Goal: Task Accomplishment & Management: Complete application form

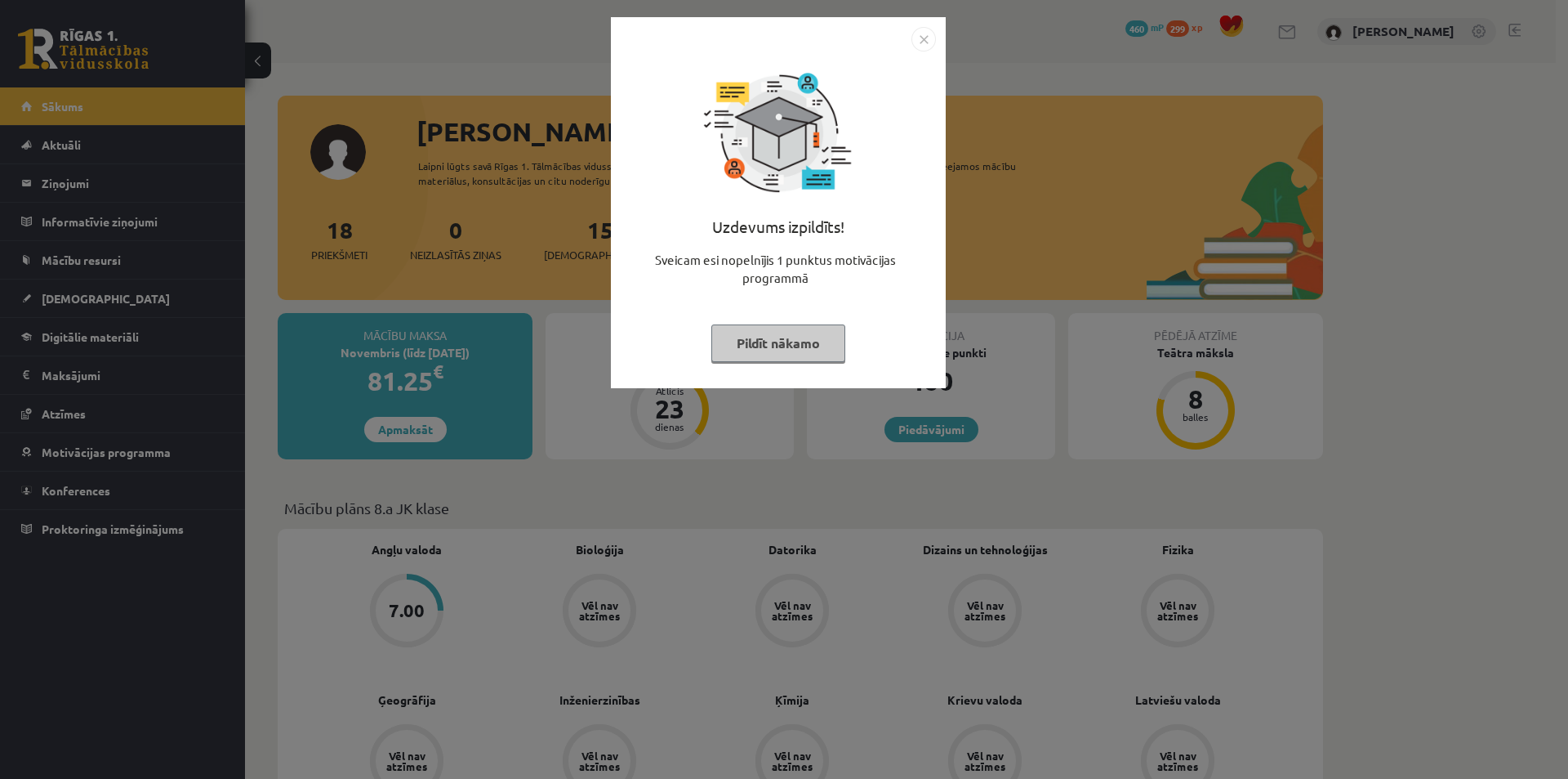
click at [1089, 256] on div "Uzdevums izpildīts! Sveicam esi nopelnījis 1 punktus motivācijas programmā Pild…" at bounding box center [784, 390] width 1568 height 779
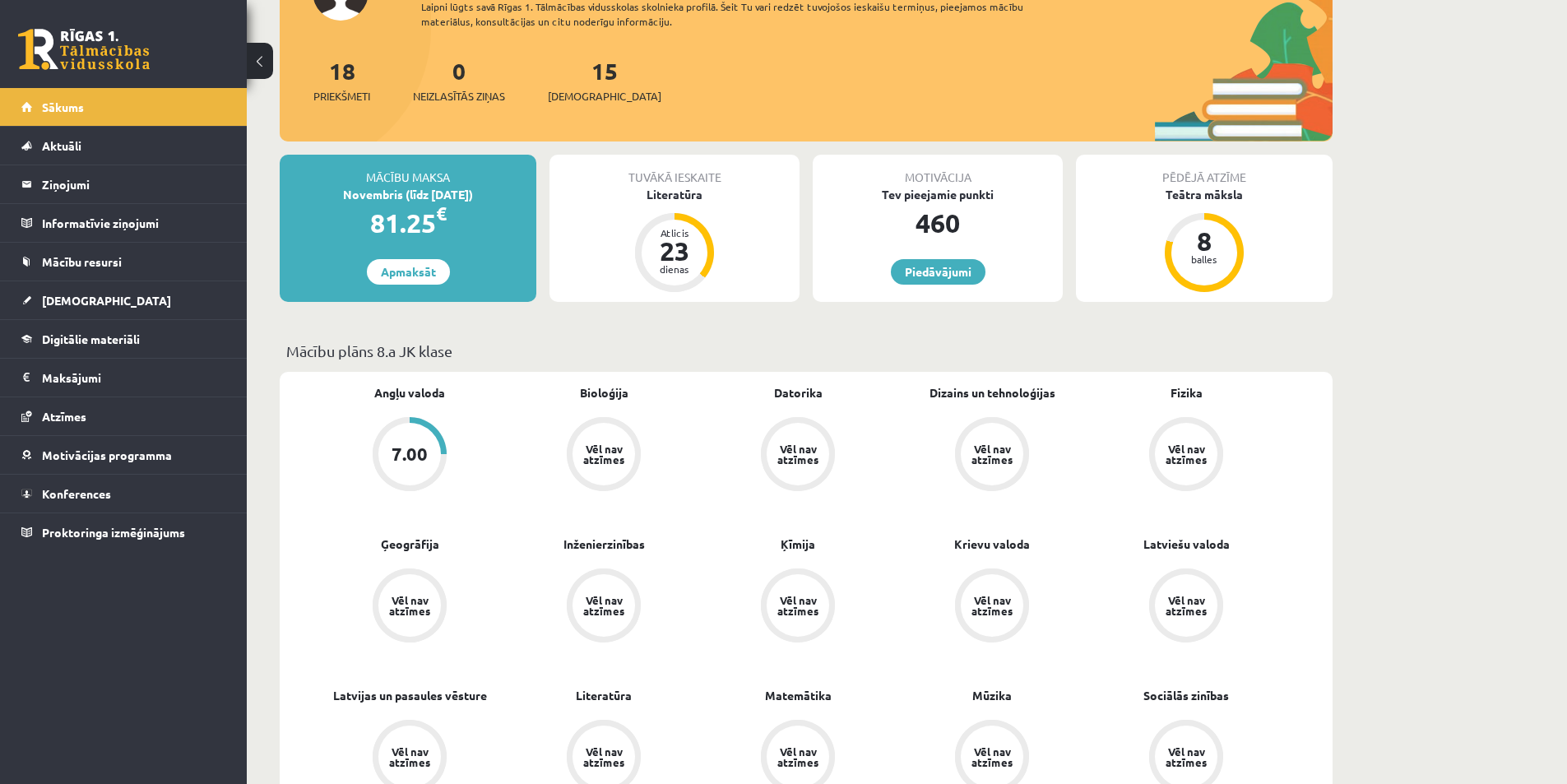
scroll to position [329, 0]
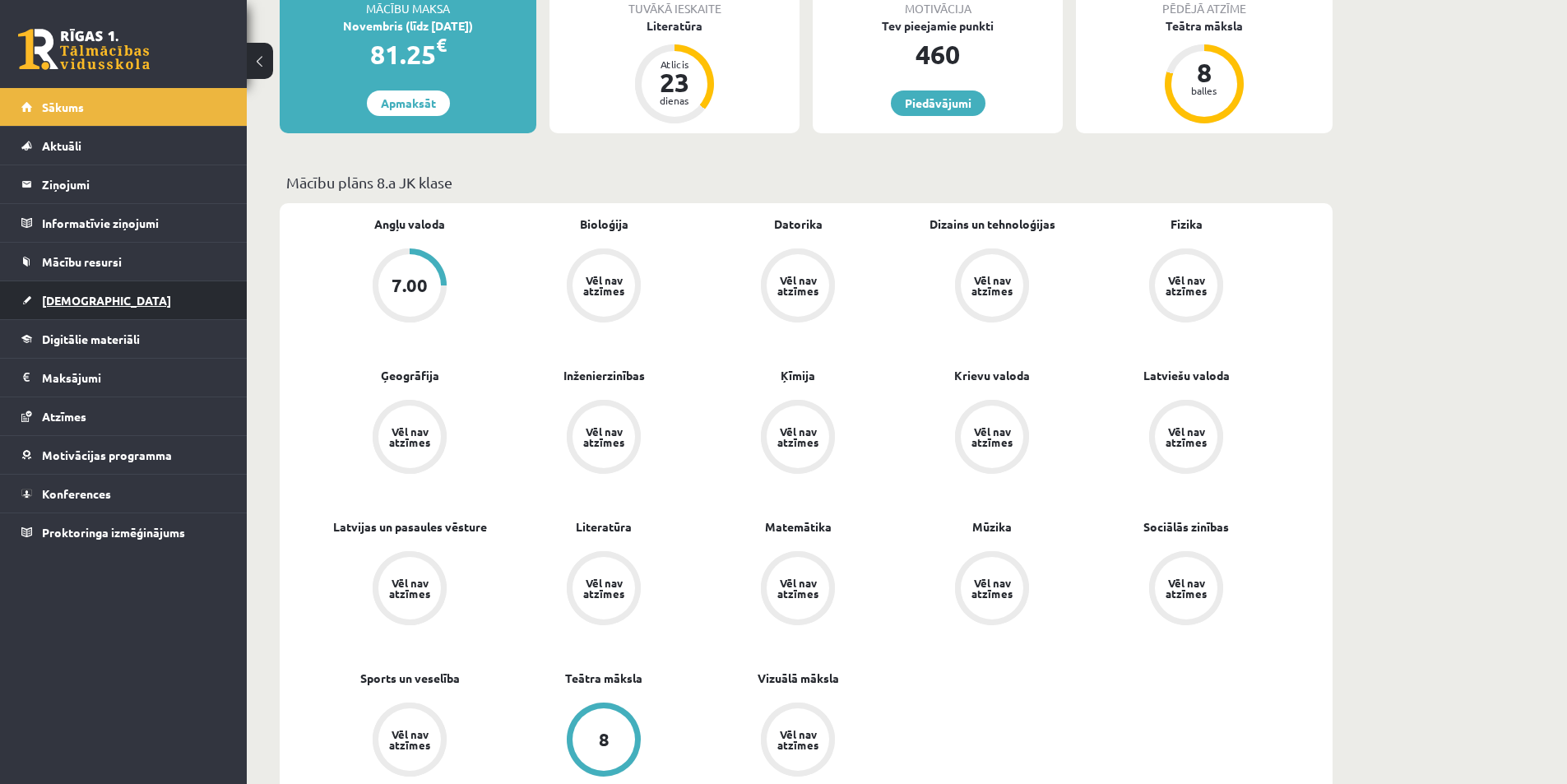
click at [94, 303] on link "[DEMOGRAPHIC_DATA]" at bounding box center [123, 300] width 205 height 38
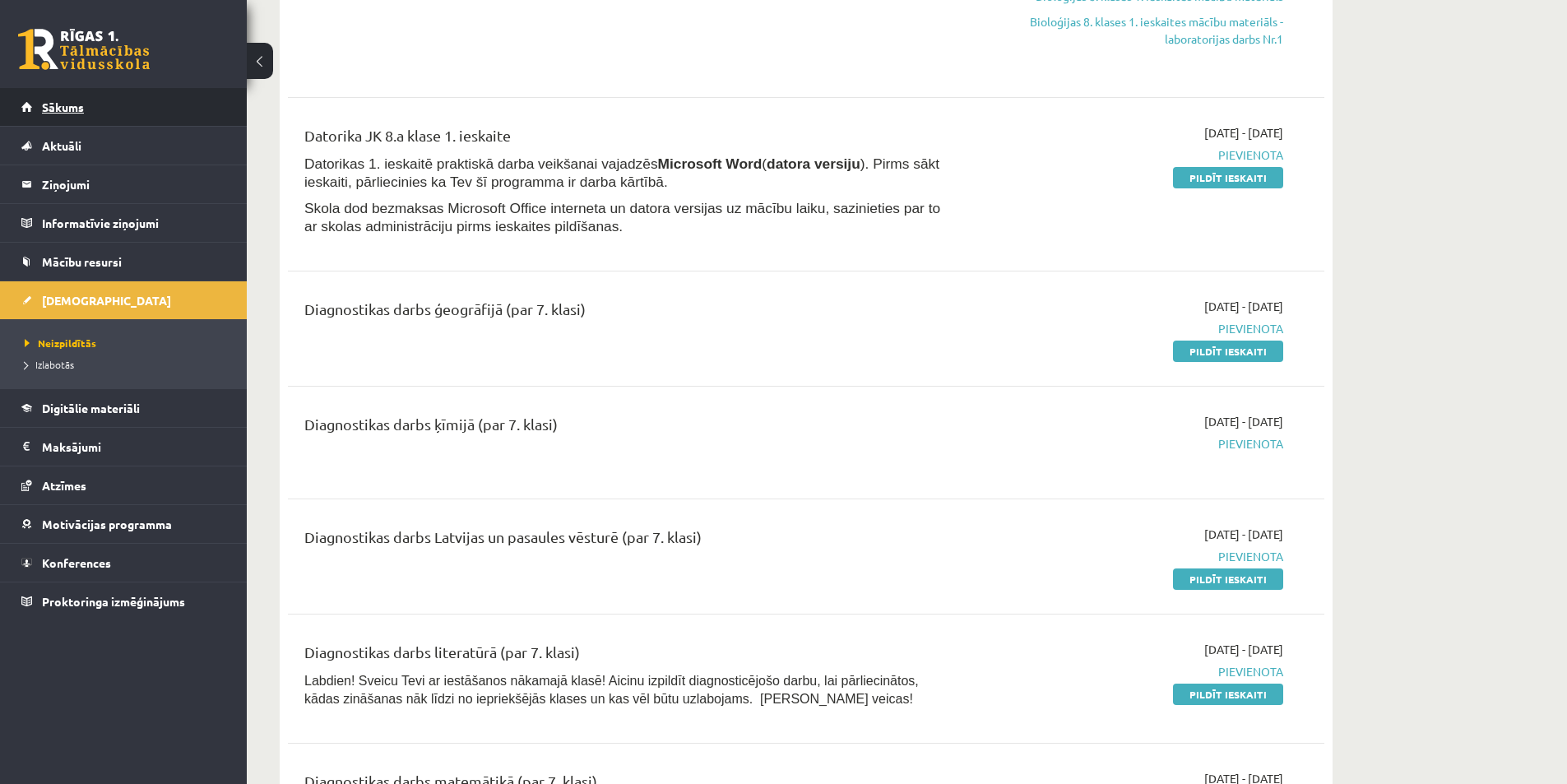
click at [106, 104] on link "Sākums" at bounding box center [123, 107] width 205 height 38
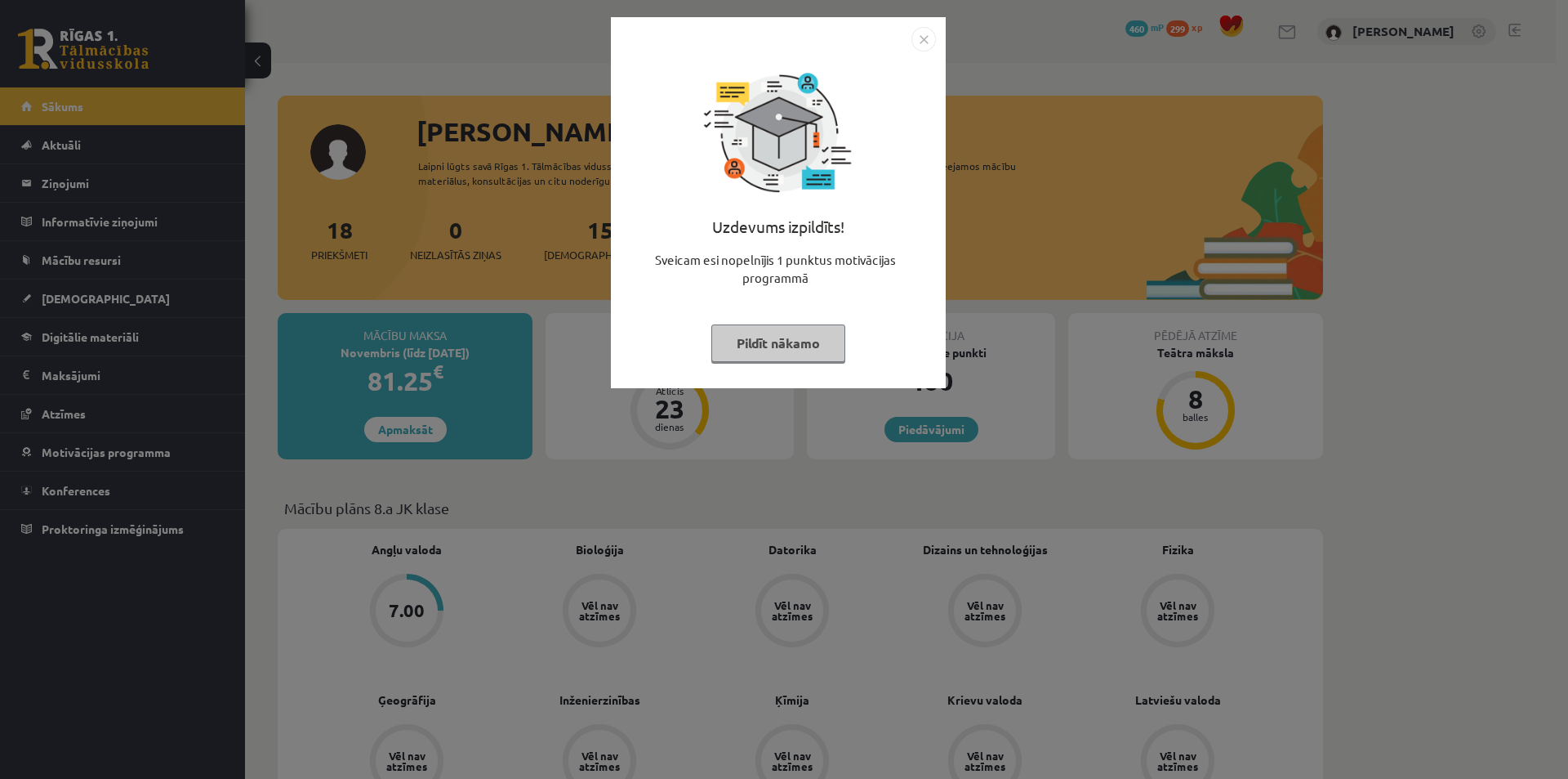
click at [562, 556] on div "Uzdevums izpildīts! Sveicam esi nopelnījis 1 punktus motivācijas programmā Pild…" at bounding box center [784, 390] width 1568 height 779
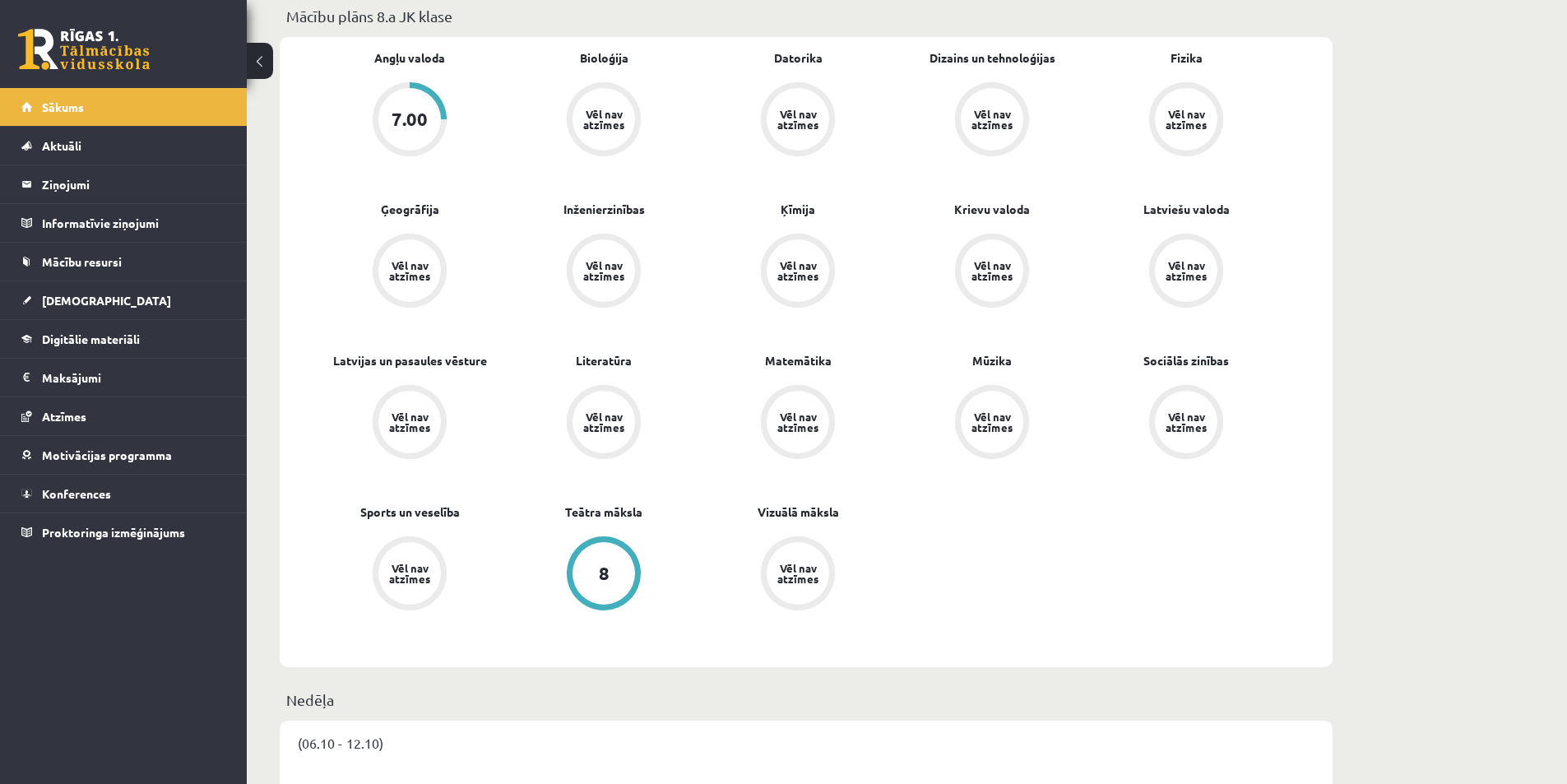
scroll to position [576, 0]
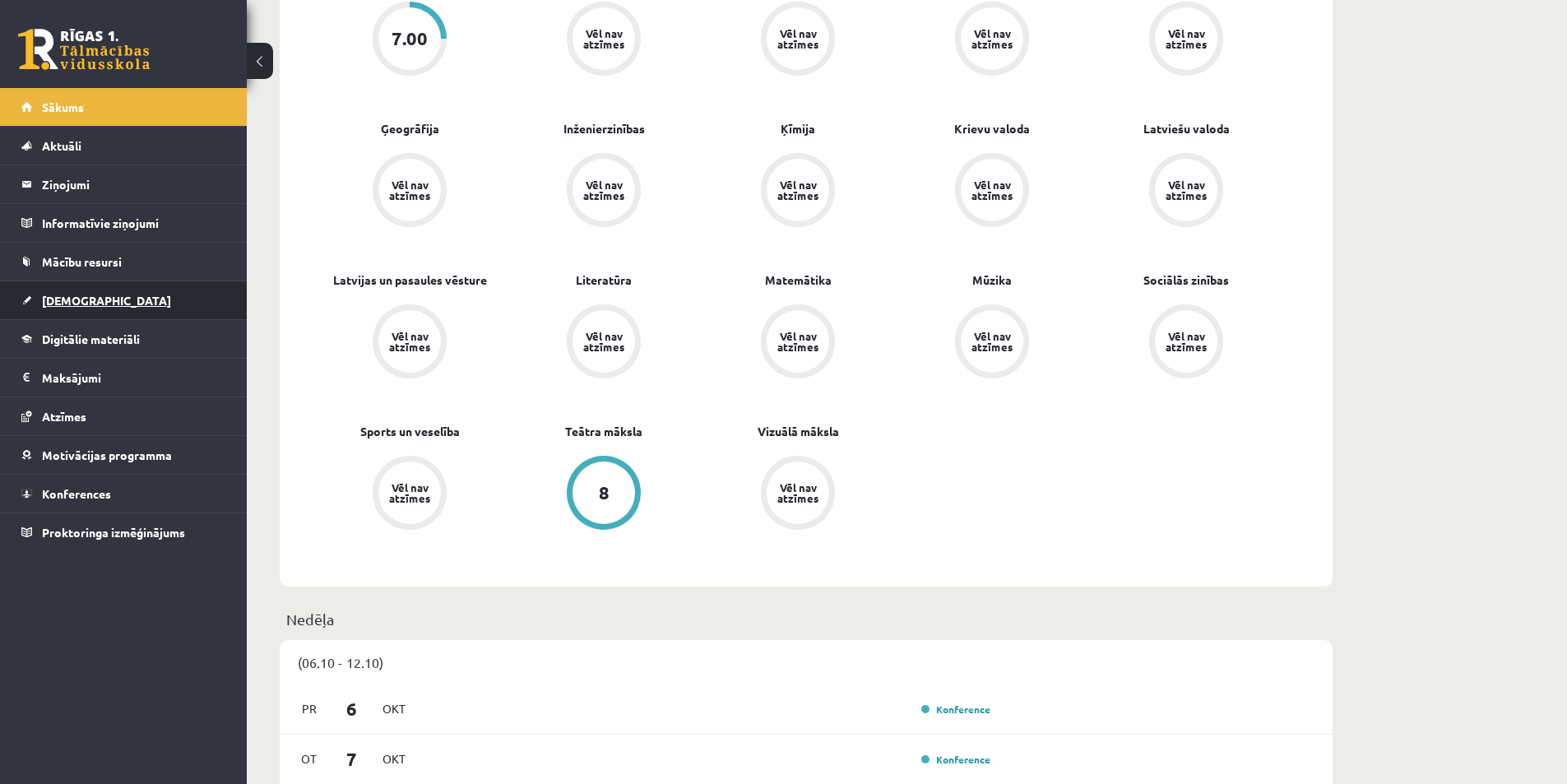
click at [95, 297] on link "[DEMOGRAPHIC_DATA]" at bounding box center [123, 300] width 205 height 38
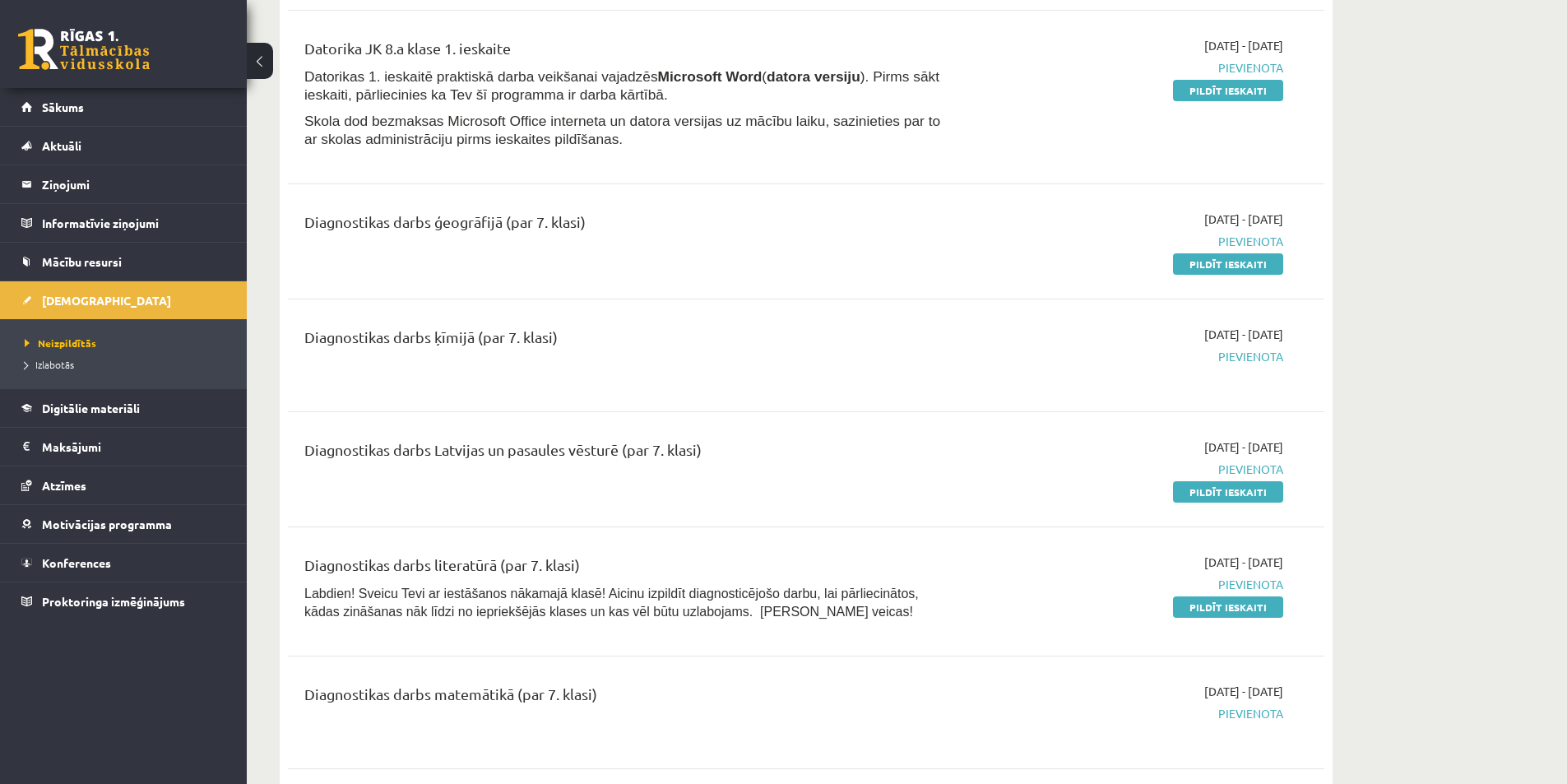
scroll to position [329, 0]
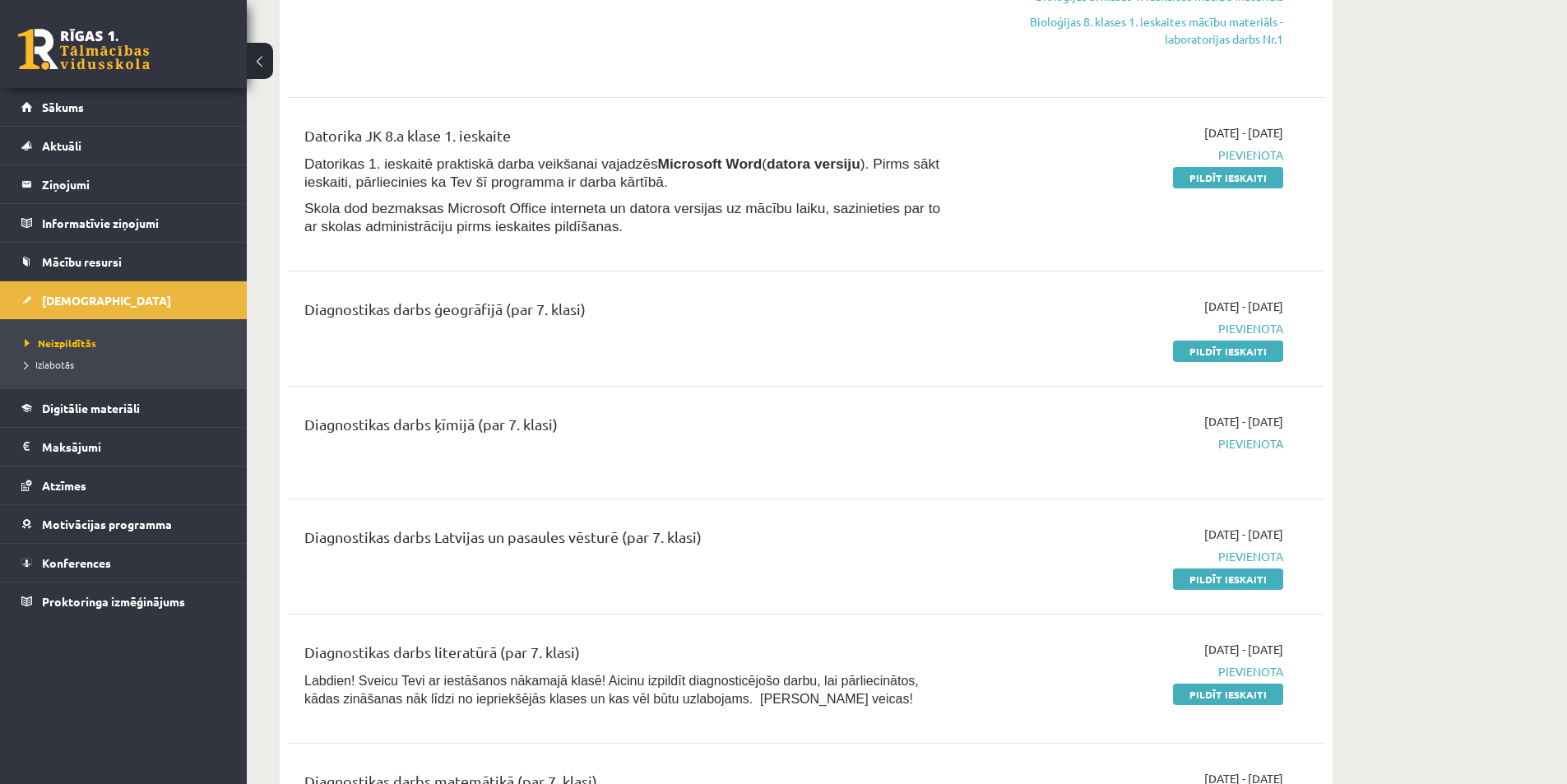
drag, startPoint x: 1183, startPoint y: 355, endPoint x: 842, endPoint y: 80, distance: 438.1
click at [1184, 354] on link "Pildīt ieskaiti" at bounding box center [1227, 351] width 110 height 21
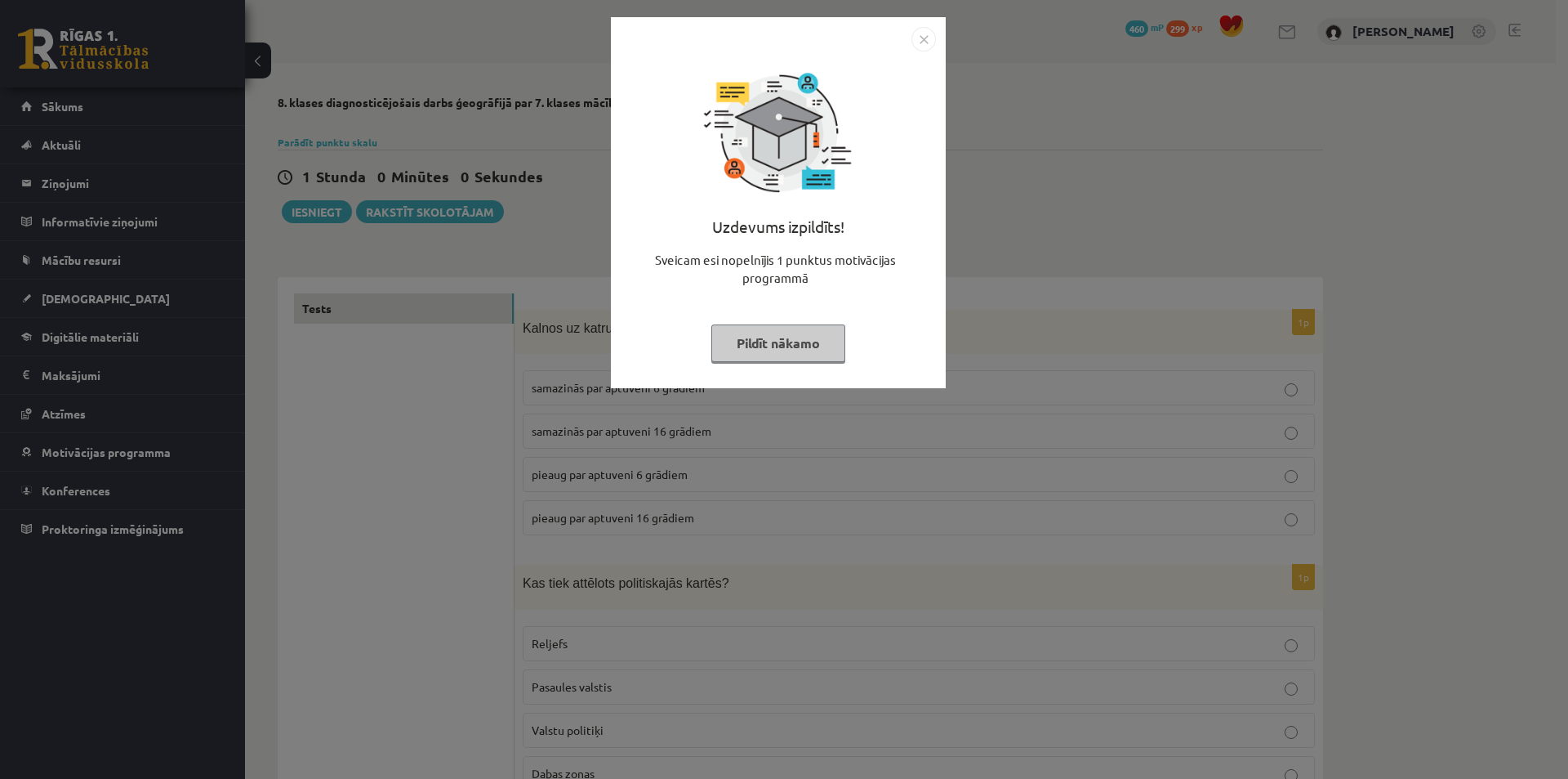
click at [433, 307] on div "Uzdevums izpildīts! Sveicam esi nopelnījis 1 punktus motivācijas programmā Pild…" at bounding box center [784, 390] width 1568 height 779
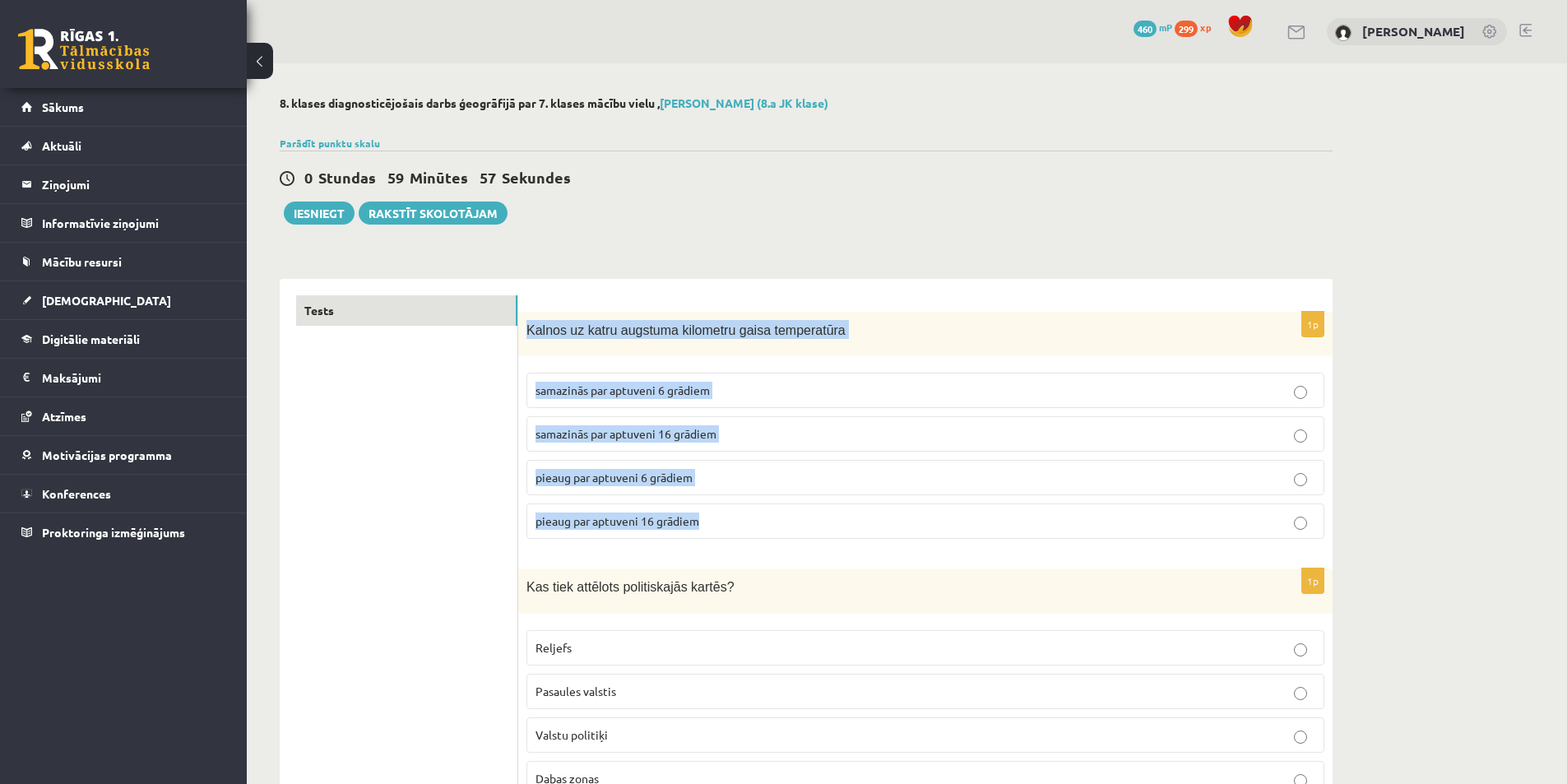
drag, startPoint x: 564, startPoint y: 360, endPoint x: 739, endPoint y: 513, distance: 232.5
click at [739, 513] on div "1p Kalnos uz katru augstuma kilometru gaisa temperatūra samazinās par aptuveni …" at bounding box center [925, 432] width 814 height 241
copy div "Kalnos uz katru augstuma kilometru gaisa temperatūra samazinās par aptuveni 6 g…"
drag, startPoint x: 651, startPoint y: 478, endPoint x: 662, endPoint y: 524, distance: 47.3
click at [651, 478] on span "pieaug par aptuveni 6 grādiem" at bounding box center [614, 476] width 157 height 14
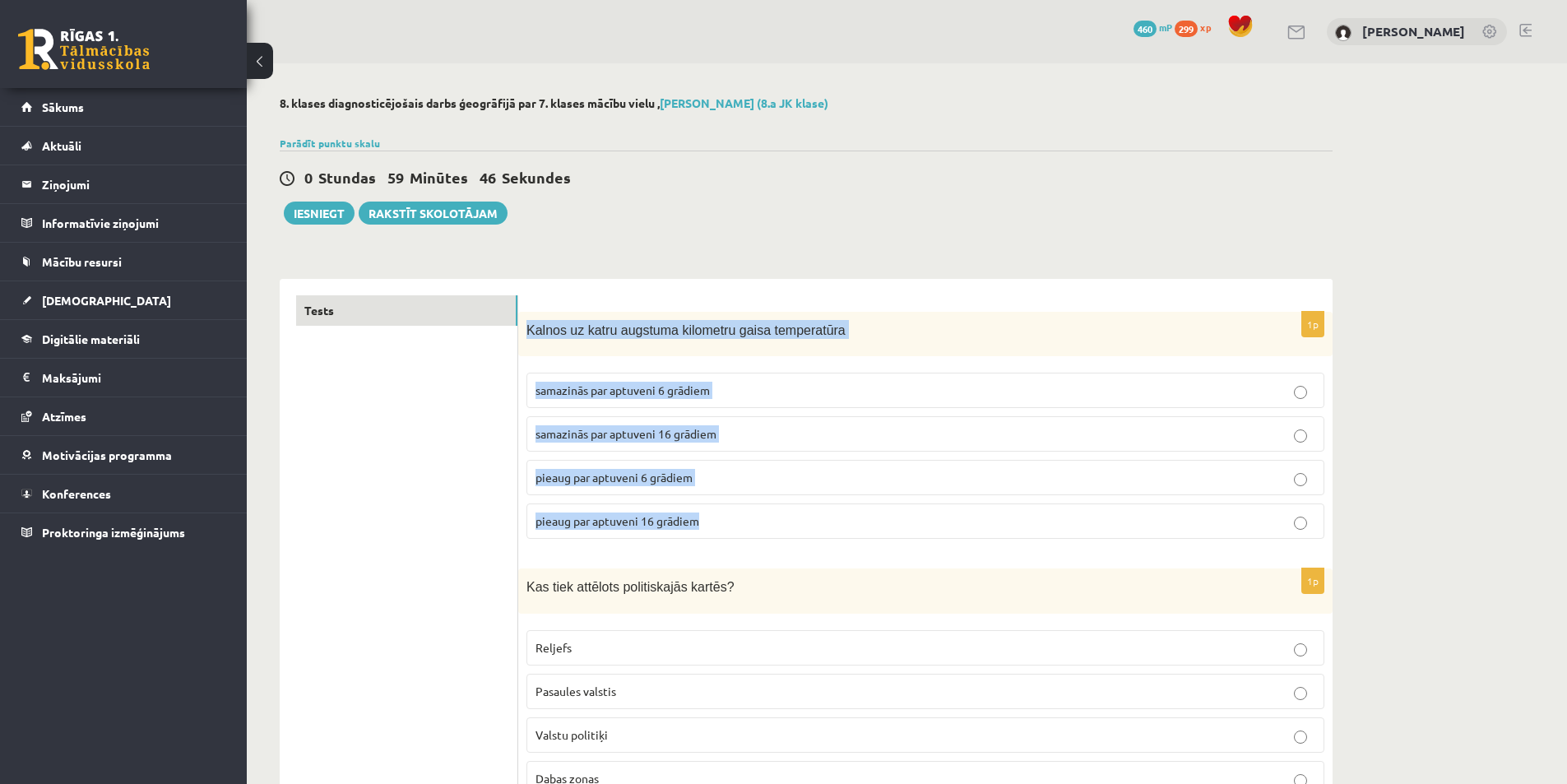
click at [666, 398] on p "samazinās par aptuveni 6 grādiem" at bounding box center [925, 390] width 780 height 17
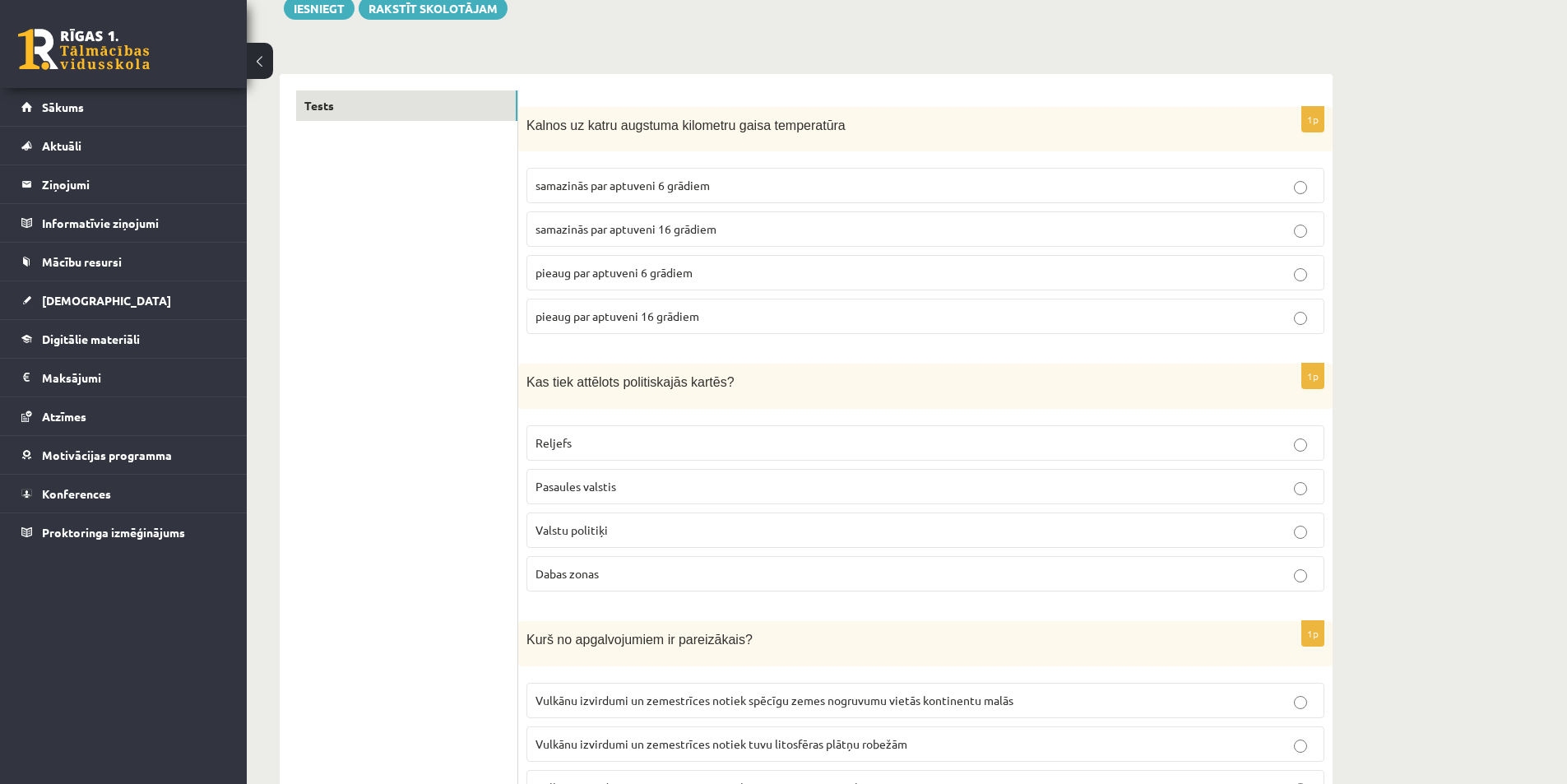
scroll to position [247, 0]
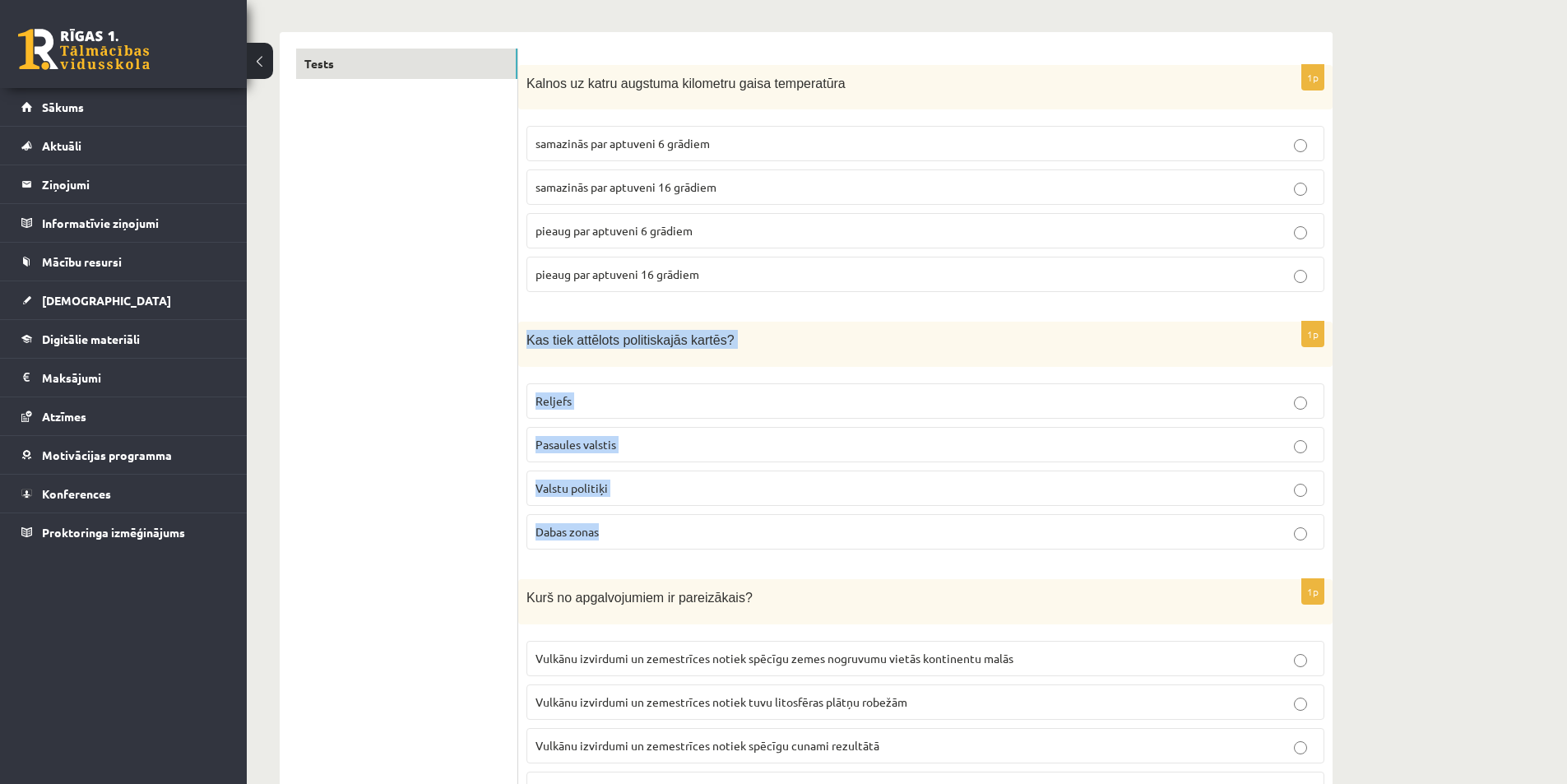
drag, startPoint x: 527, startPoint y: 327, endPoint x: 729, endPoint y: 516, distance: 276.6
click at [729, 520] on div "1p Kas tiek attēlots politiskajās kartēs? Reljefs Pasaules valstis Valstu polit…" at bounding box center [925, 442] width 814 height 241
copy div "Kas tiek attēlots politiskajās kartēs? Reljefs Pasaules valstis Valstu politiķi…"
click at [585, 448] on span "Pasaules valstis" at bounding box center [576, 444] width 80 height 14
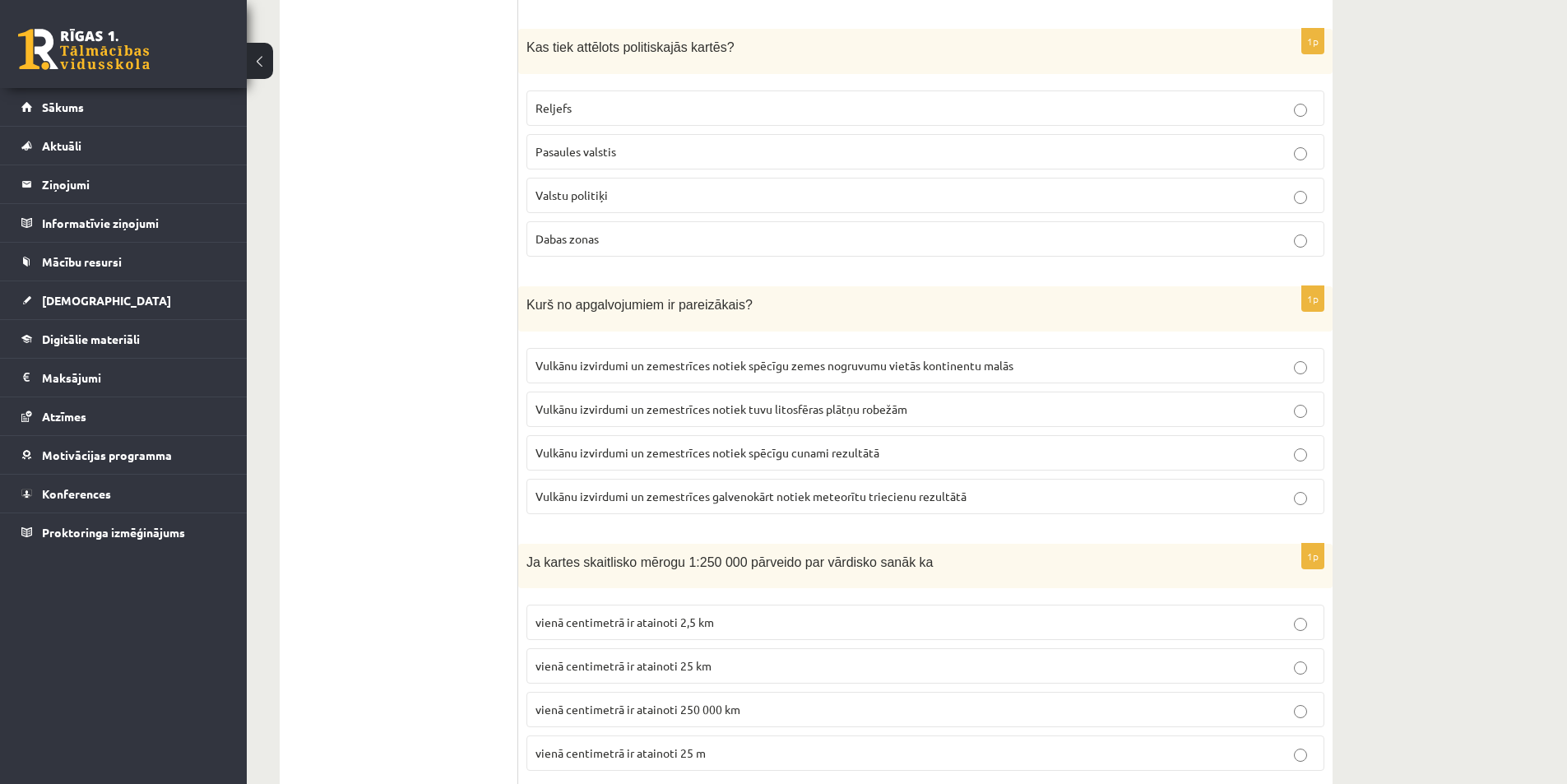
scroll to position [658, 0]
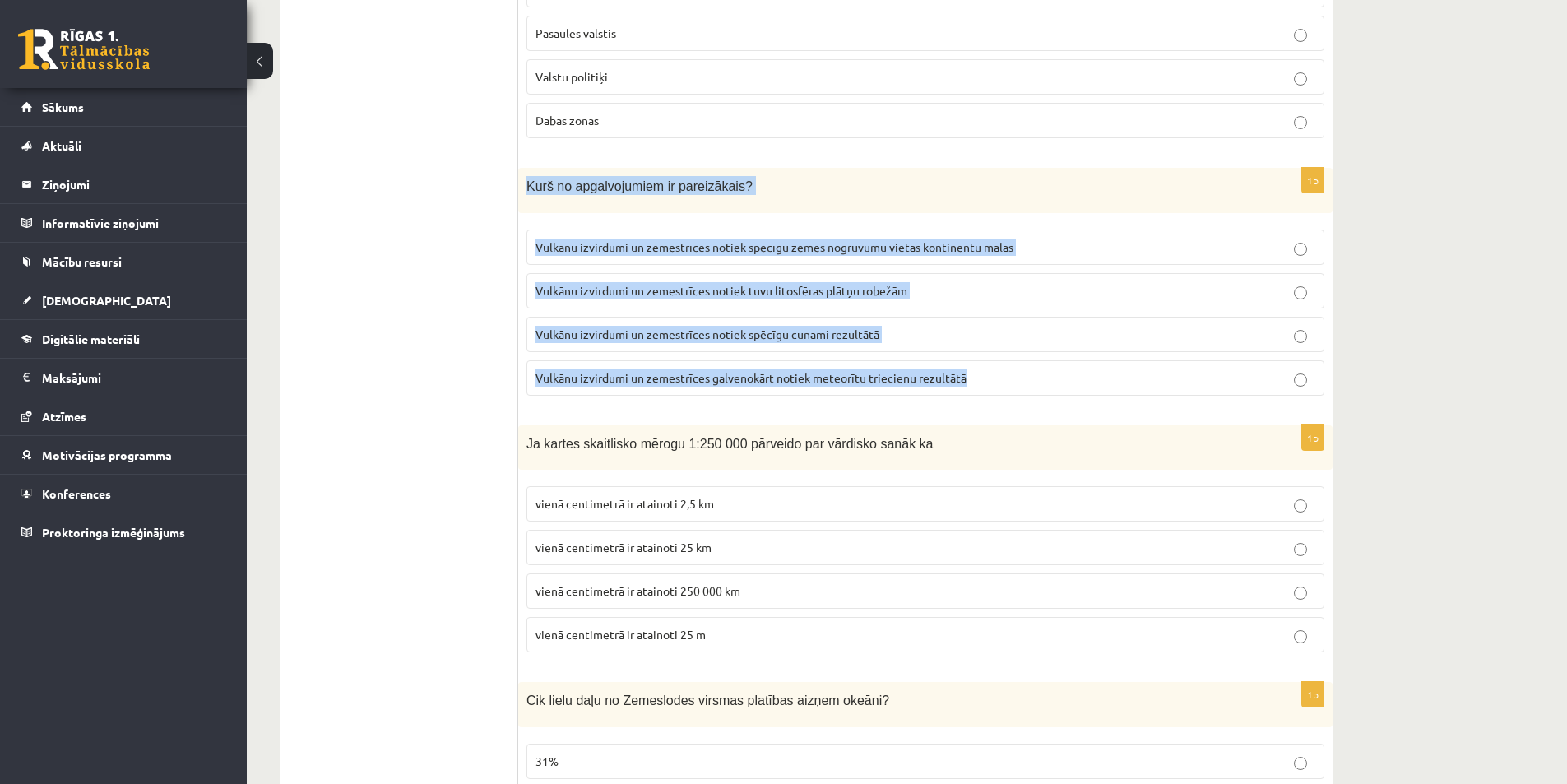
drag, startPoint x: 524, startPoint y: 175, endPoint x: 1043, endPoint y: 404, distance: 567.3
click at [1043, 404] on div "1p Kurš no apgalvojumiem ir pareizākais? Vulkānu izvirdumi un zemestrīces notie…" at bounding box center [925, 288] width 814 height 241
copy div "Kurš no apgalvojumiem ir pareizākais? Vulkānu izvirdumi un zemestrīces notiek s…"
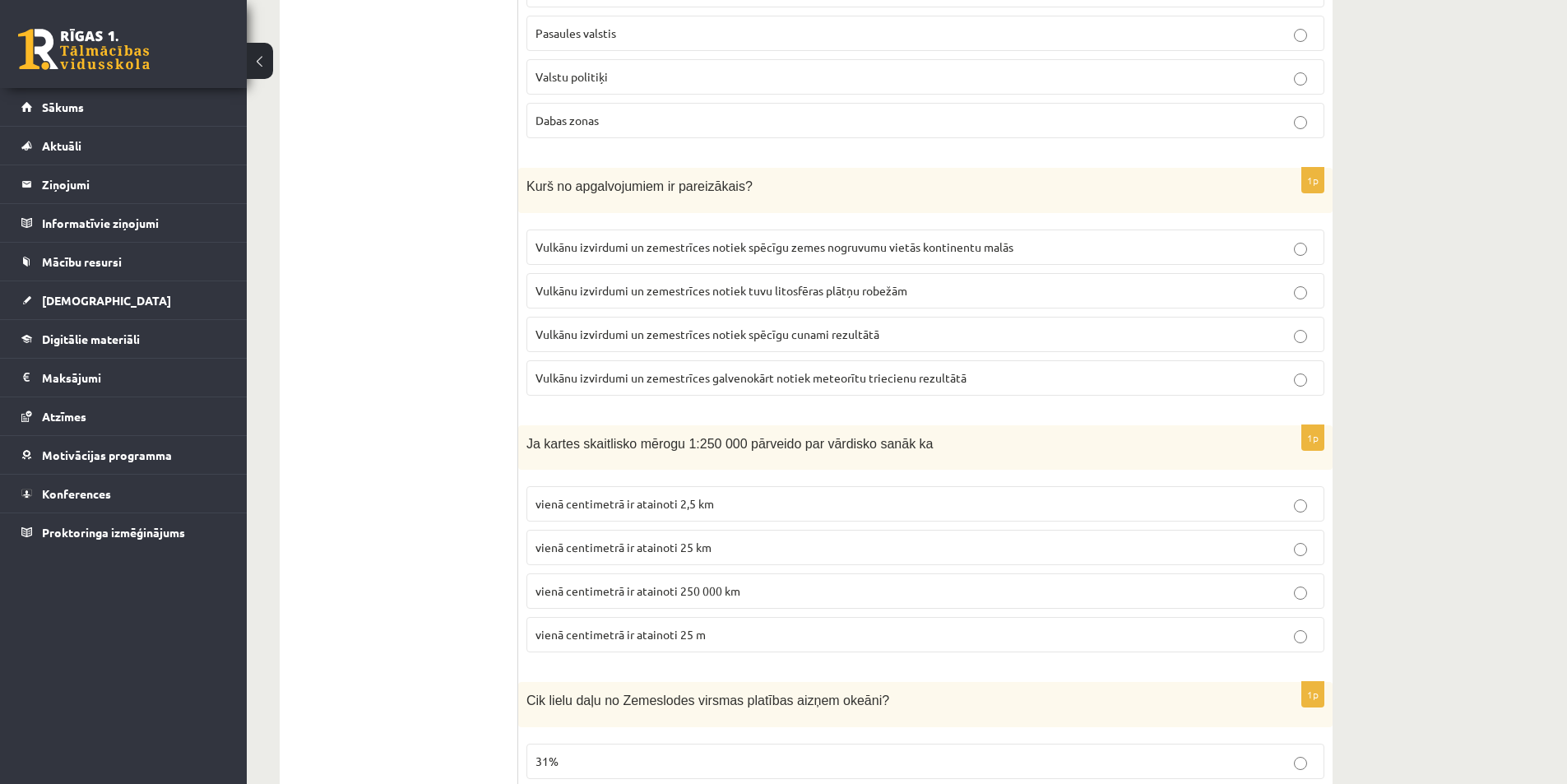
click at [774, 296] on span "Vulkānu izvirdumi un zemestrīces notiek tuvu litosfēras plātņu robežām" at bounding box center [721, 290] width 372 height 14
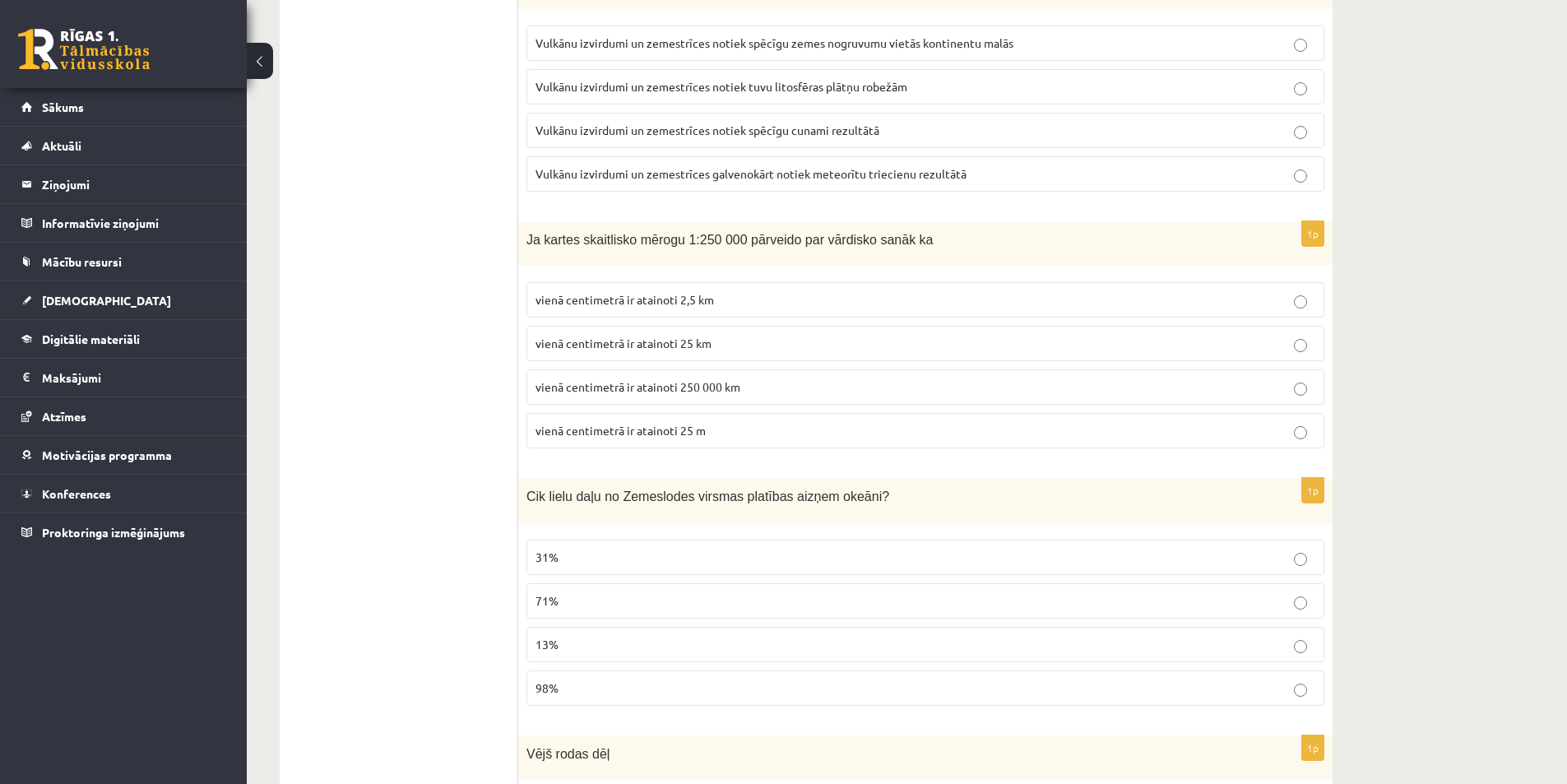
scroll to position [822, 0]
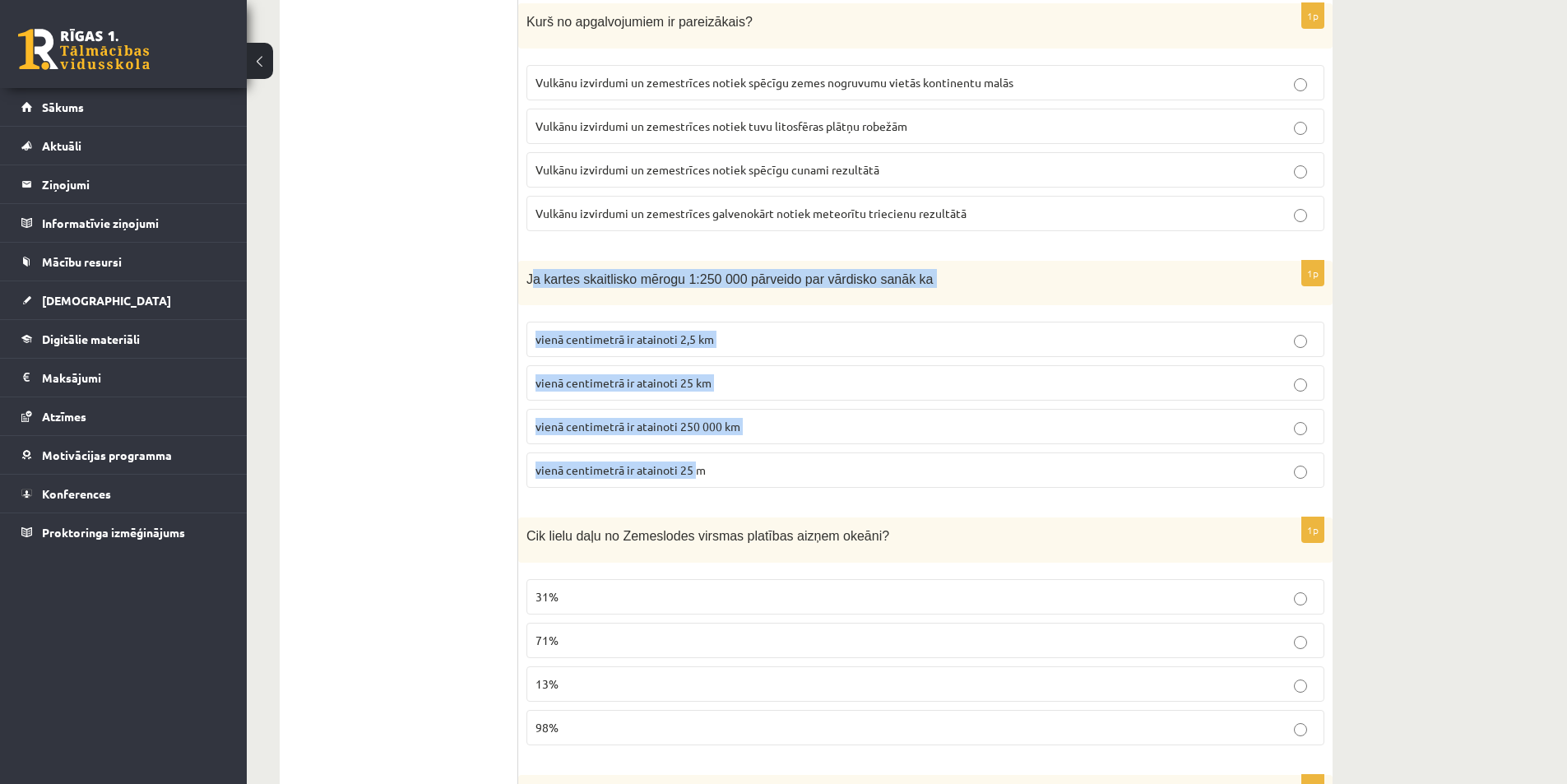
drag, startPoint x: 531, startPoint y: 272, endPoint x: 691, endPoint y: 464, distance: 249.9
click at [694, 467] on div "1p Ja kartes skaitlisko mērogu 1:250 000 pārveido par vārdisko sanāk ka vienā c…" at bounding box center [925, 381] width 814 height 241
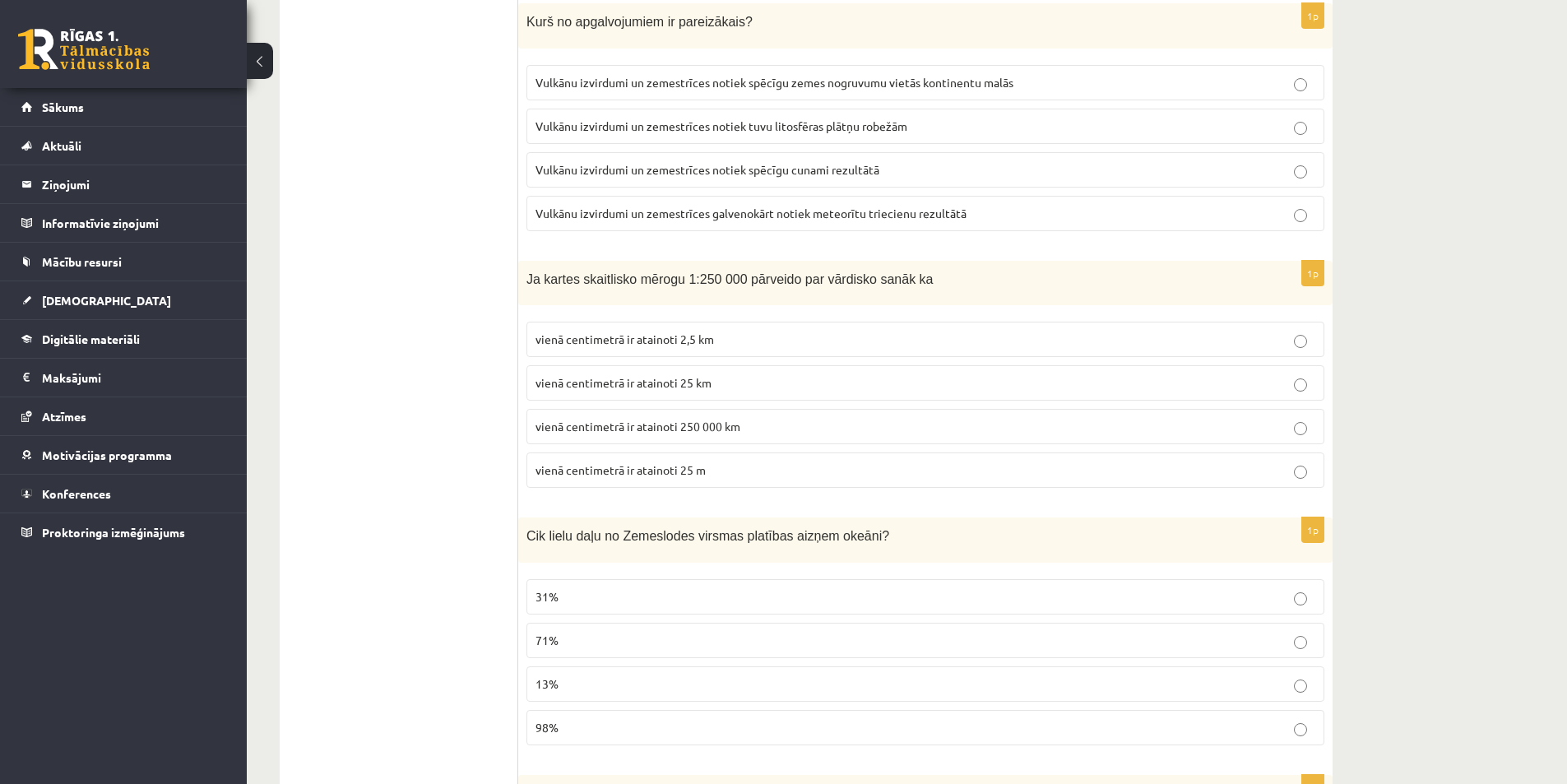
drag, startPoint x: 516, startPoint y: 272, endPoint x: 723, endPoint y: 320, distance: 212.5
click at [728, 311] on div "1p Ja kartes skaitlisko mērogu 1:250 000 pārveido par vārdisko sanāk ka vienā c…" at bounding box center [925, 381] width 814 height 241
drag, startPoint x: 727, startPoint y: 309, endPoint x: 590, endPoint y: 284, distance: 139.3
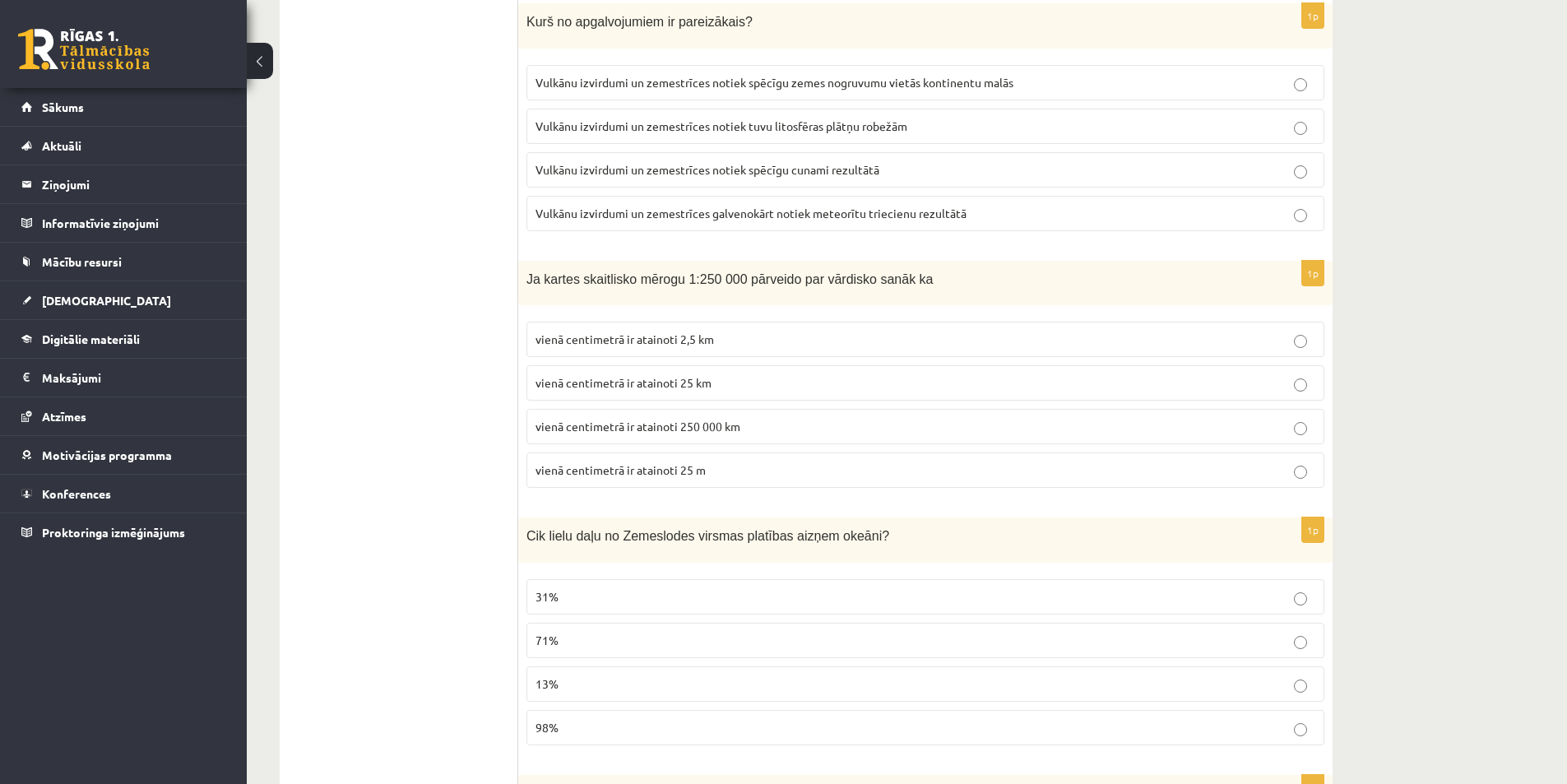
click at [709, 309] on div "1p Ja kartes skaitlisko mērogu 1:250 000 pārveido par vārdisko sanāk ka vienā c…" at bounding box center [925, 381] width 814 height 241
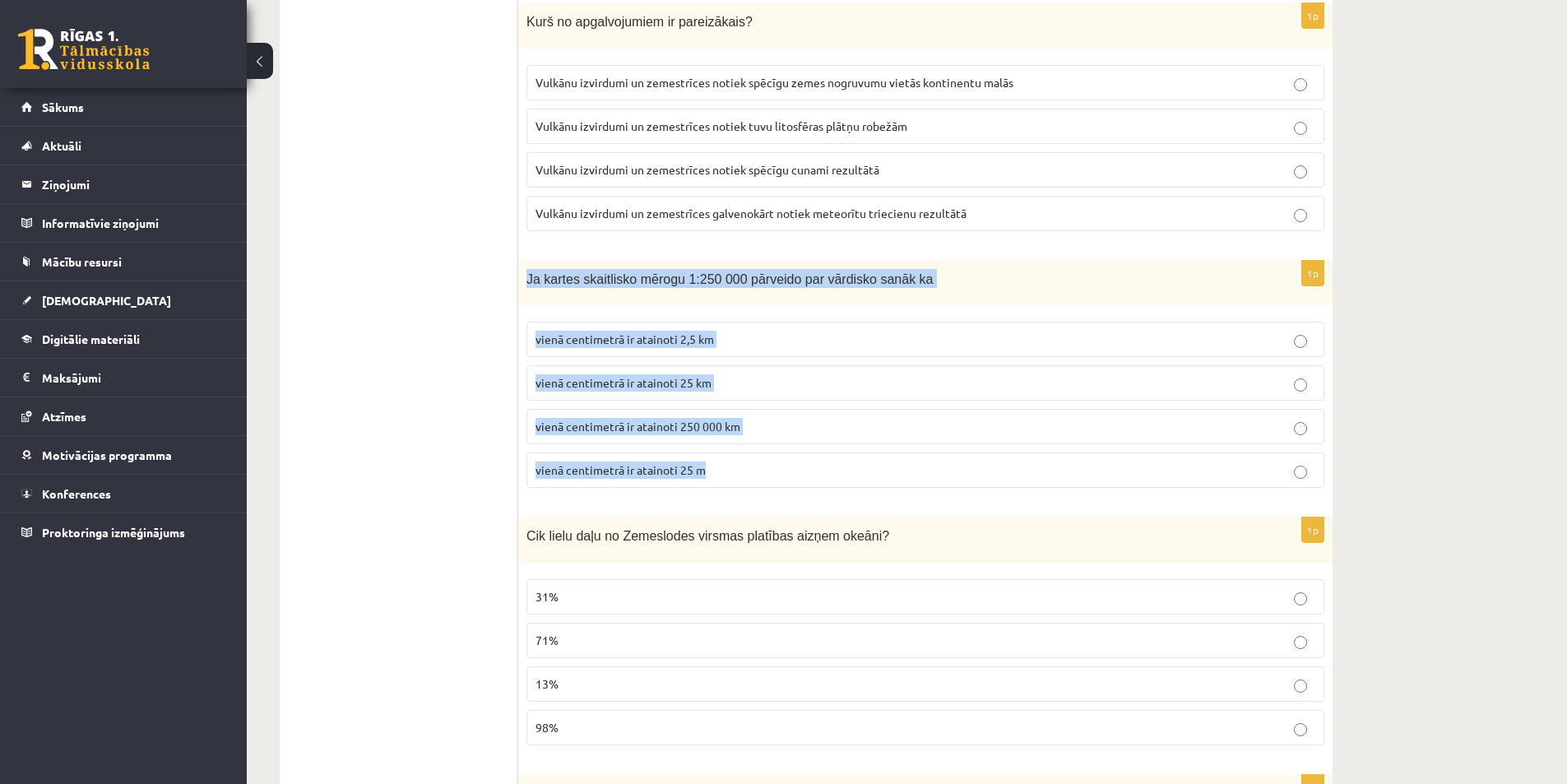
drag, startPoint x: 527, startPoint y: 275, endPoint x: 729, endPoint y: 457, distance: 271.9
click at [729, 457] on div "1p Ja kartes skaitlisko mērogu 1:250 000 pārveido par vārdisko sanāk ka vienā c…" at bounding box center [925, 381] width 814 height 241
copy div "Ja kartes skaitlisko mērogu 1:250 000 pārveido par vārdisko sanāk ka vienā cent…"
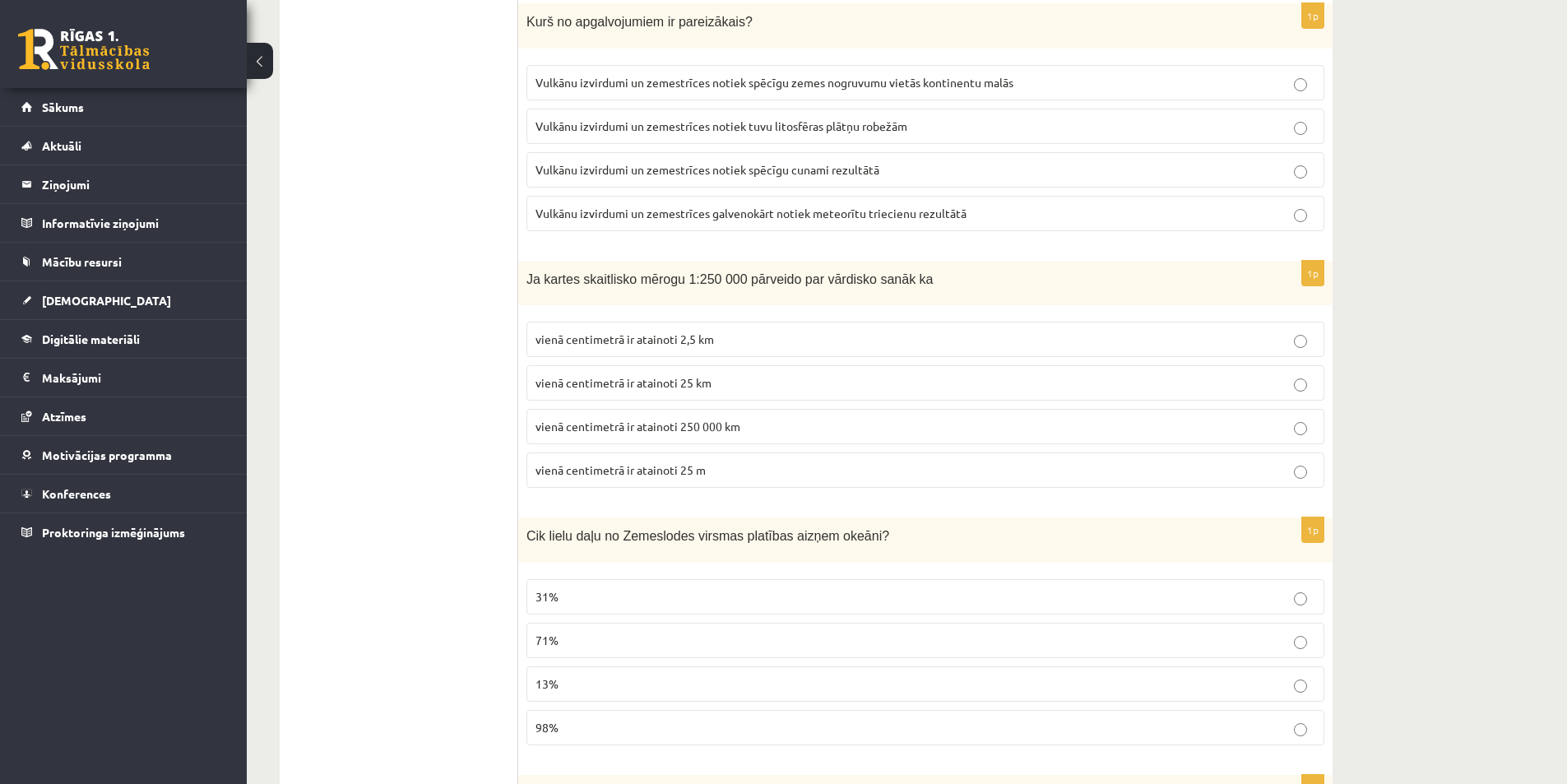
click at [584, 338] on span "vienā centimetrā ir atainoti 2,5 km" at bounding box center [625, 338] width 179 height 14
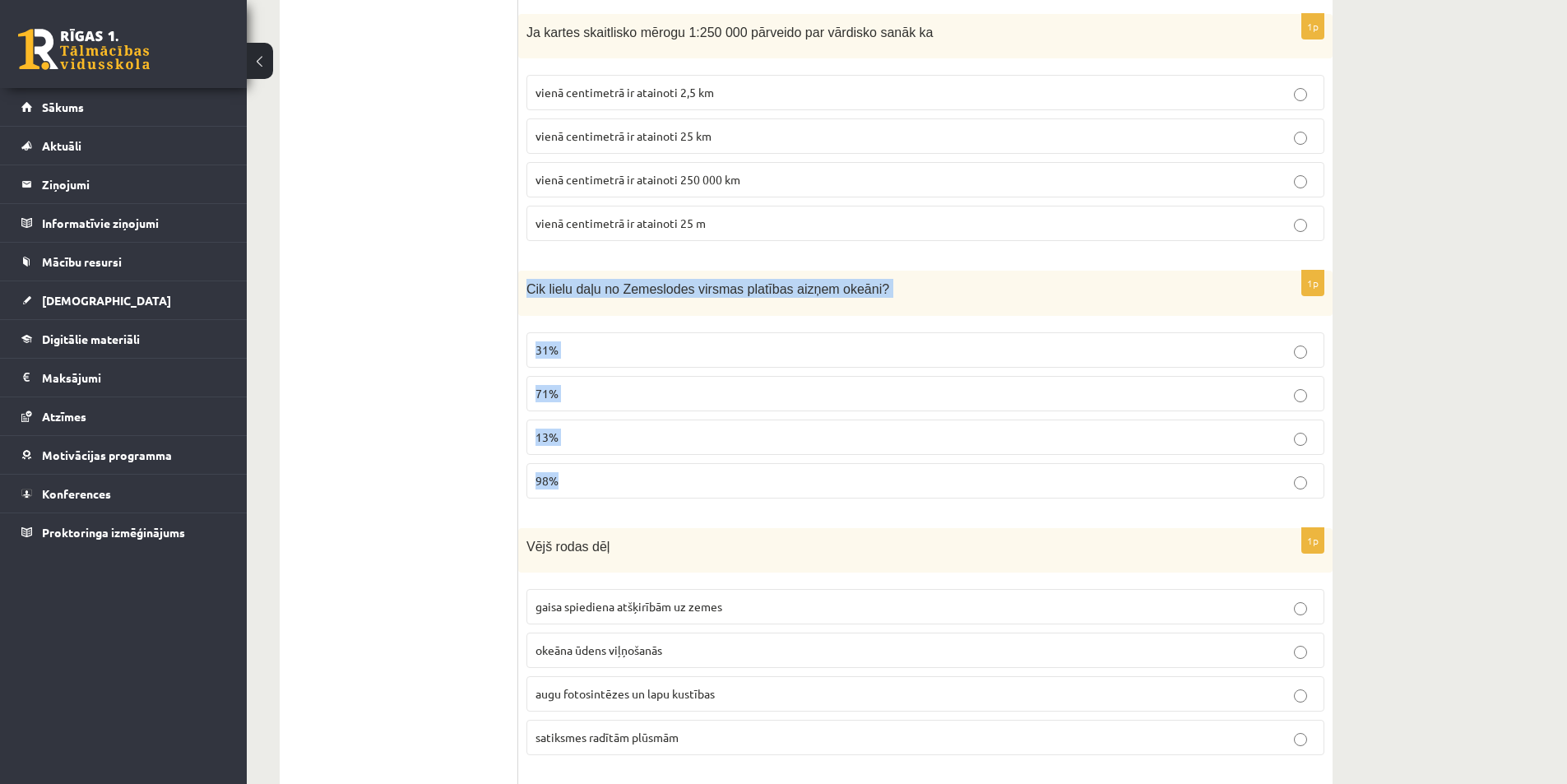
drag, startPoint x: 536, startPoint y: 291, endPoint x: 691, endPoint y: 485, distance: 248.3
click at [691, 485] on div "1p Cik lielu daļu no Zemeslodes virsmas platības aizņem okeāni? 31% 71% 13% 98%" at bounding box center [925, 391] width 814 height 241
copy div "Cik lielu daļu no Zemeslodes virsmas platības aizņem okeāni? 31% 71% 13% 98%"
click at [640, 399] on p "71%" at bounding box center [925, 393] width 780 height 17
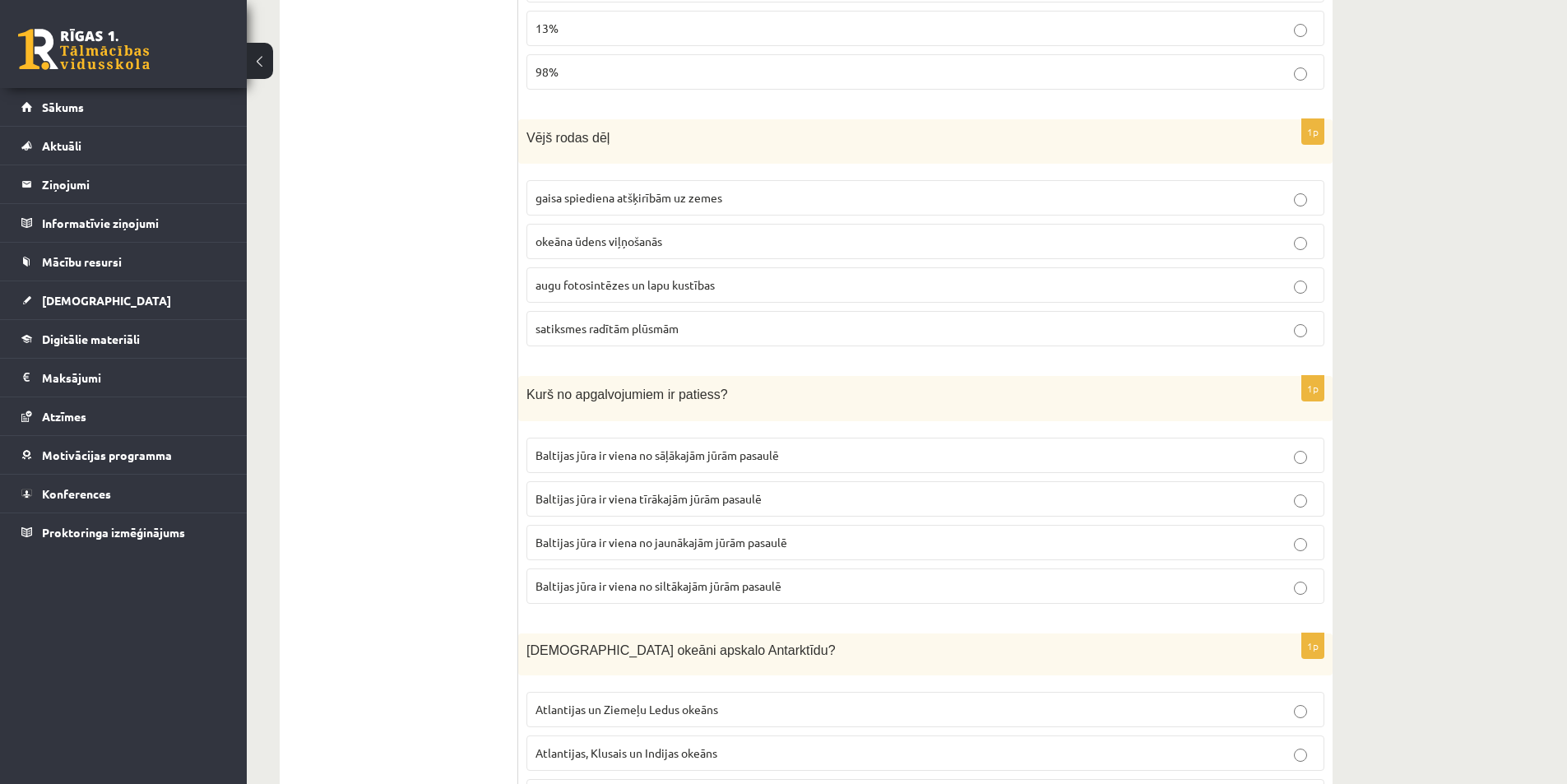
scroll to position [1480, 0]
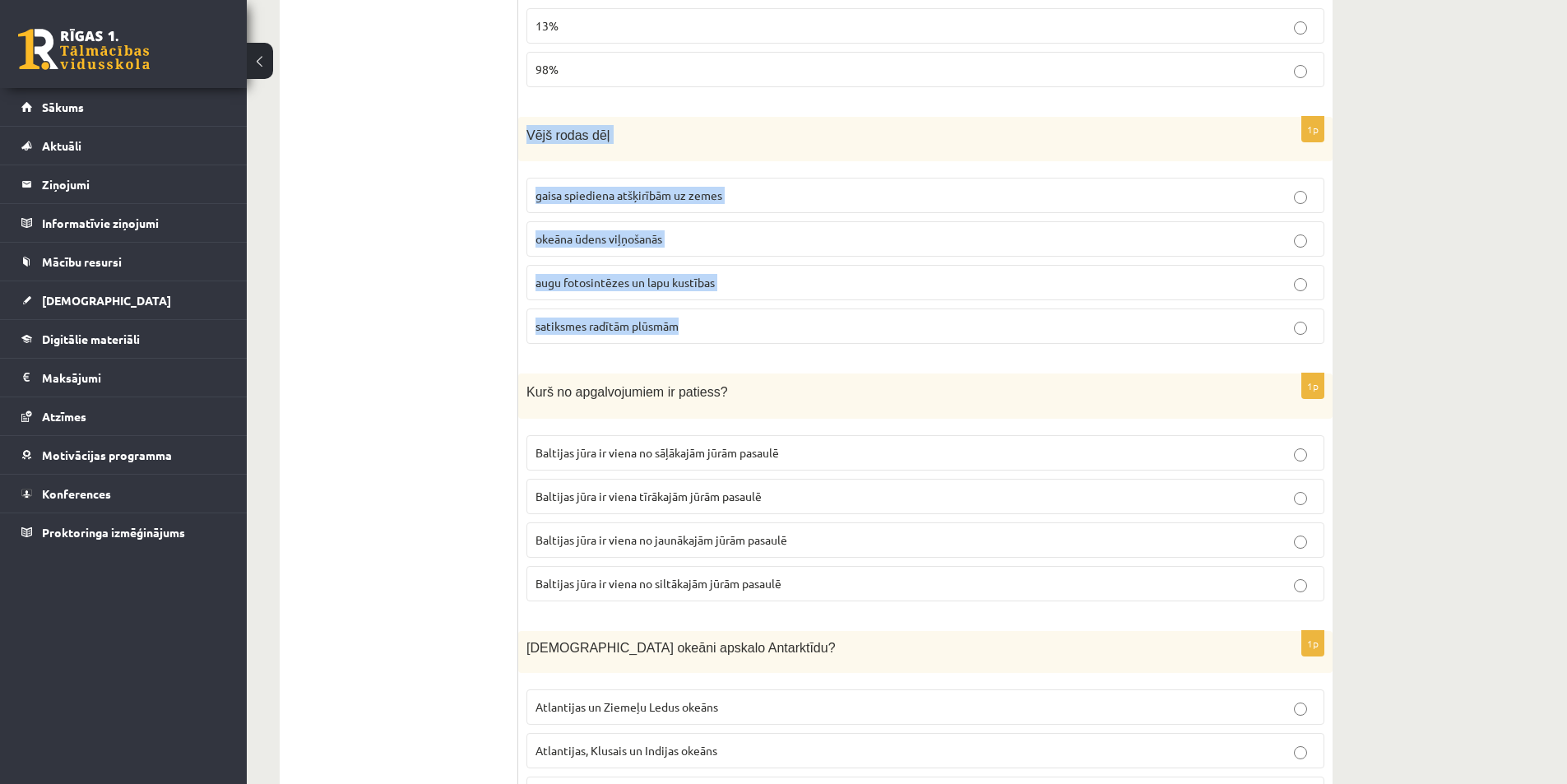
drag, startPoint x: 525, startPoint y: 124, endPoint x: 764, endPoint y: 334, distance: 318.2
click at [764, 334] on div "1p Vējš rodas dēļ gaisa spiediena atšķirībām uz zemes okeāna ūdens viļņošanās a…" at bounding box center [925, 237] width 814 height 241
copy div "Vējš rodas dēļ gaisa spiediena atšķirībām uz zemes okeāna ūdens viļņošanās augu…"
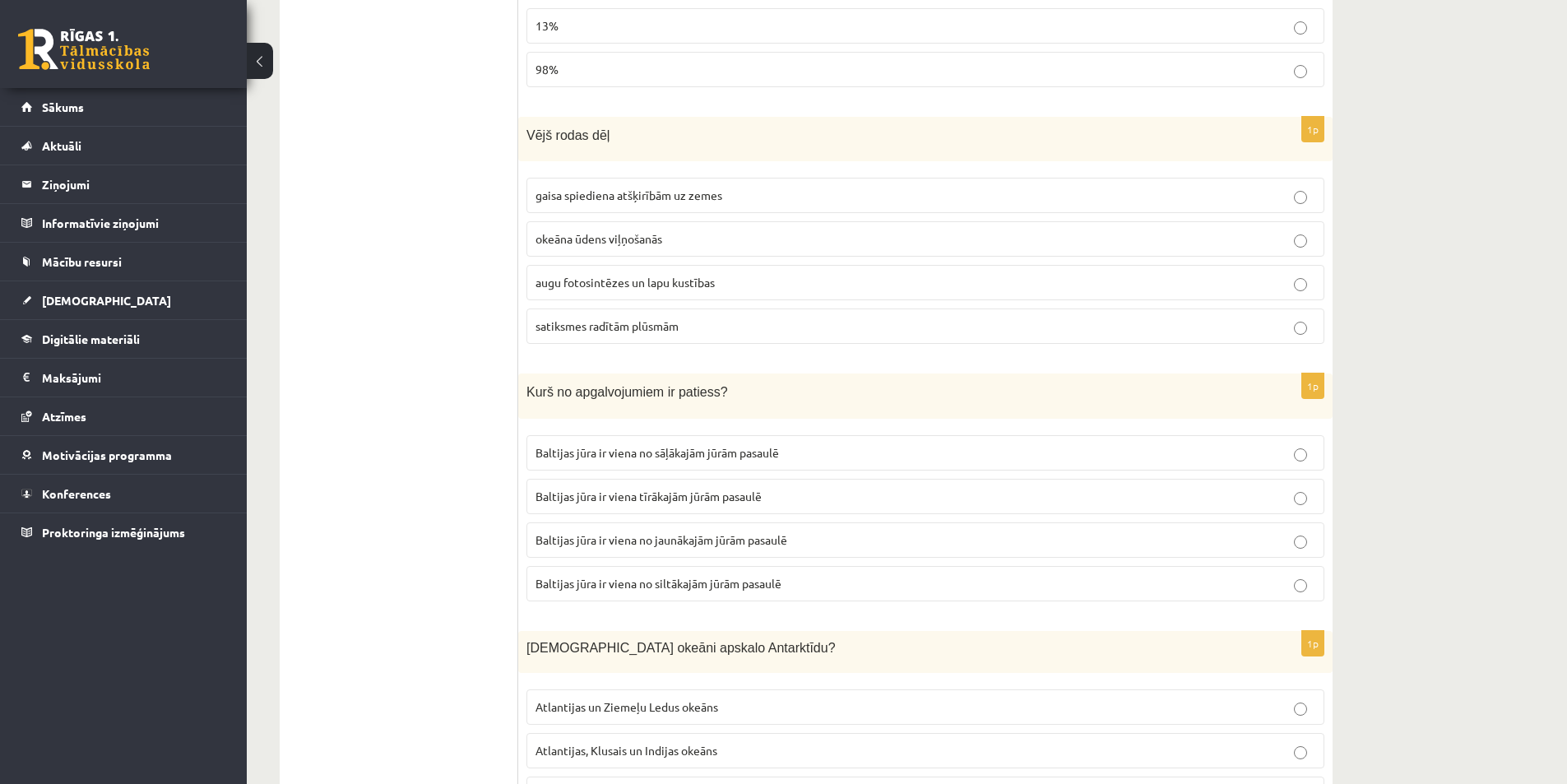
click at [679, 206] on label "gaisa spiediena atšķirībām uz zemes" at bounding box center [925, 195] width 798 height 35
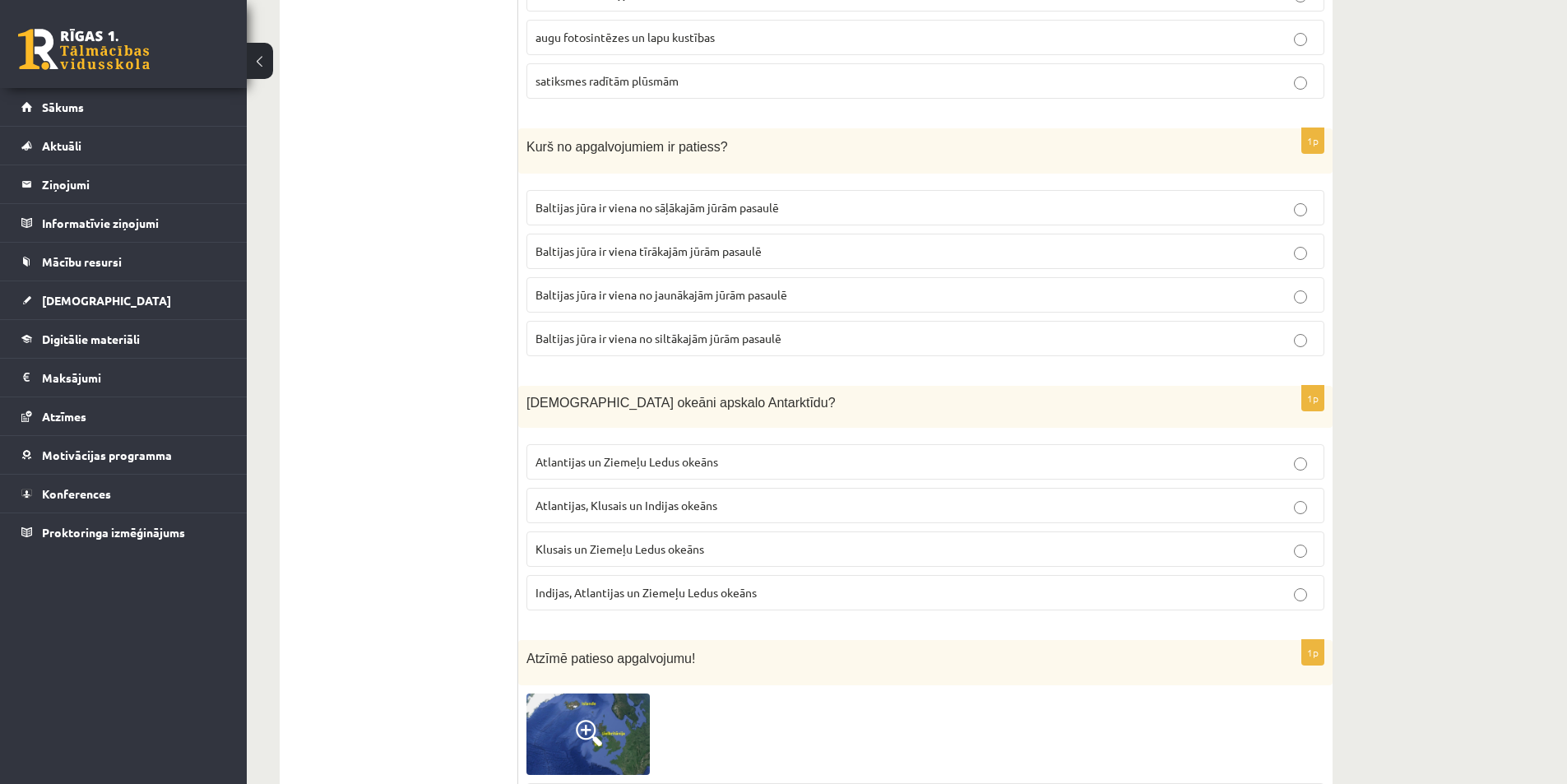
scroll to position [1727, 0]
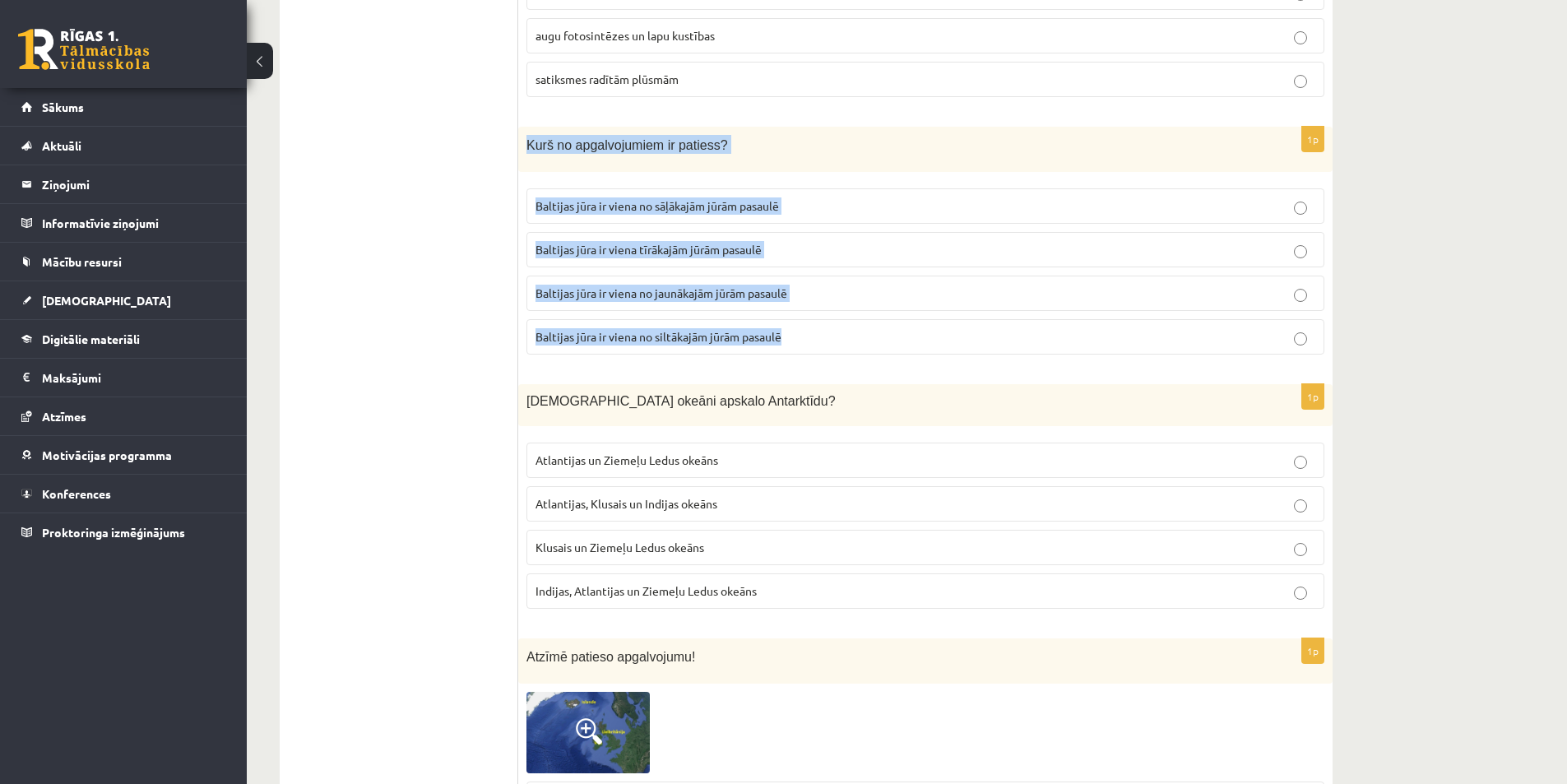
drag, startPoint x: 527, startPoint y: 138, endPoint x: 806, endPoint y: 365, distance: 359.7
click at [806, 365] on div "1p Kurš no apgalvojumiem ir patiess? Baltijas jūra ir viena no sāļākajām jūrām …" at bounding box center [925, 247] width 814 height 241
copy div "Kurš no apgalvojumiem ir patiess? Baltijas jūra ir viena no sāļākajām jūrām pas…"
click at [620, 296] on span "Baltijas jūra ir viena no jaunākajām jūrām pasaulē" at bounding box center [661, 292] width 252 height 14
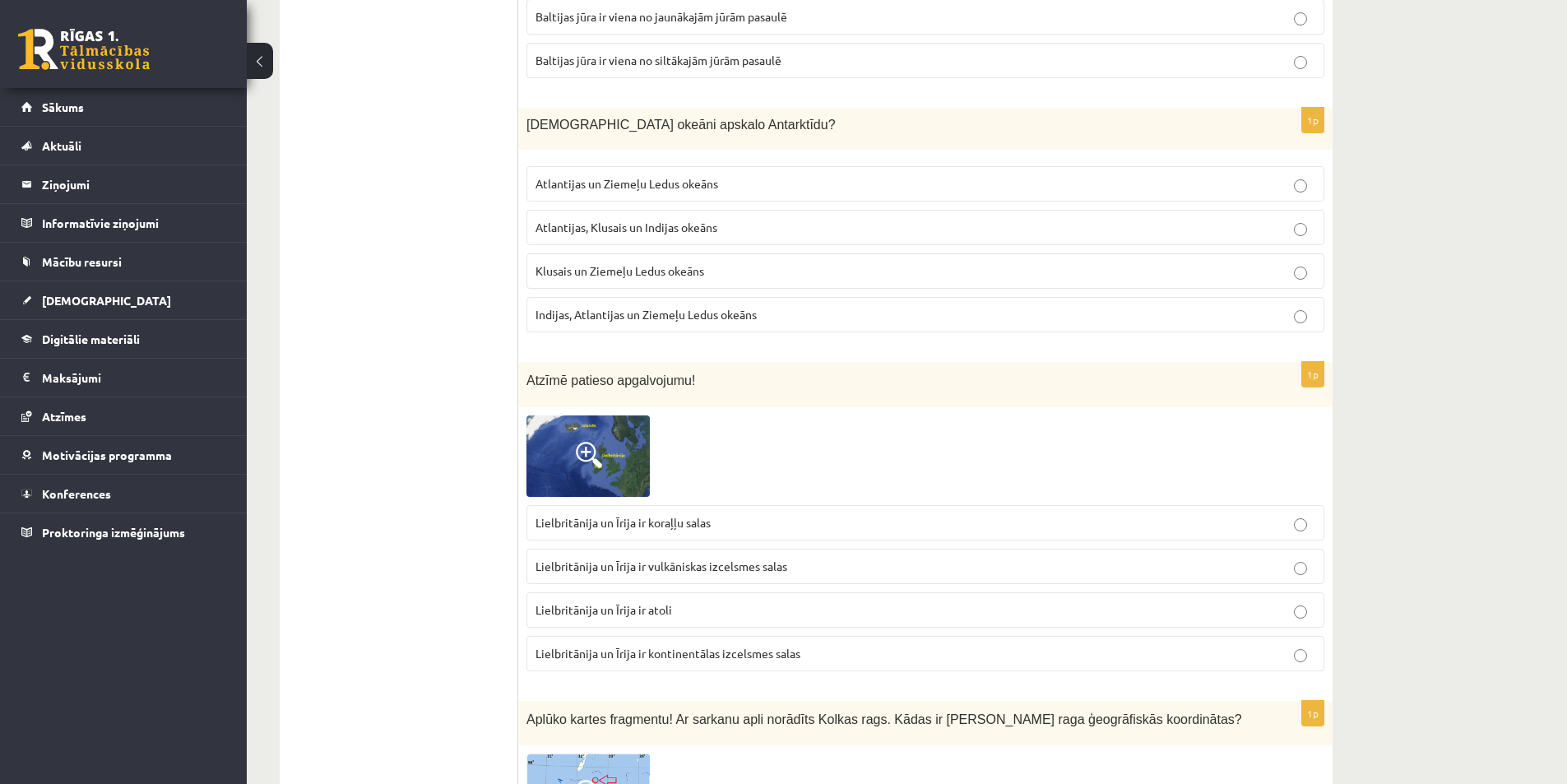
scroll to position [1973, 0]
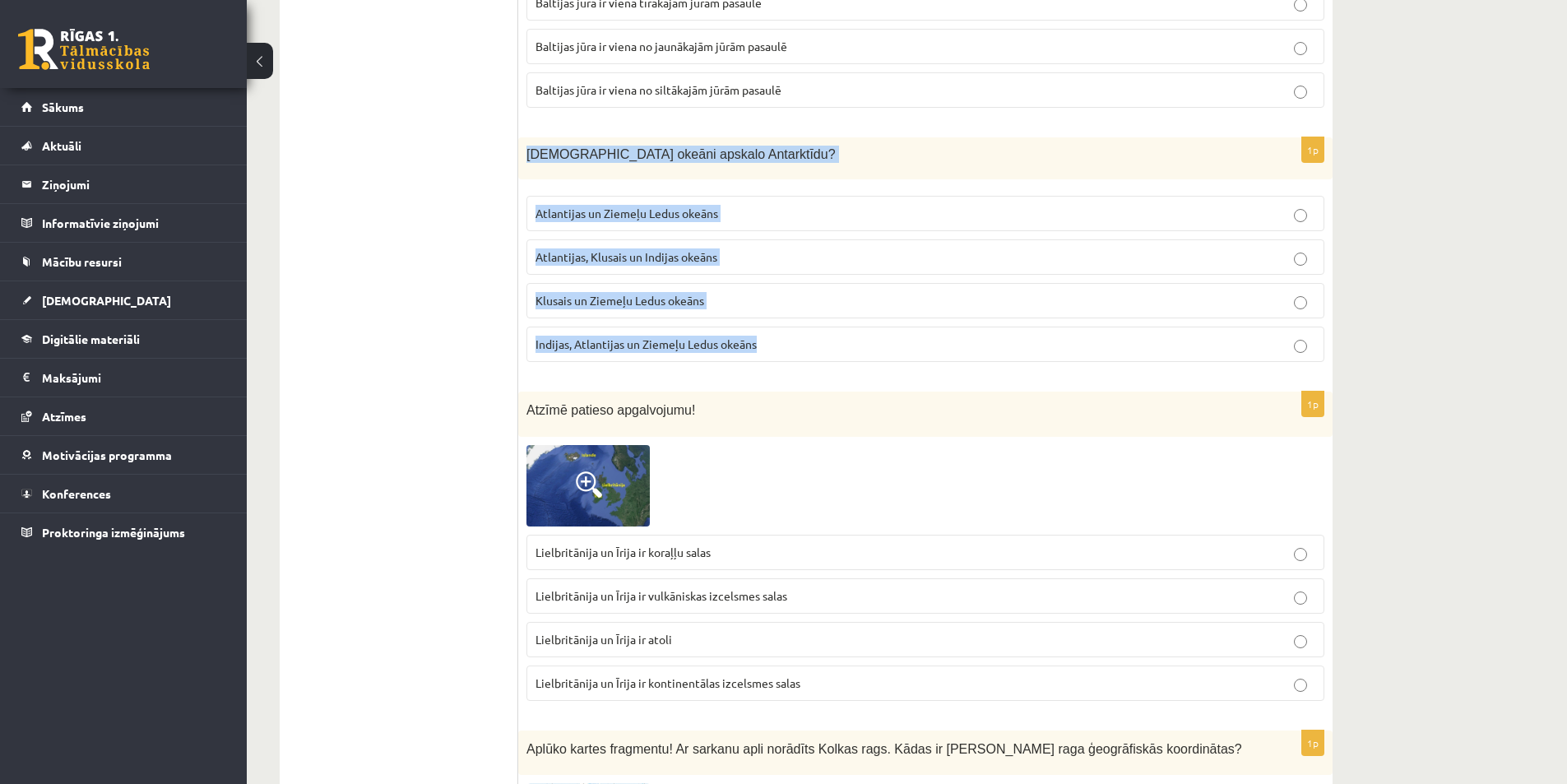
drag, startPoint x: 524, startPoint y: 150, endPoint x: 868, endPoint y: 349, distance: 397.4
click at [868, 349] on div "1p Kuri okeāni apskalo Antarktīdu? Atlantijas un Ziemeļu Ledus okeāns Atlantija…" at bounding box center [925, 256] width 814 height 238
copy div "Kuri okeāni apskalo Antarktīdu? Atlantijas un Ziemeļu Ledus okeāns Atlantijas, …"
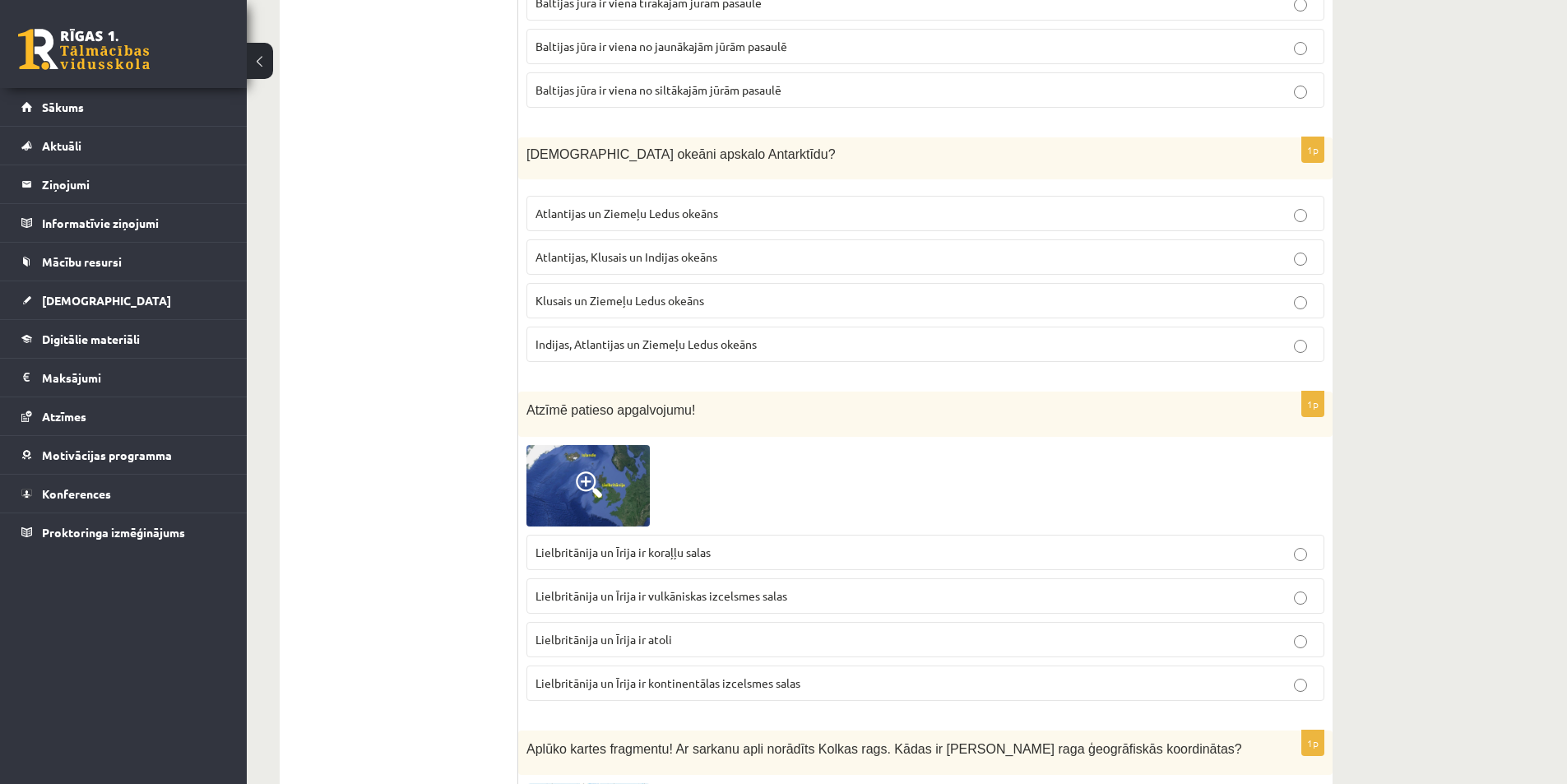
drag, startPoint x: 281, startPoint y: 346, endPoint x: 301, endPoint y: 219, distance: 128.6
click at [642, 263] on span "Atlantijas, Klusais un Indijas okeāns" at bounding box center [627, 256] width 182 height 14
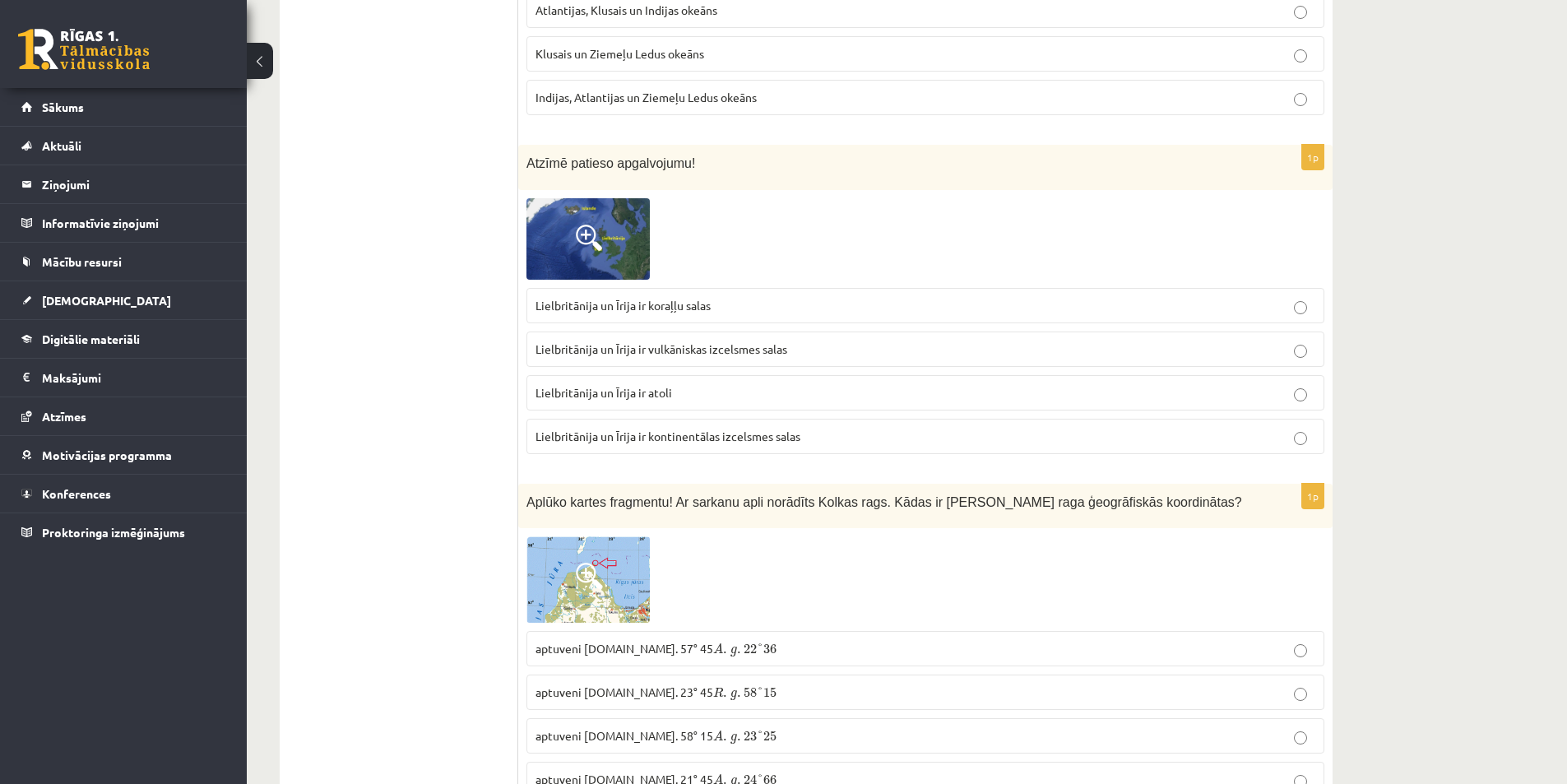
drag, startPoint x: 506, startPoint y: 152, endPoint x: 766, endPoint y: 381, distance: 346.5
click at [739, 258] on div at bounding box center [925, 238] width 798 height 81
drag, startPoint x: 739, startPoint y: 258, endPoint x: 639, endPoint y: 220, distance: 107.0
click at [737, 257] on div at bounding box center [925, 238] width 798 height 81
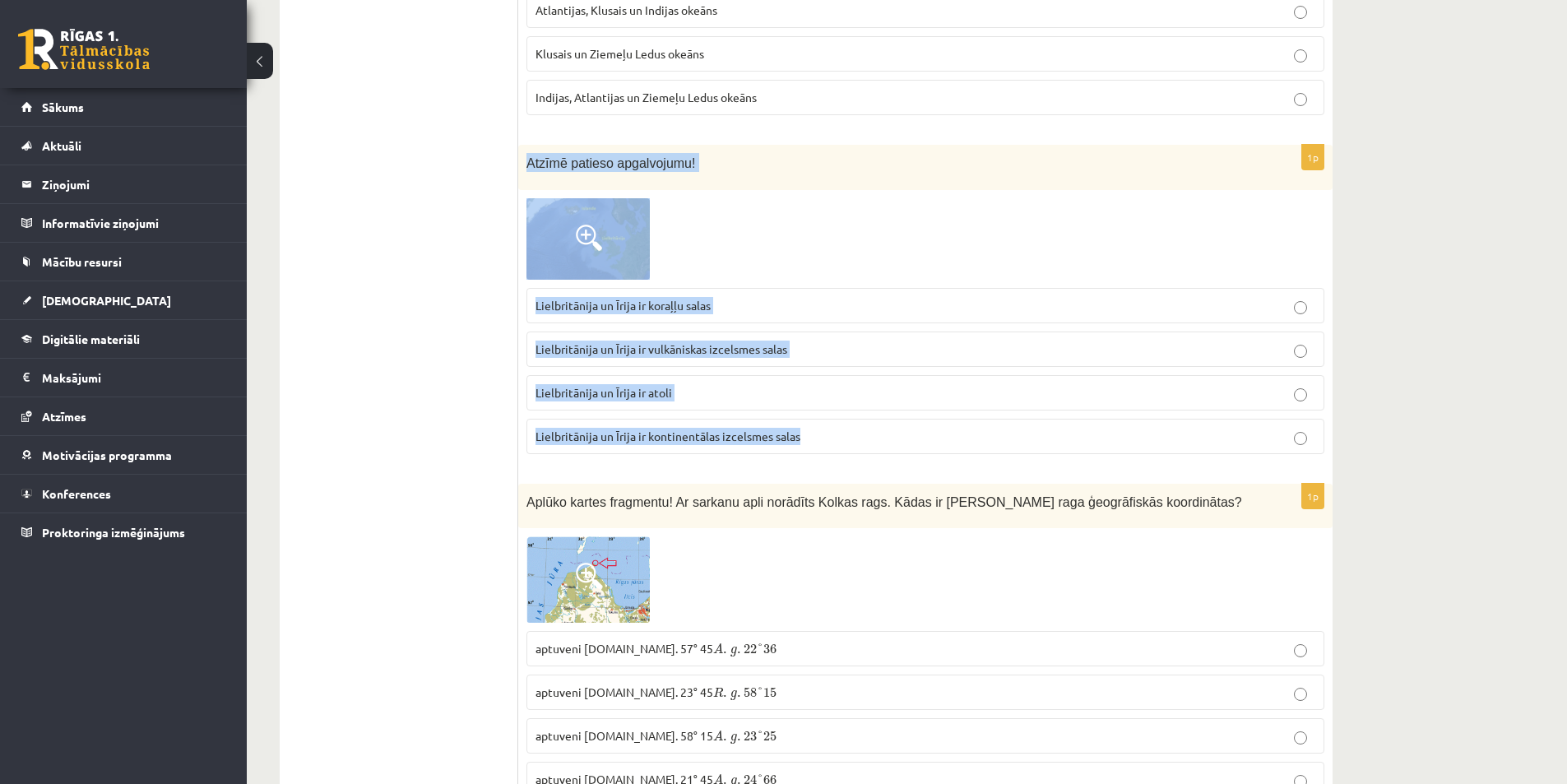
drag, startPoint x: 523, startPoint y: 160, endPoint x: 814, endPoint y: 425, distance: 393.6
click at [814, 425] on div "1p Atzīmē patieso apgalvojumu! Lielbritānija un Īrija ir koraļļu salas Lielbrit…" at bounding box center [925, 305] width 814 height 321
copy div "Atzīmē patieso apgalvojumu! Lielbritānija un Īrija ir koraļļu salas Lielbritāni…"
click at [577, 364] on label "Lielbritānija un Īrija ir vulkāniskas izcelsmes salas" at bounding box center [925, 349] width 798 height 35
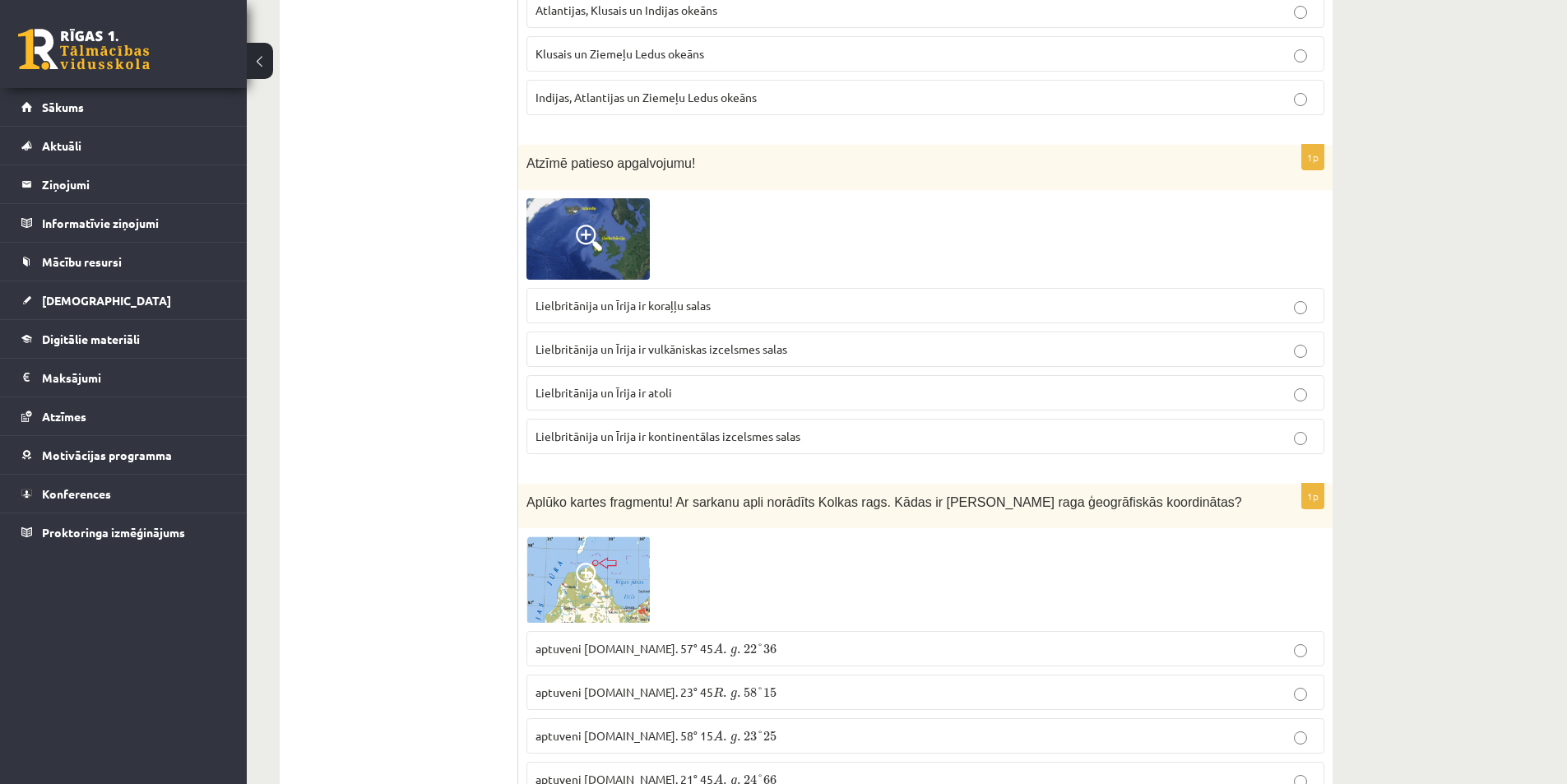
click at [608, 301] on span "Lielbritānija un Īrija ir koraļļu salas" at bounding box center [623, 304] width 175 height 14
click at [792, 441] on span "Lielbritānija un Īrija ir kontinentālas izcelsmes salas" at bounding box center [668, 435] width 265 height 14
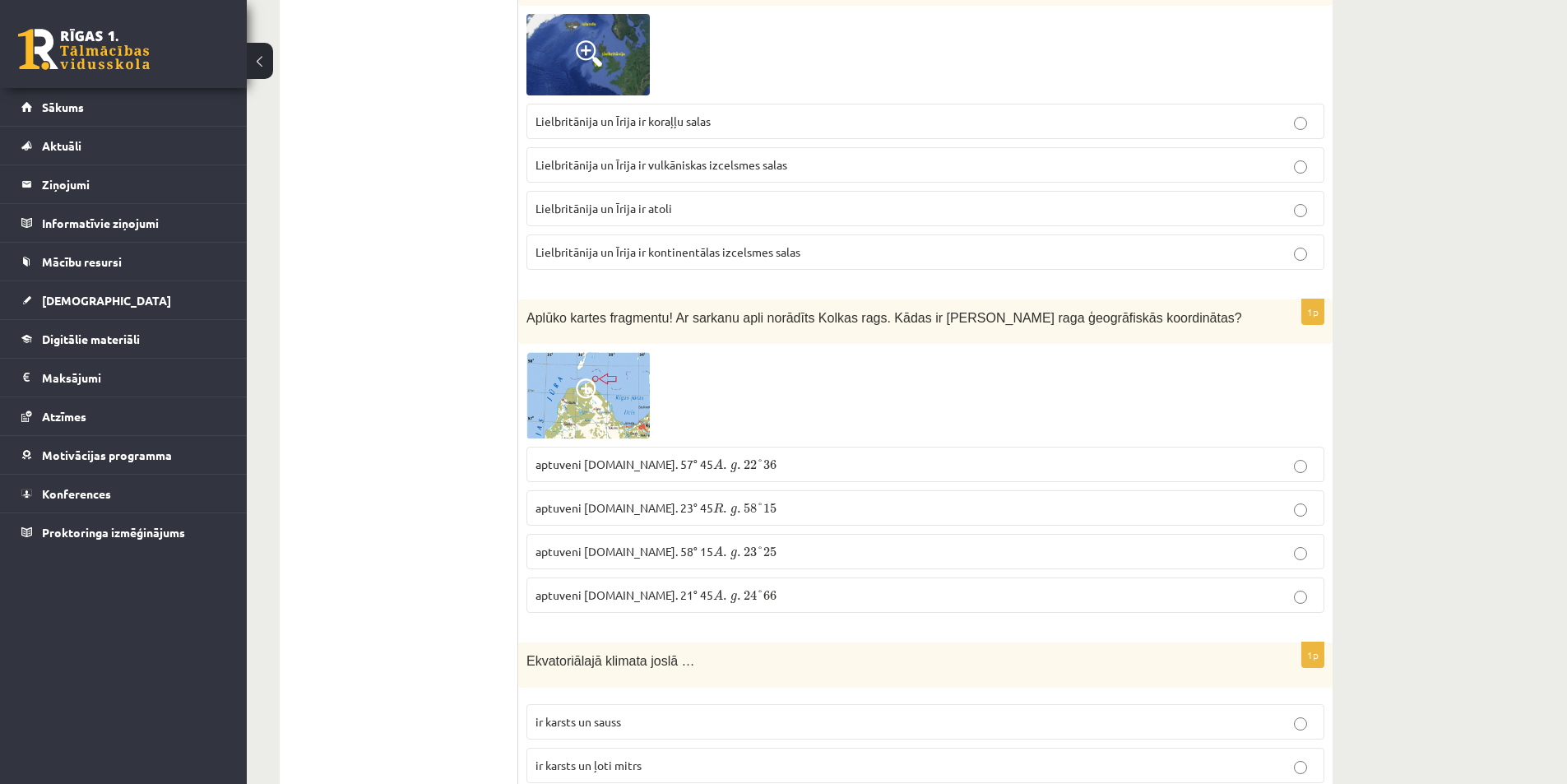
scroll to position [2467, 0]
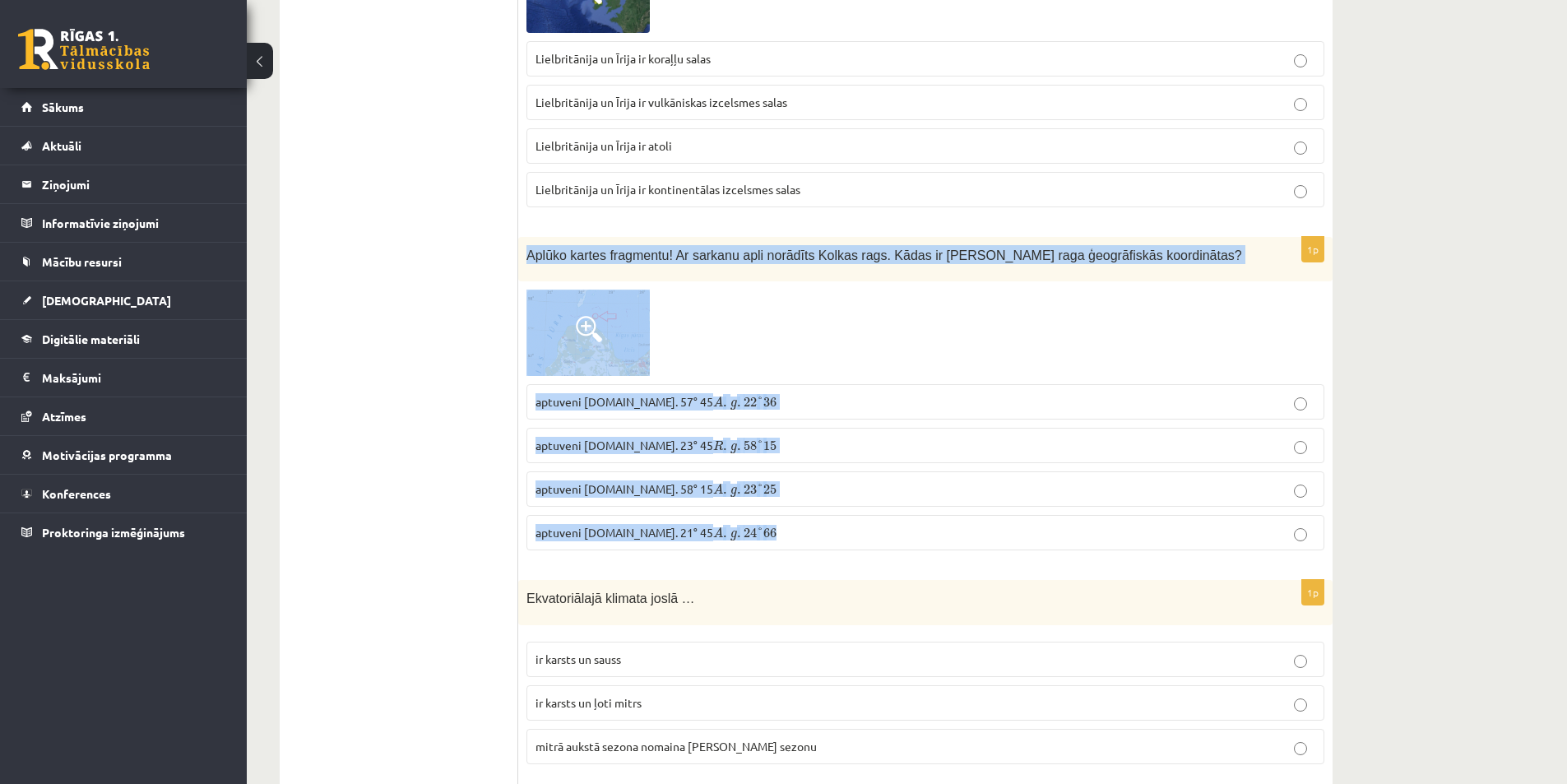
drag, startPoint x: 525, startPoint y: 244, endPoint x: 793, endPoint y: 534, distance: 394.9
click at [793, 534] on div "1p Aplūko kartes fragmentu! Ar sarkanu apli norādīts Kolkas rags. Kādas ir Kolk…" at bounding box center [925, 401] width 814 height 327
copy div "Aplūko kartes fragmentu! Ar sarkanu apli norādīts Kolkas rags. Kādas ir Kolkas …"
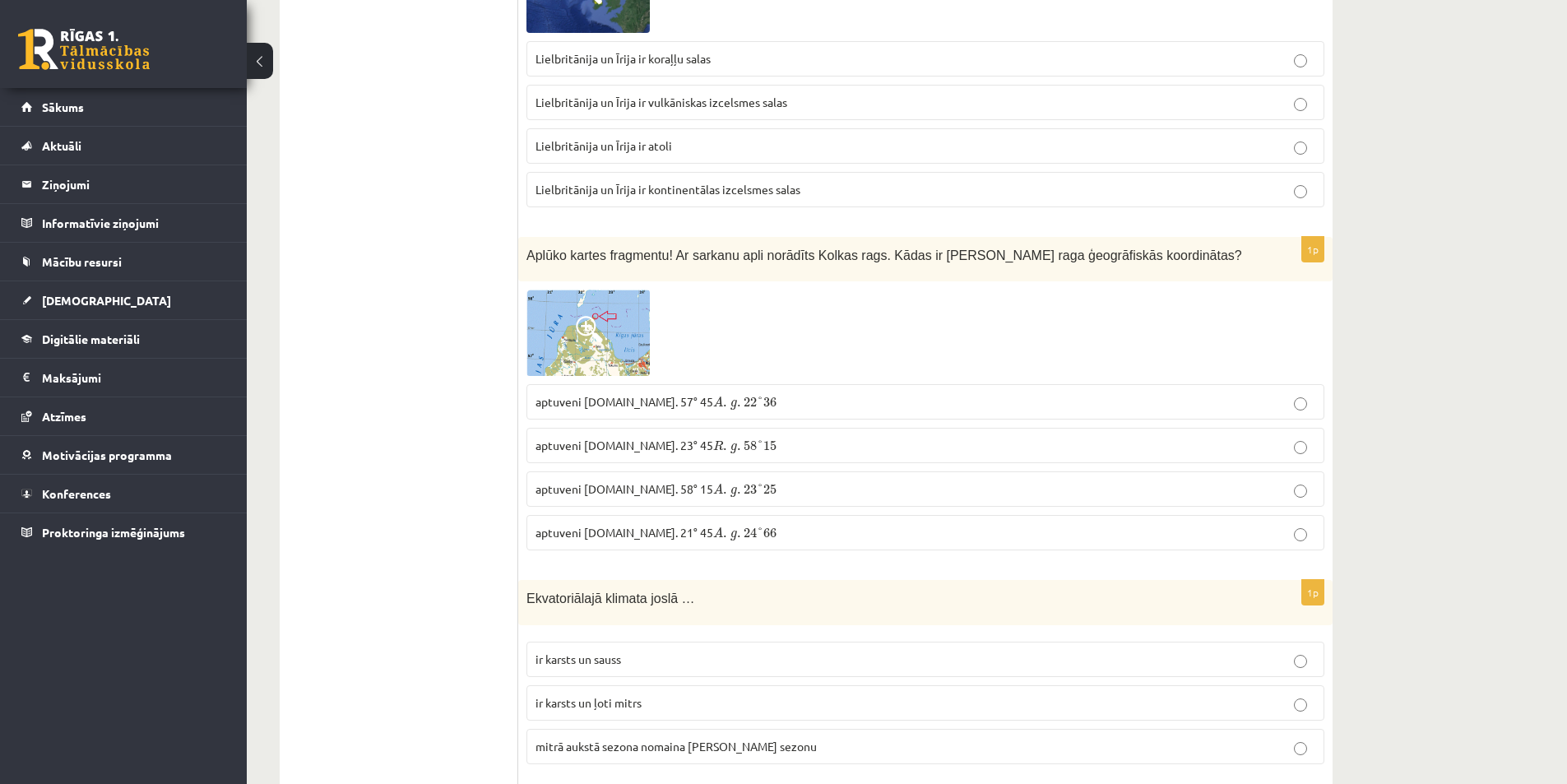
click at [608, 401] on span "aptuveni Z.pl. 57° 45 A . g . 22 ° 36 A . g . 22 ° 36" at bounding box center [656, 401] width 241 height 14
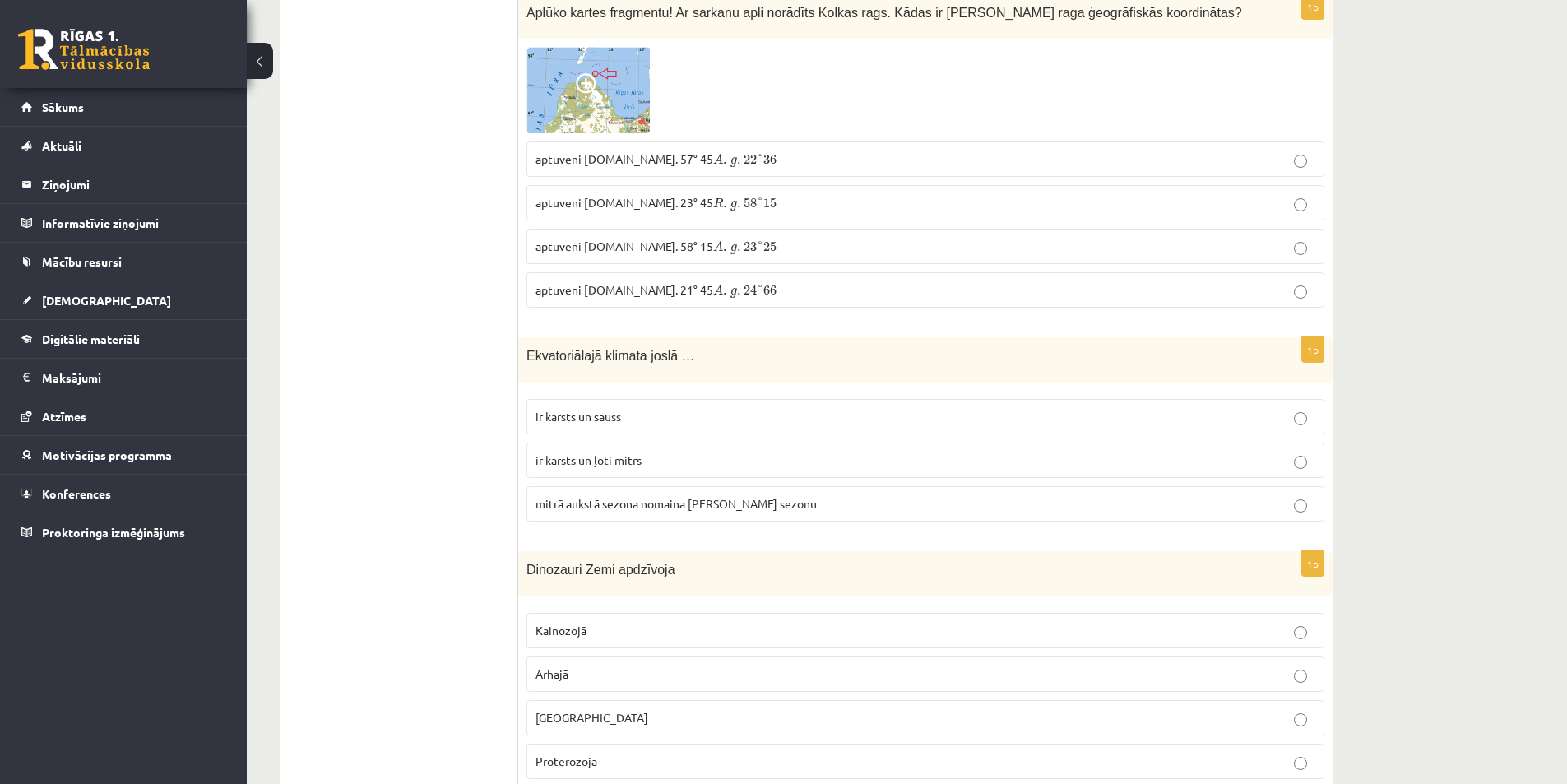
scroll to position [2713, 0]
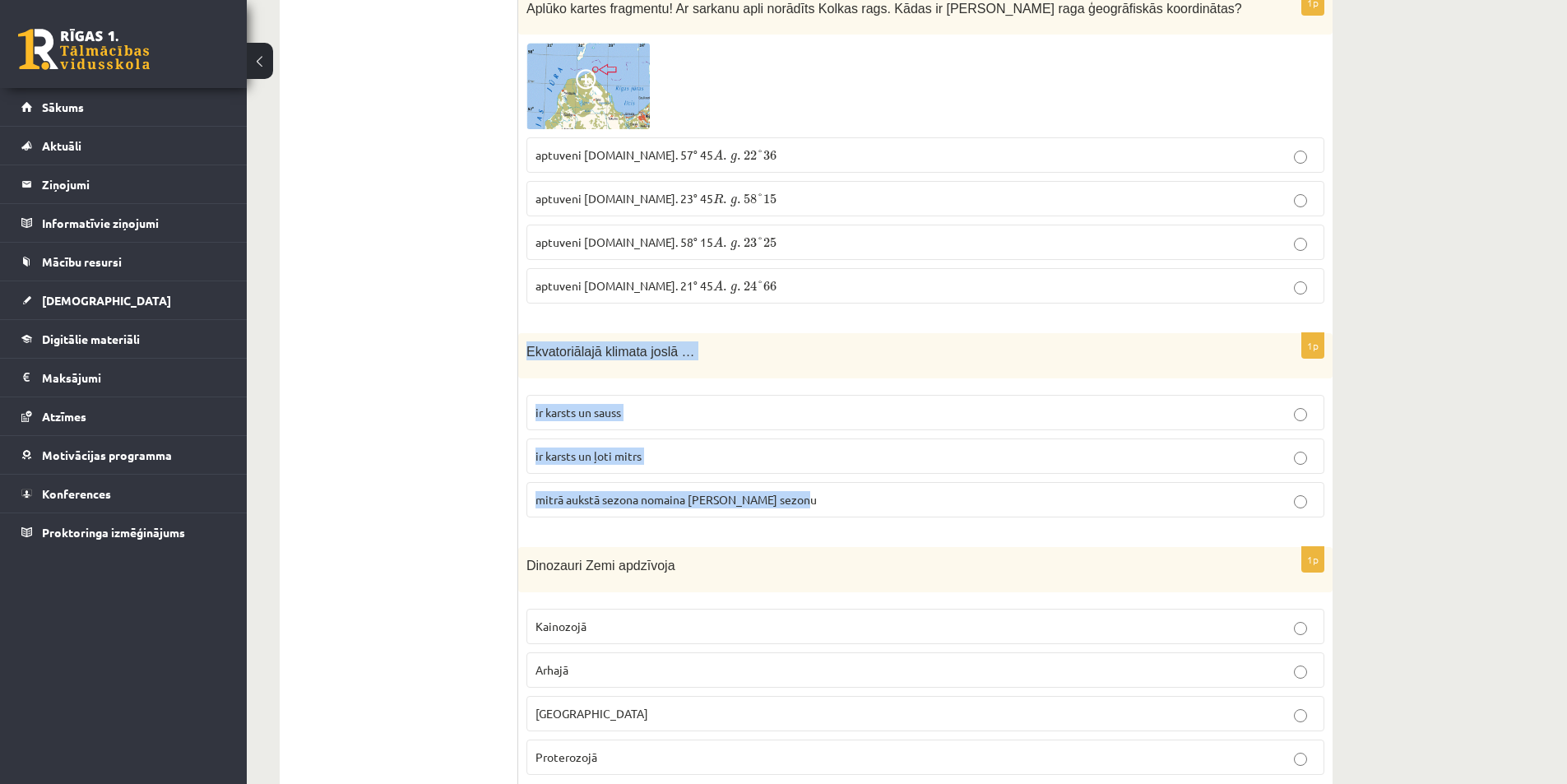
drag, startPoint x: 521, startPoint y: 334, endPoint x: 801, endPoint y: 520, distance: 336.1
click at [801, 520] on div "1p Ekvatoriālajā klimata joslā … ir karsts un sauss ir karsts un ļoti mitrs mit…" at bounding box center [925, 431] width 814 height 197
click at [600, 465] on p "ir karsts un ļoti mitrs" at bounding box center [925, 456] width 780 height 17
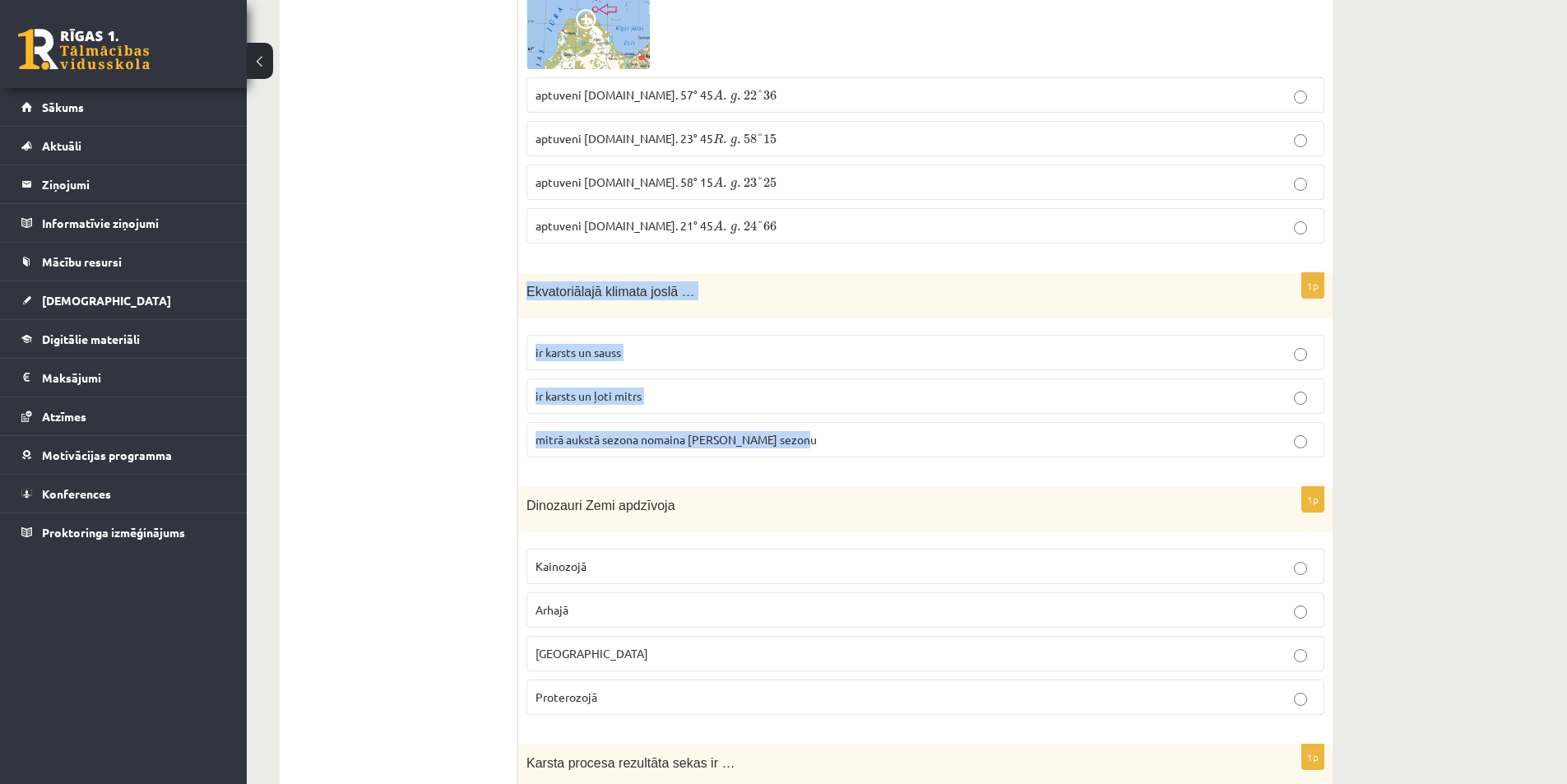
scroll to position [2960, 0]
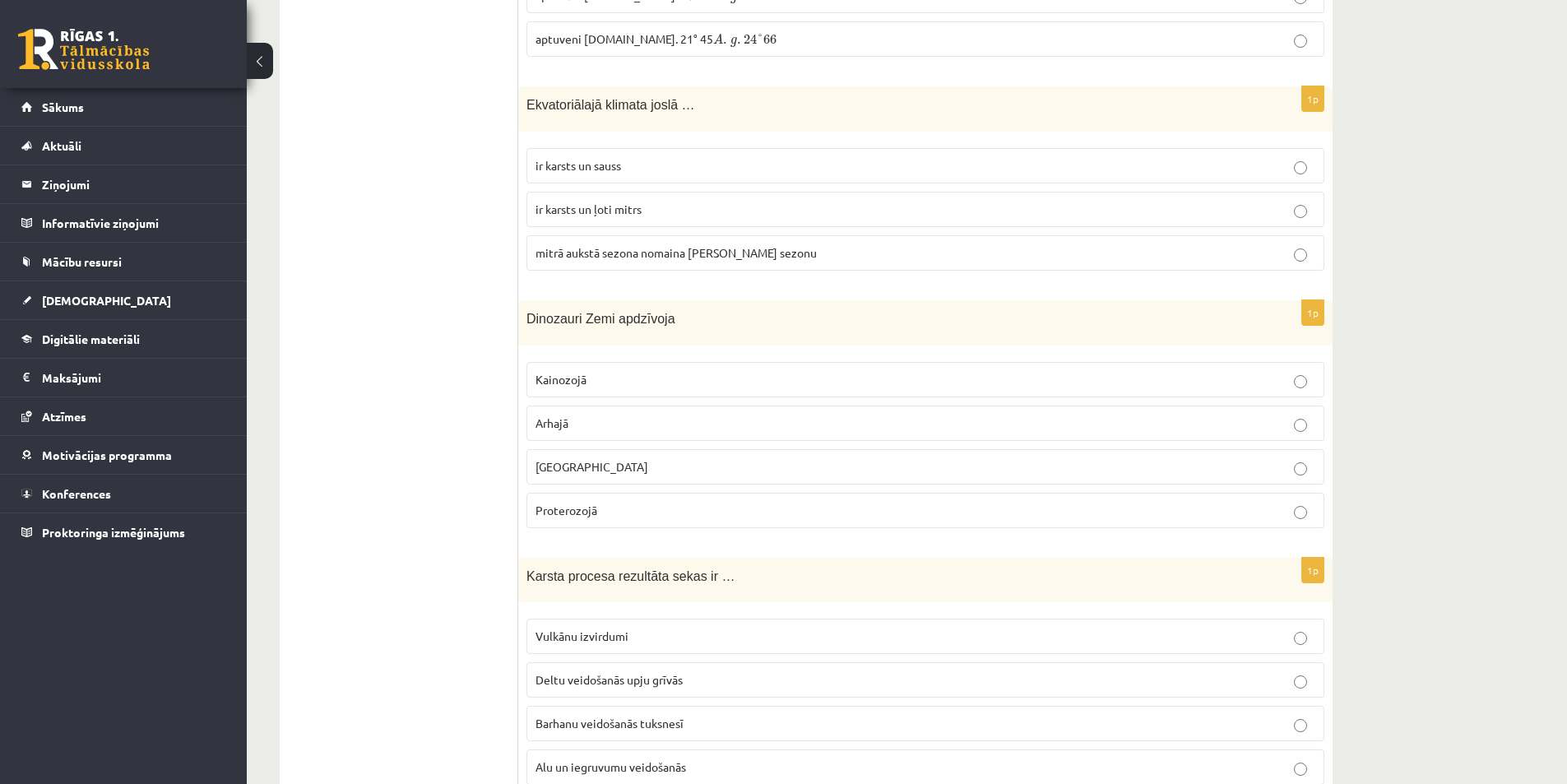
drag, startPoint x: 447, startPoint y: 351, endPoint x: 533, endPoint y: 294, distance: 103.2
drag, startPoint x: 522, startPoint y: 312, endPoint x: 715, endPoint y: 490, distance: 262.6
click at [715, 490] on div "1p Dinozauri Zemi apdzīvoja Kainozojā Arhajā Mezozojā Proterozojā" at bounding box center [925, 421] width 814 height 241
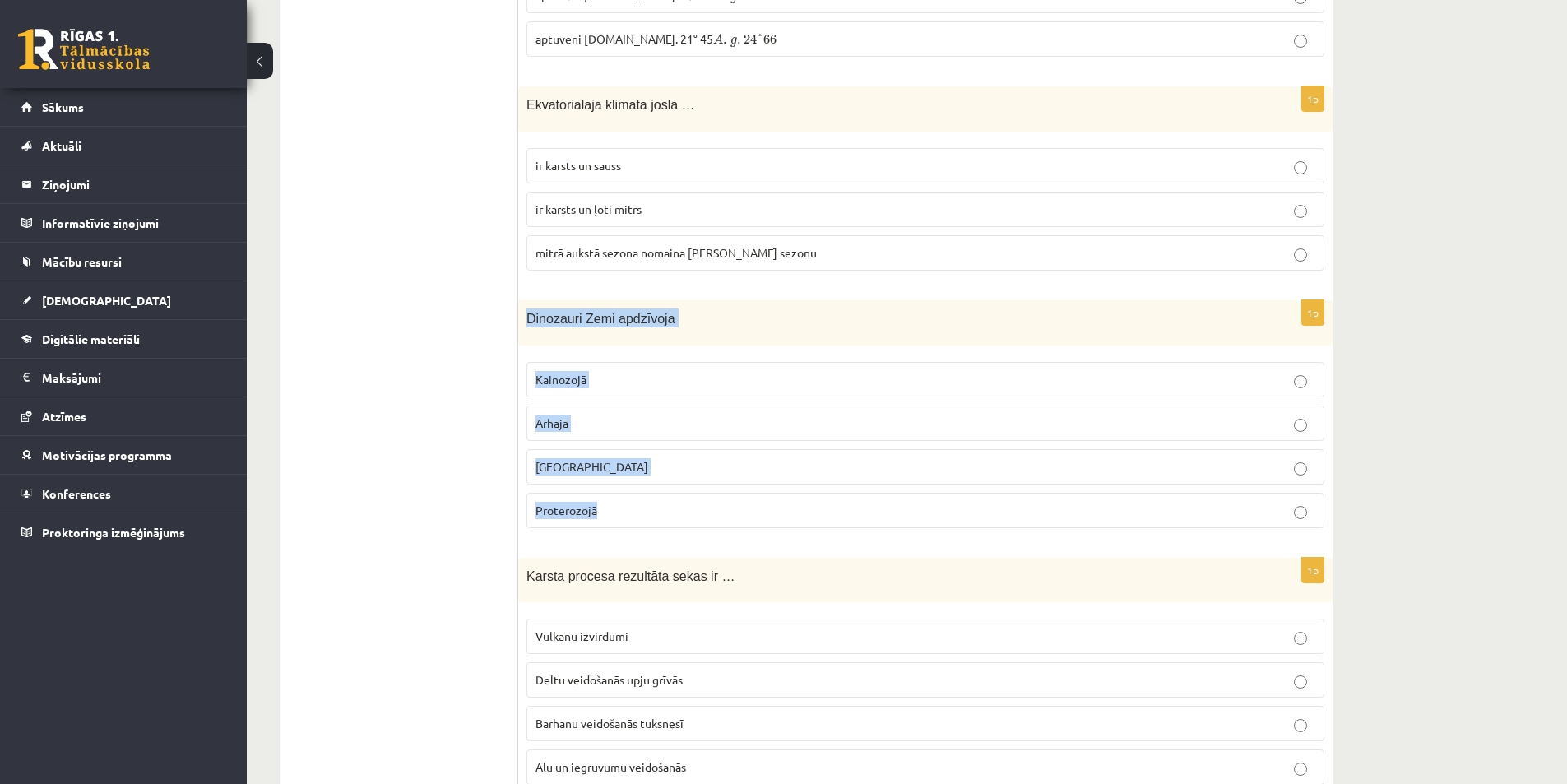
click at [591, 472] on p "Mezozojā" at bounding box center [925, 467] width 780 height 17
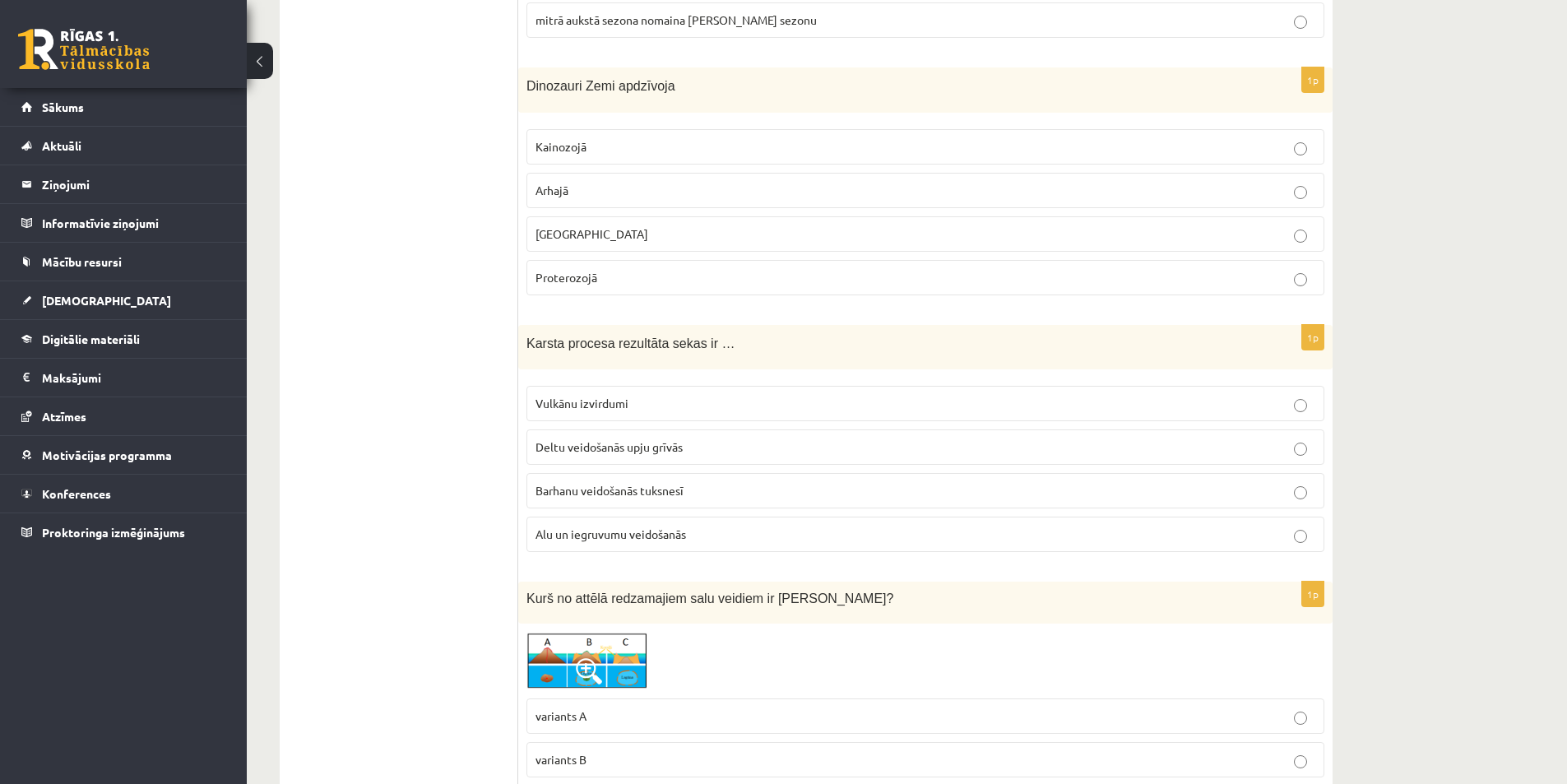
scroll to position [3207, 0]
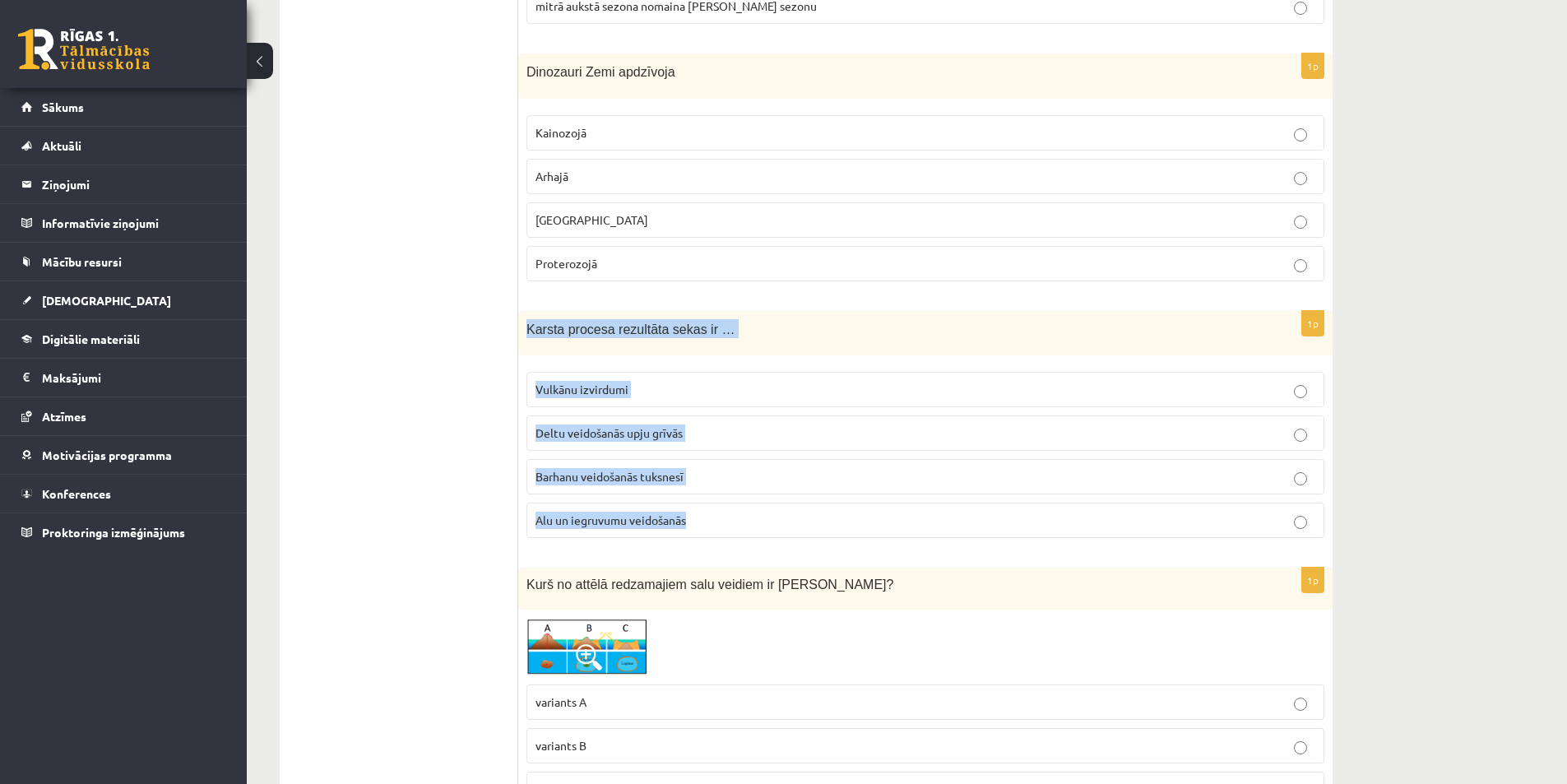
drag, startPoint x: 520, startPoint y: 320, endPoint x: 722, endPoint y: 528, distance: 289.9
click at [722, 528] on div "1p Karsta procesa rezultāta sekas ir … Vulkānu izvirdumi Deltu veidošanās upju …" at bounding box center [925, 431] width 814 height 241
click at [610, 521] on span "Alu un iegruvumu veidošanās" at bounding box center [610, 519] width 150 height 14
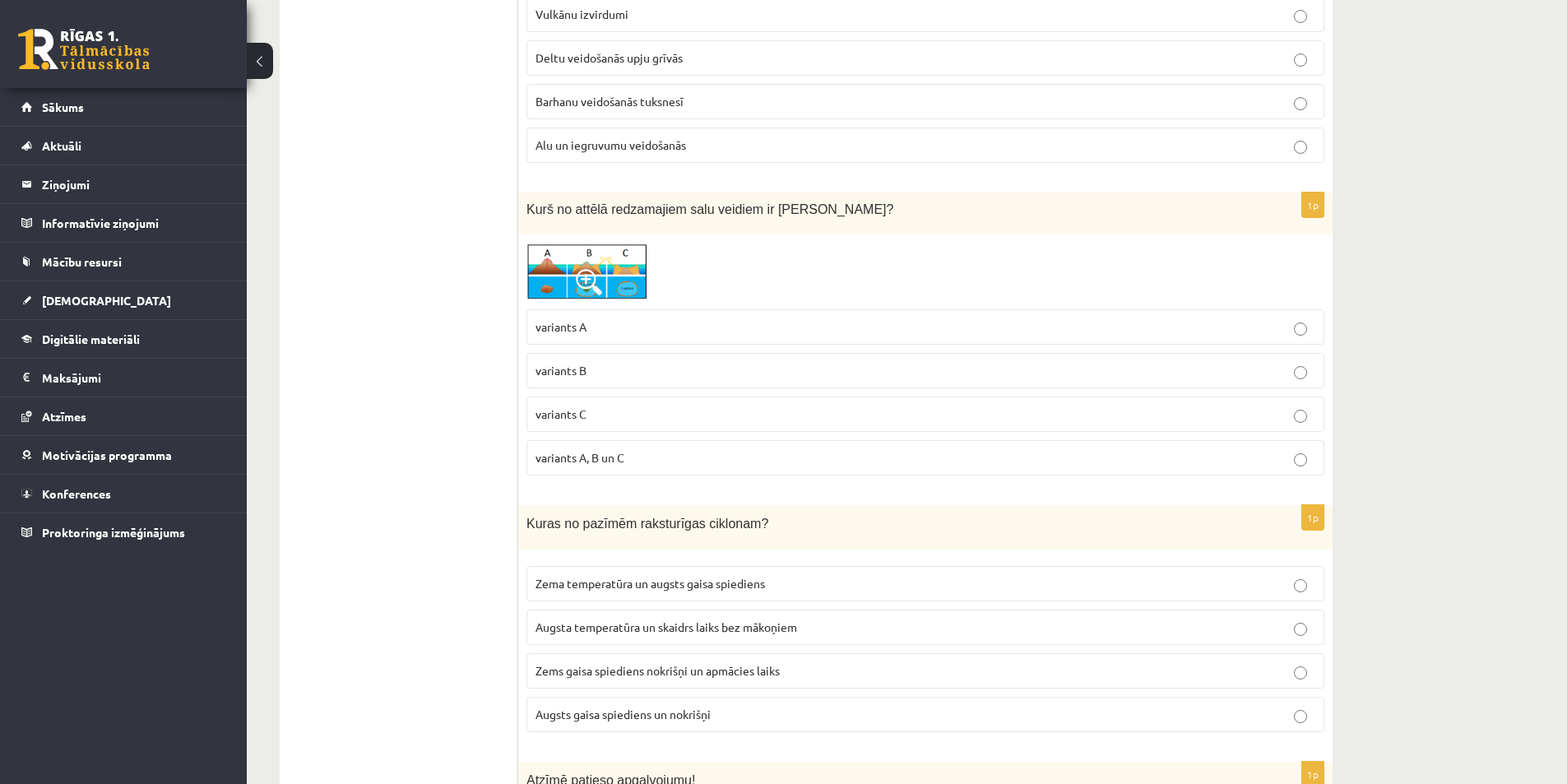
scroll to position [3618, 0]
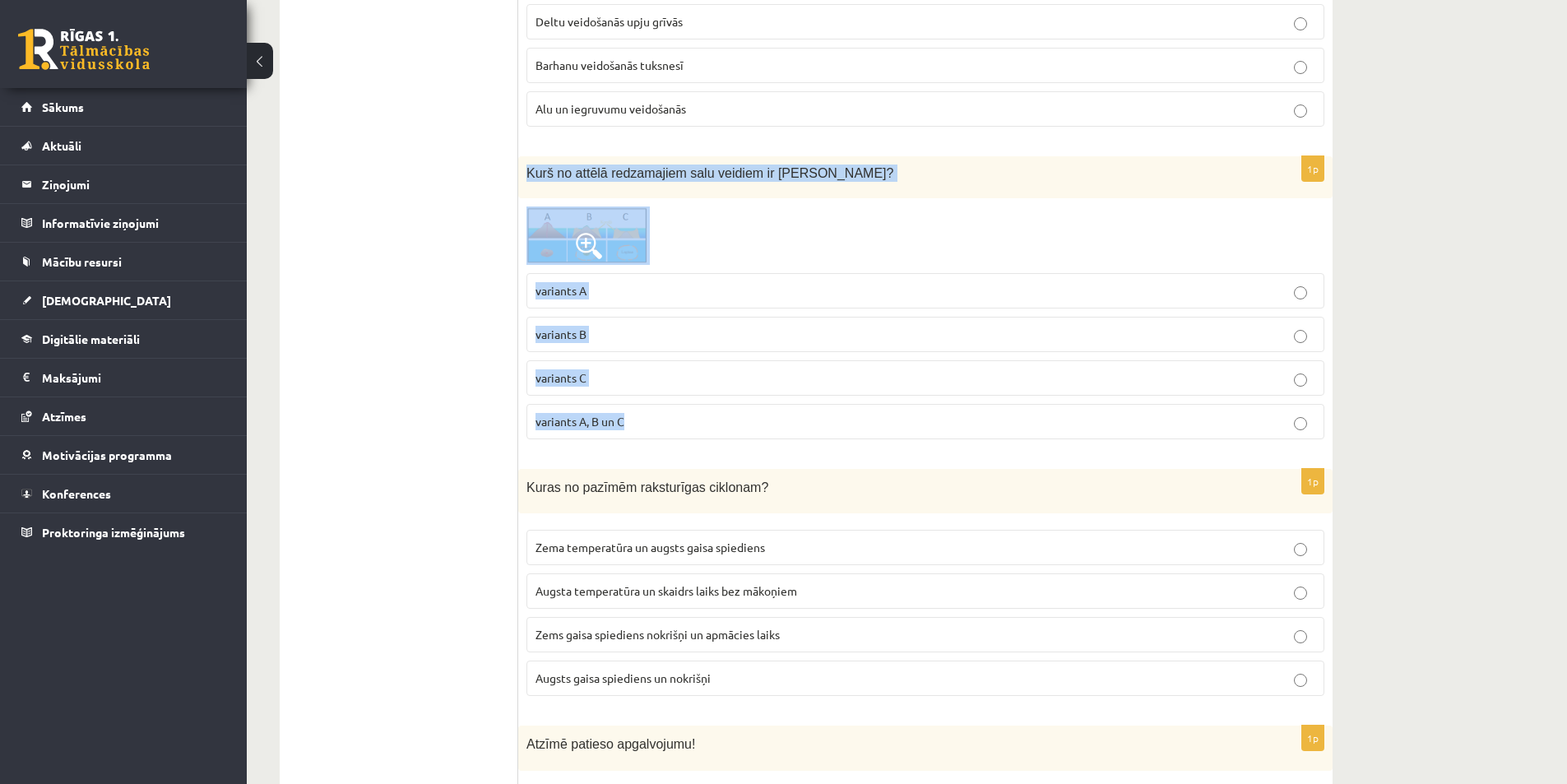
drag, startPoint x: 524, startPoint y: 163, endPoint x: 789, endPoint y: 420, distance: 369.2
click at [789, 420] on div "1p Kurš no attēlā redzamajiem salu veidiem ir Atols? variants A variants B vari…" at bounding box center [925, 304] width 814 height 296
click at [567, 379] on span "variants C" at bounding box center [561, 377] width 51 height 14
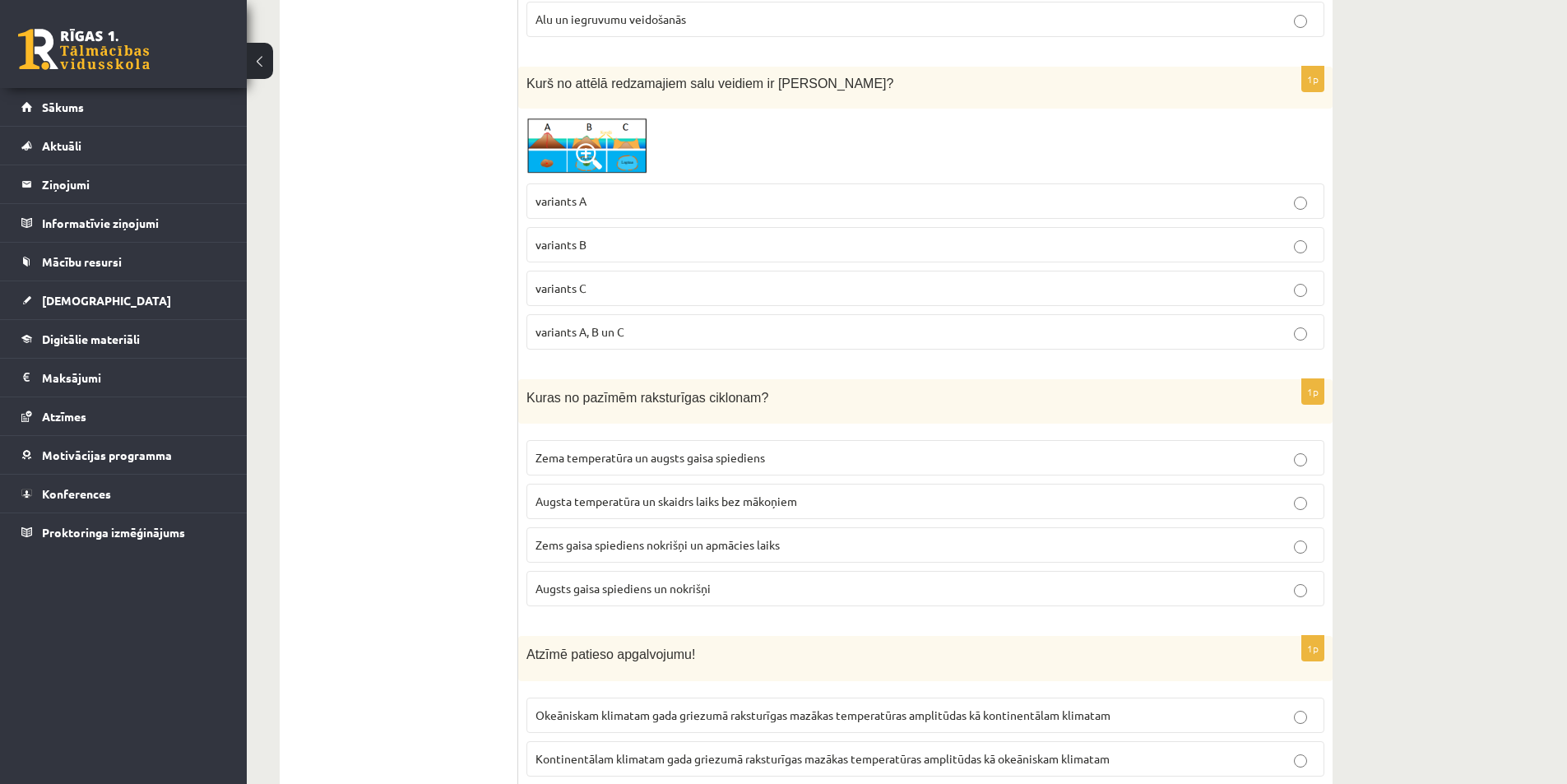
scroll to position [3782, 0]
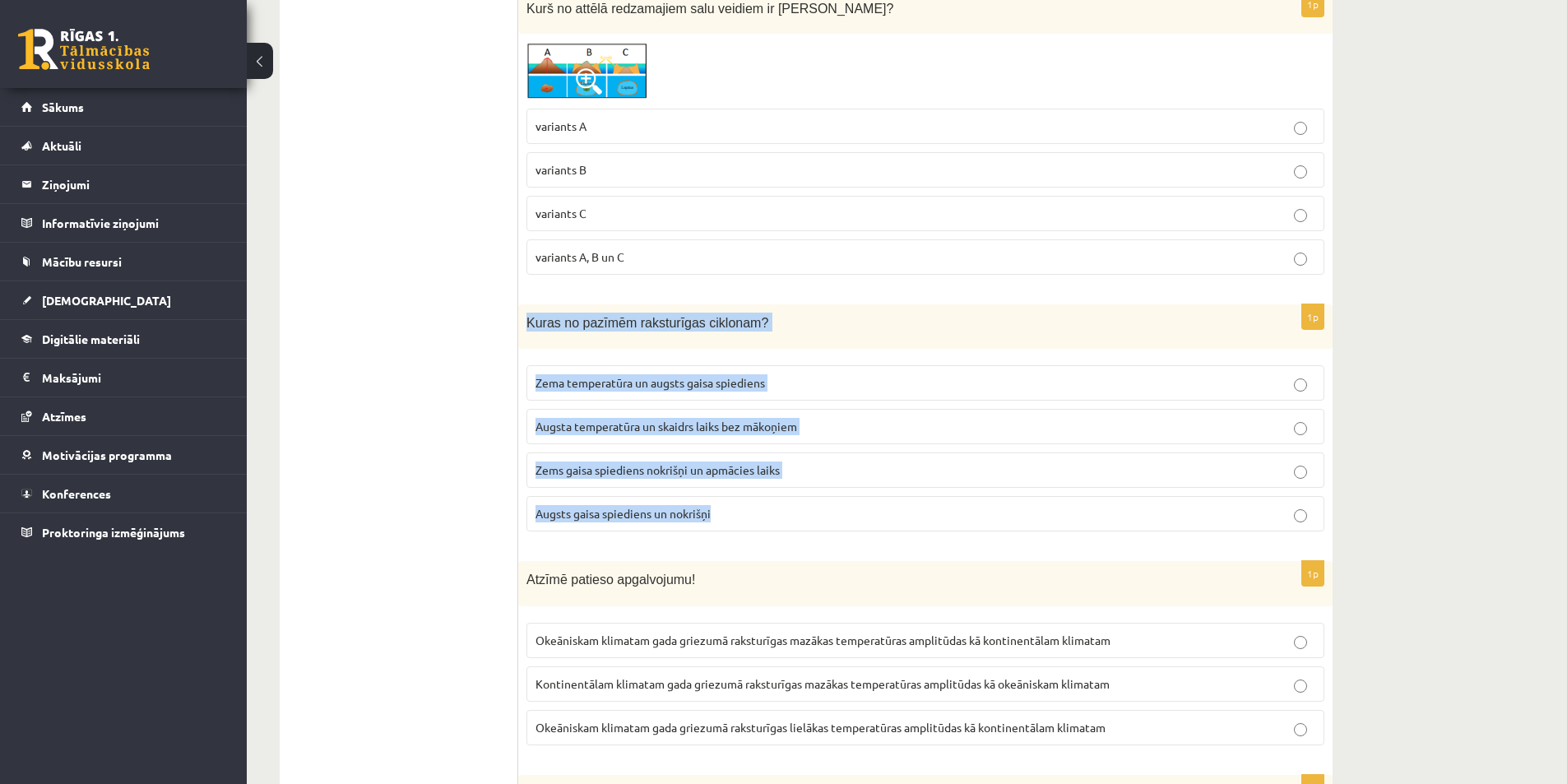
drag, startPoint x: 526, startPoint y: 319, endPoint x: 724, endPoint y: 491, distance: 262.3
click at [724, 491] on div "1p Kuras no pazīmēm raksturīgas ciklonam? Zema temperatūra un augsts gaisa spie…" at bounding box center [925, 425] width 814 height 241
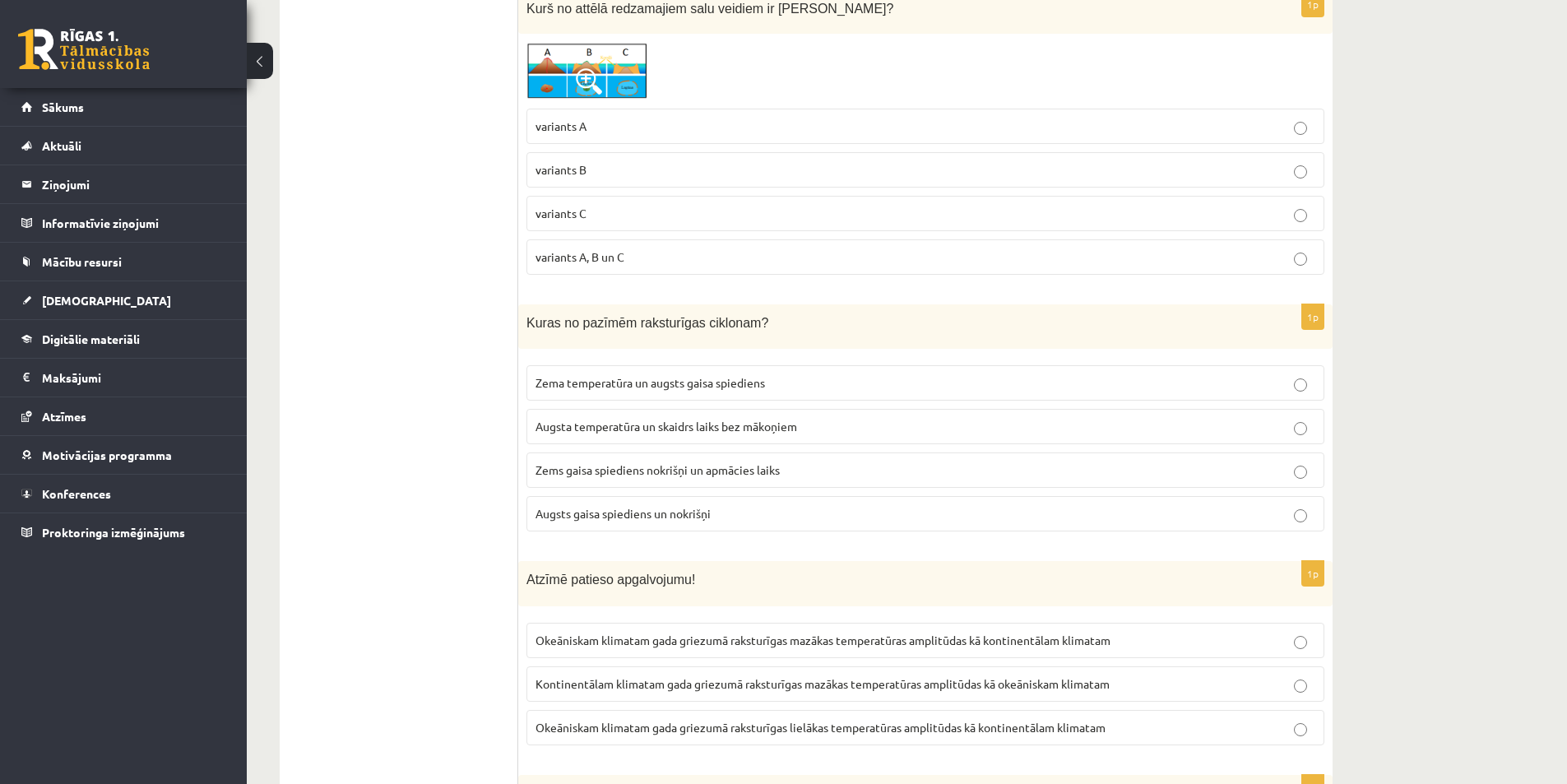
drag, startPoint x: 457, startPoint y: 433, endPoint x: 358, endPoint y: 60, distance: 385.9
click at [443, 432] on ul "Tests" at bounding box center [408, 477] width 222 height 7928
click at [667, 475] on span "Zems gaisa spiediens nokrišņi un apmācies laiks" at bounding box center [657, 468] width 244 height 14
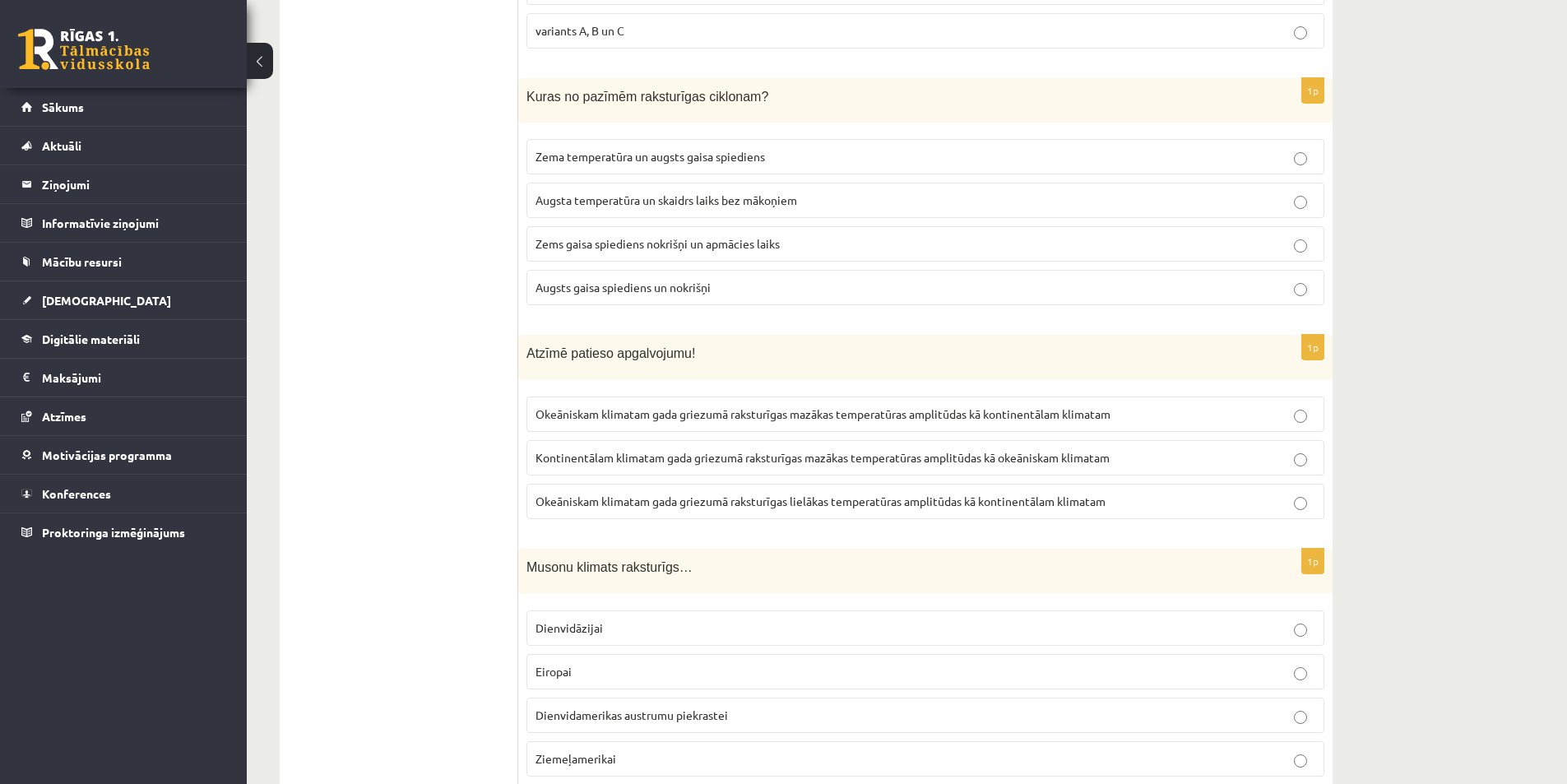
scroll to position [4029, 0]
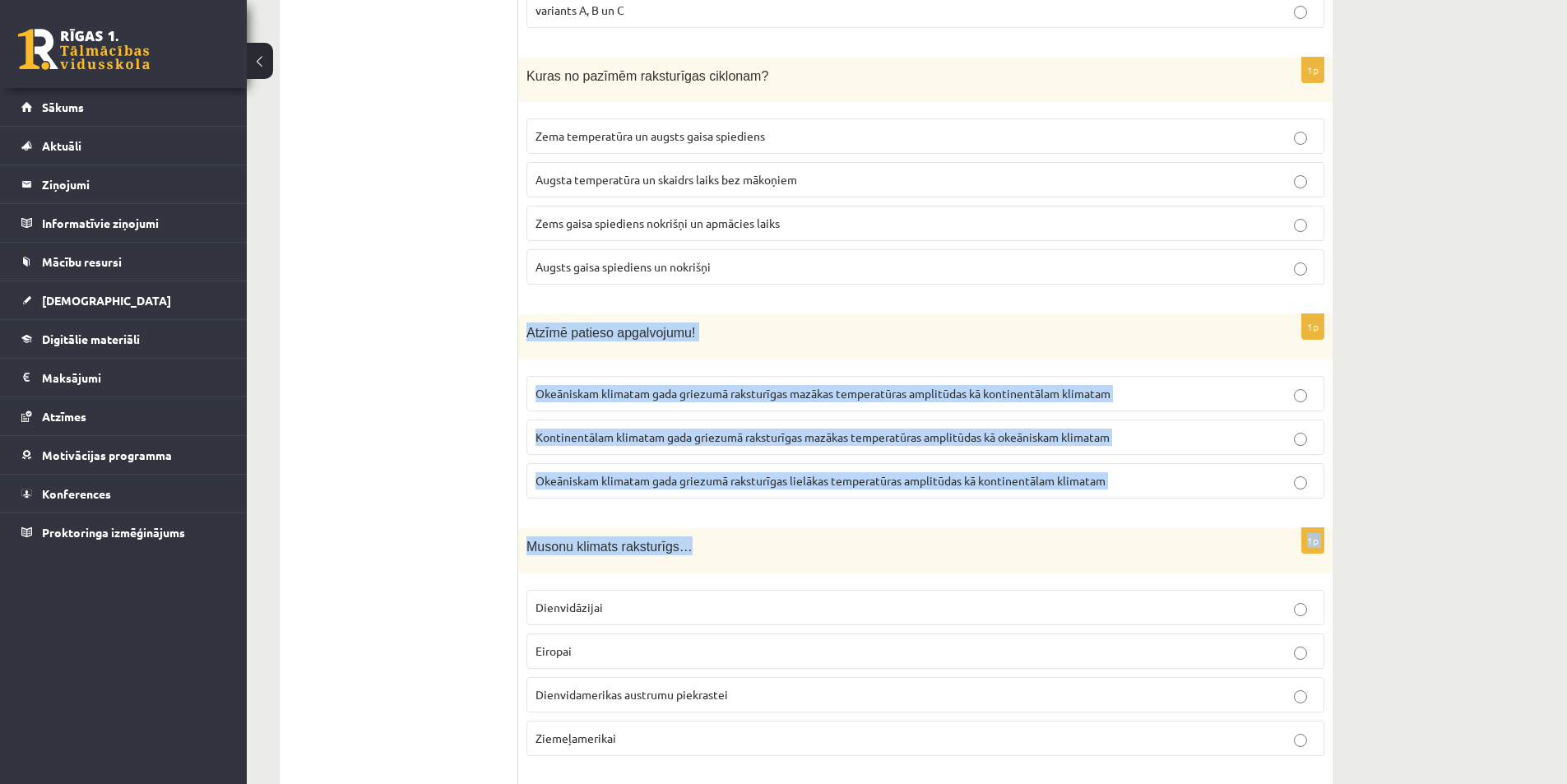
drag, startPoint x: 529, startPoint y: 317, endPoint x: 835, endPoint y: 540, distance: 378.6
click at [835, 540] on form "1p Kalnos uz katru augstuma kilometru gaisa temperatūra samazinās par aptuveni …" at bounding box center [925, 230] width 782 height 7928
click at [817, 529] on div "Musonu klimats raksturīgs…" at bounding box center [925, 550] width 814 height 45
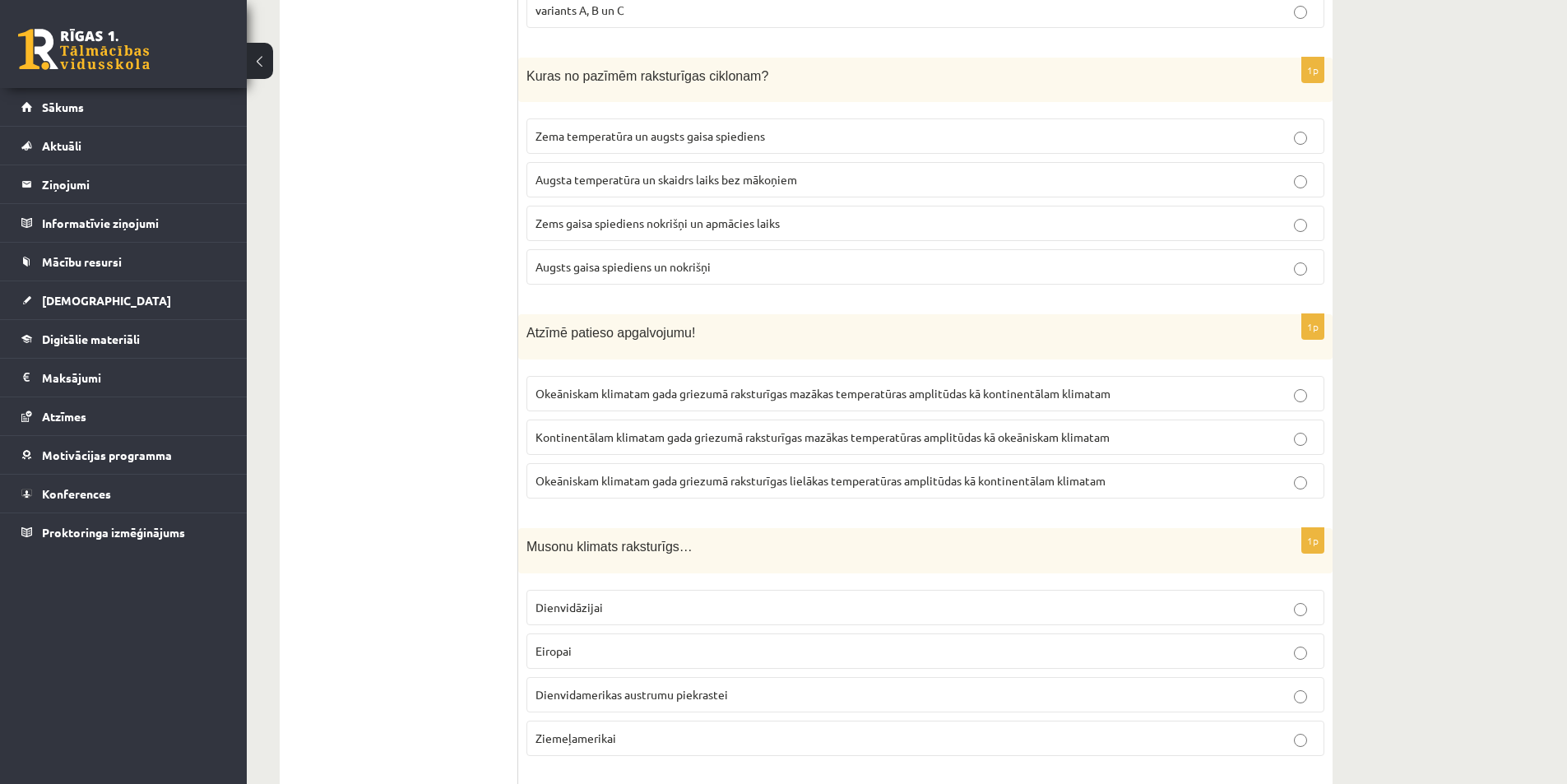
drag, startPoint x: 812, startPoint y: 527, endPoint x: 564, endPoint y: 363, distance: 297.3
click at [779, 516] on form "1p Kalnos uz katru augstuma kilometru gaisa temperatūra samazinās par aptuveni …" at bounding box center [925, 230] width 782 height 7928
click at [533, 326] on span "Atzīmē patieso apgalvojumu!" at bounding box center [610, 333] width 168 height 14
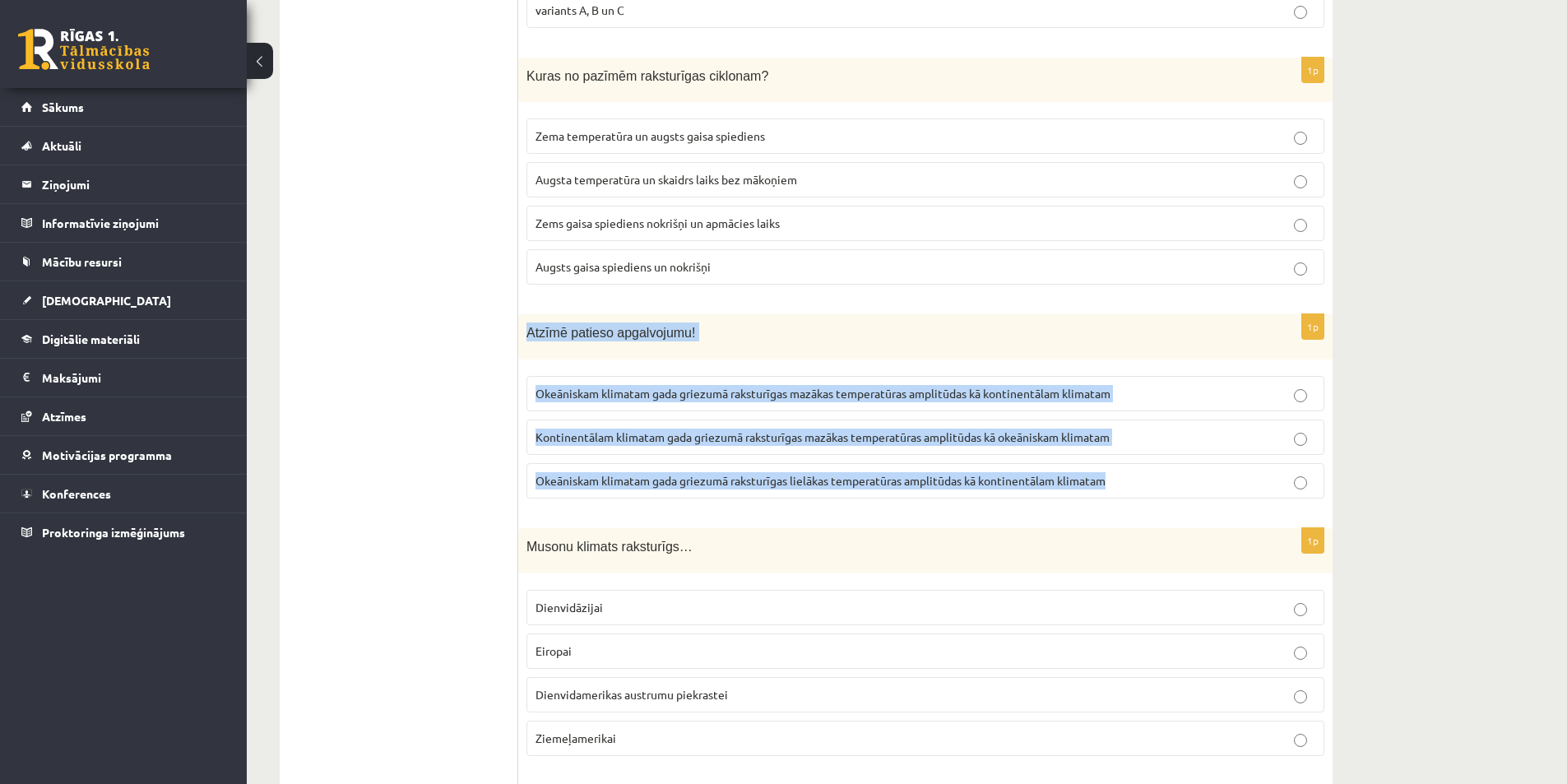
drag, startPoint x: 520, startPoint y: 323, endPoint x: 1156, endPoint y: 488, distance: 657.1
click at [1156, 488] on div "1p Atzīmē patieso apgalvojumu! Okeāniskam klimatam gada griezumā raksturīgas ma…" at bounding box center [925, 413] width 814 height 197
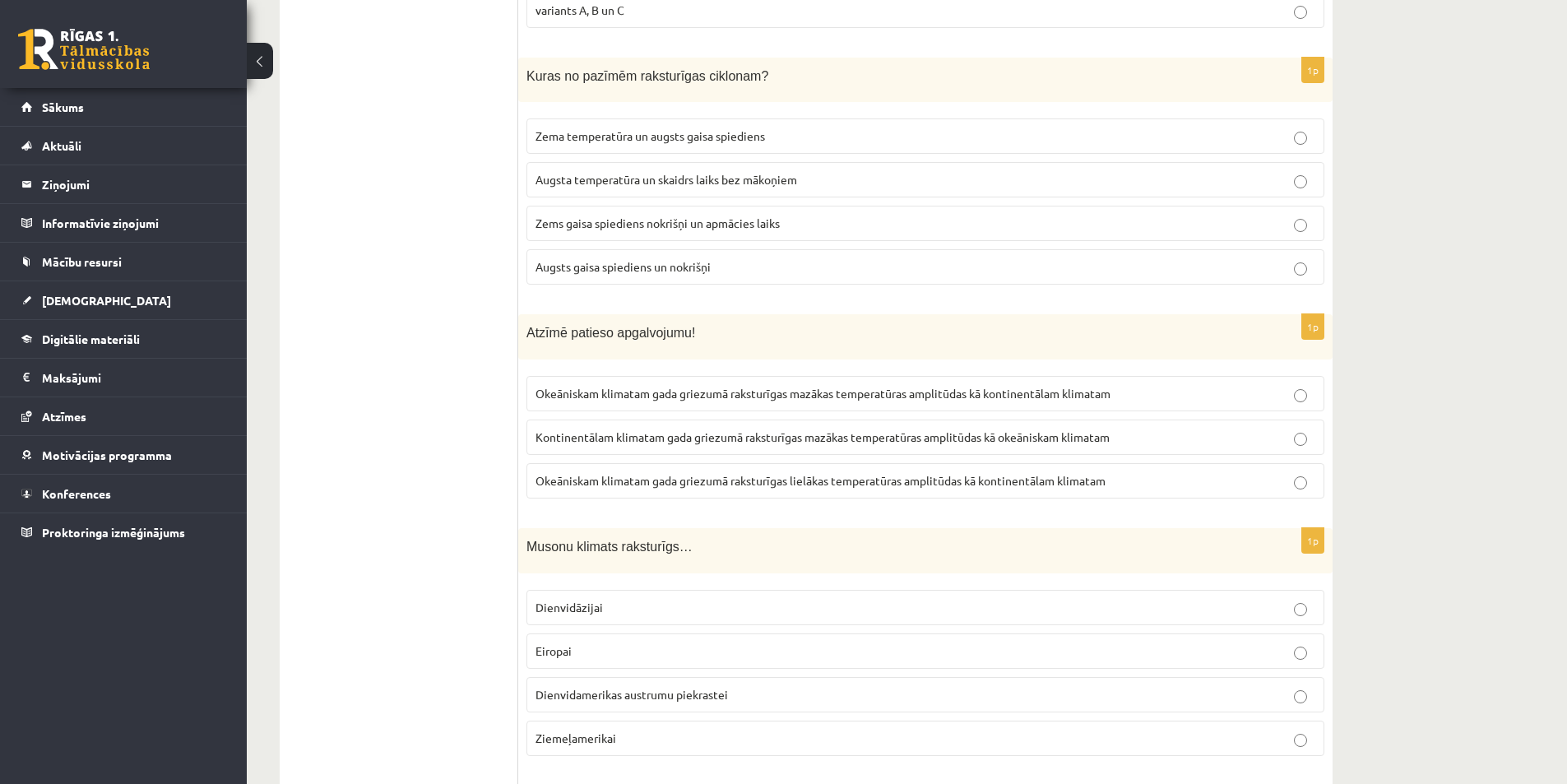
click at [352, 408] on ul "Tests" at bounding box center [408, 230] width 222 height 7928
click at [872, 437] on span "Kontinentālam klimatam gada griezumā raksturīgas mazākas temperatūras amplitūda…" at bounding box center [823, 436] width 574 height 14
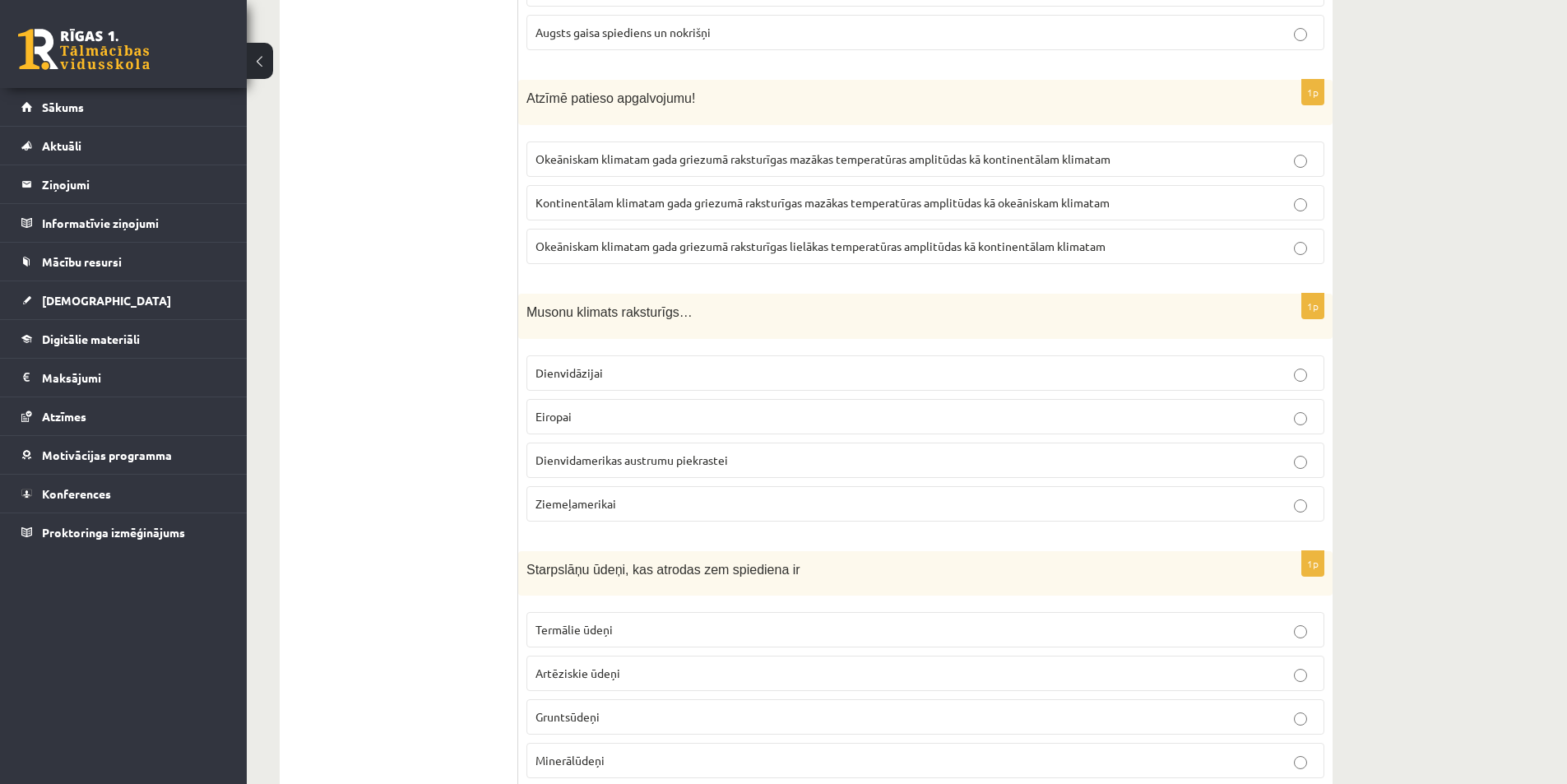
scroll to position [4358, 0]
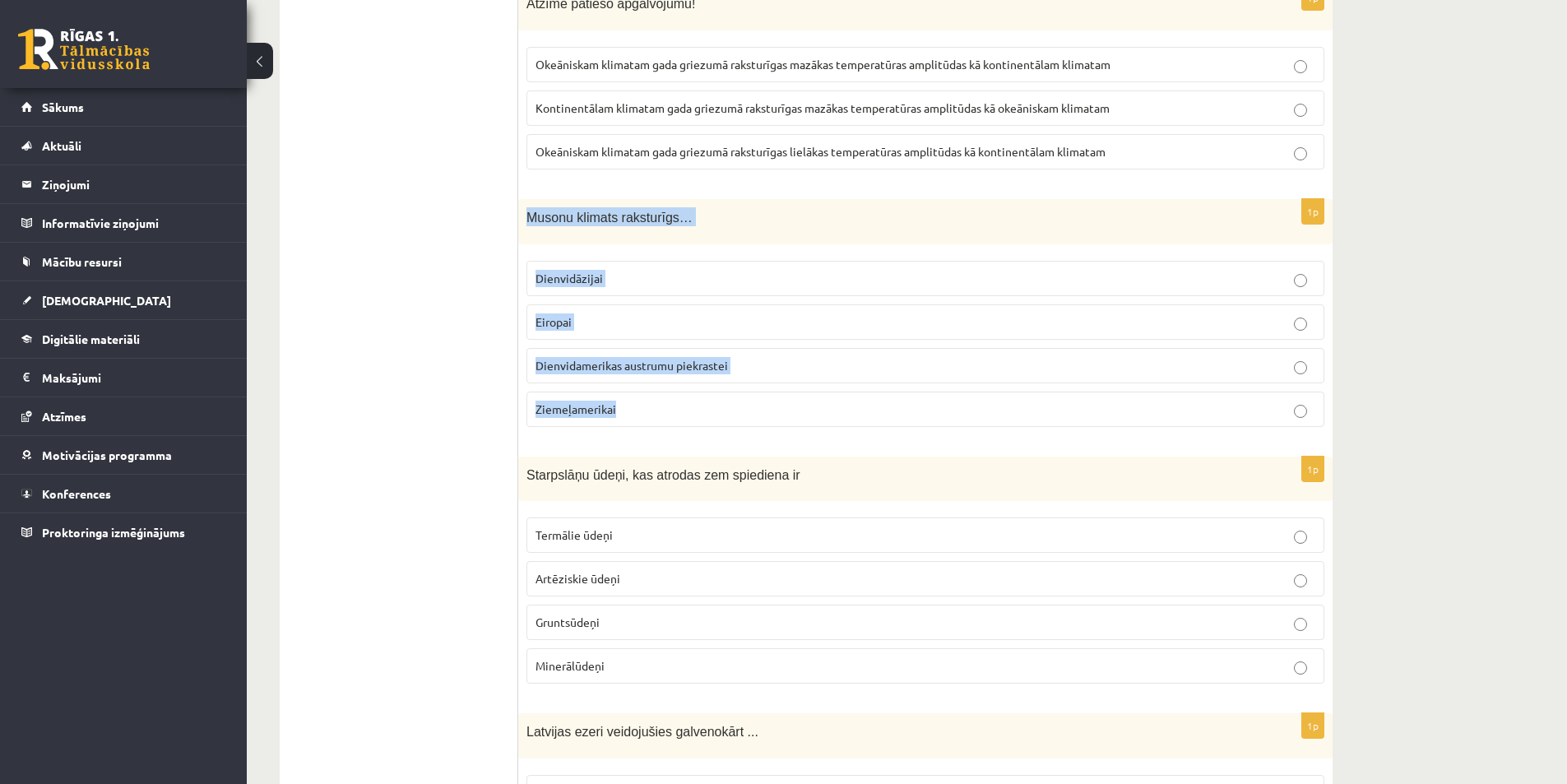
drag, startPoint x: 562, startPoint y: 235, endPoint x: 789, endPoint y: 408, distance: 285.4
click at [789, 408] on div "1p Musonu klimats raksturīgs… Dienvidāzijai Eiropai Dienvidamerikas austrumu pi…" at bounding box center [925, 319] width 814 height 241
click at [650, 280] on p "Dienvidāzijai" at bounding box center [925, 278] width 780 height 17
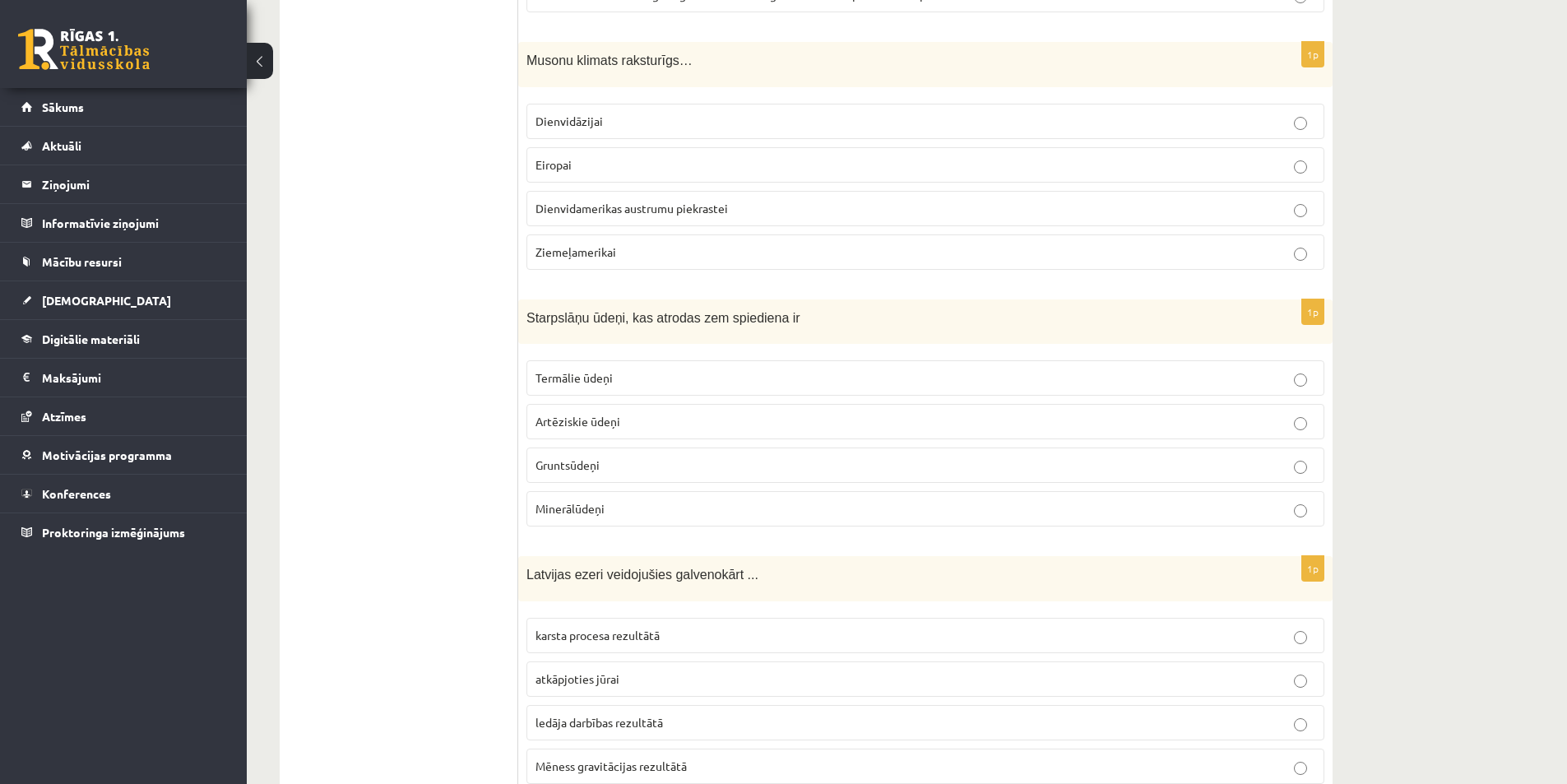
scroll to position [4522, 0]
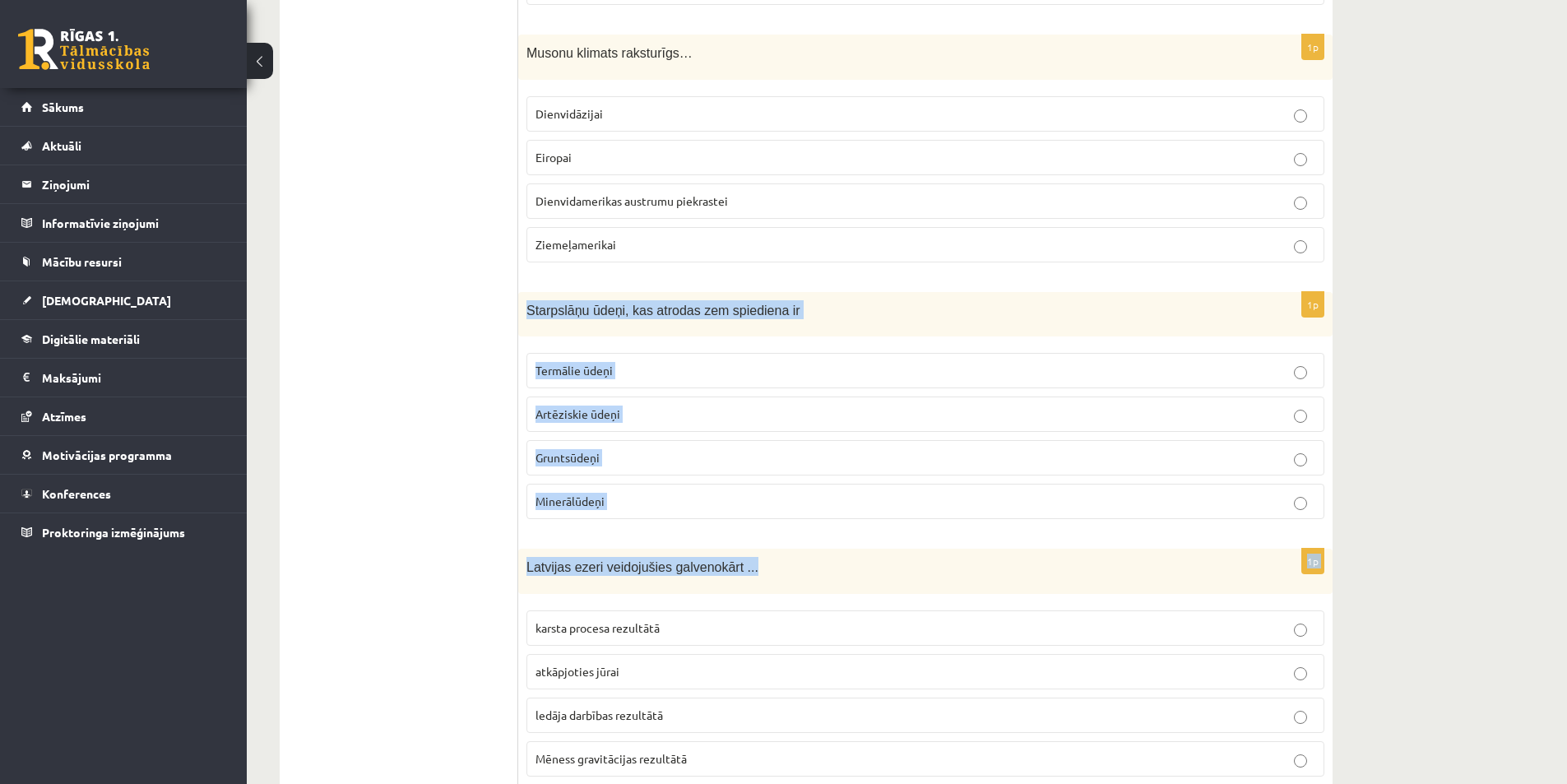
drag, startPoint x: 595, startPoint y: 360, endPoint x: 738, endPoint y: 545, distance: 233.8
click at [619, 573] on span "Latvijas ezeri veidojušies galvenokārt ..." at bounding box center [642, 567] width 232 height 14
drag, startPoint x: 541, startPoint y: 318, endPoint x: 693, endPoint y: 484, distance: 225.1
click at [693, 484] on div "1p Starpslāņu ūdeņi, kas atrodas zem spiediena ir Termālie ūdeņi Artēziskie ūde…" at bounding box center [925, 412] width 814 height 241
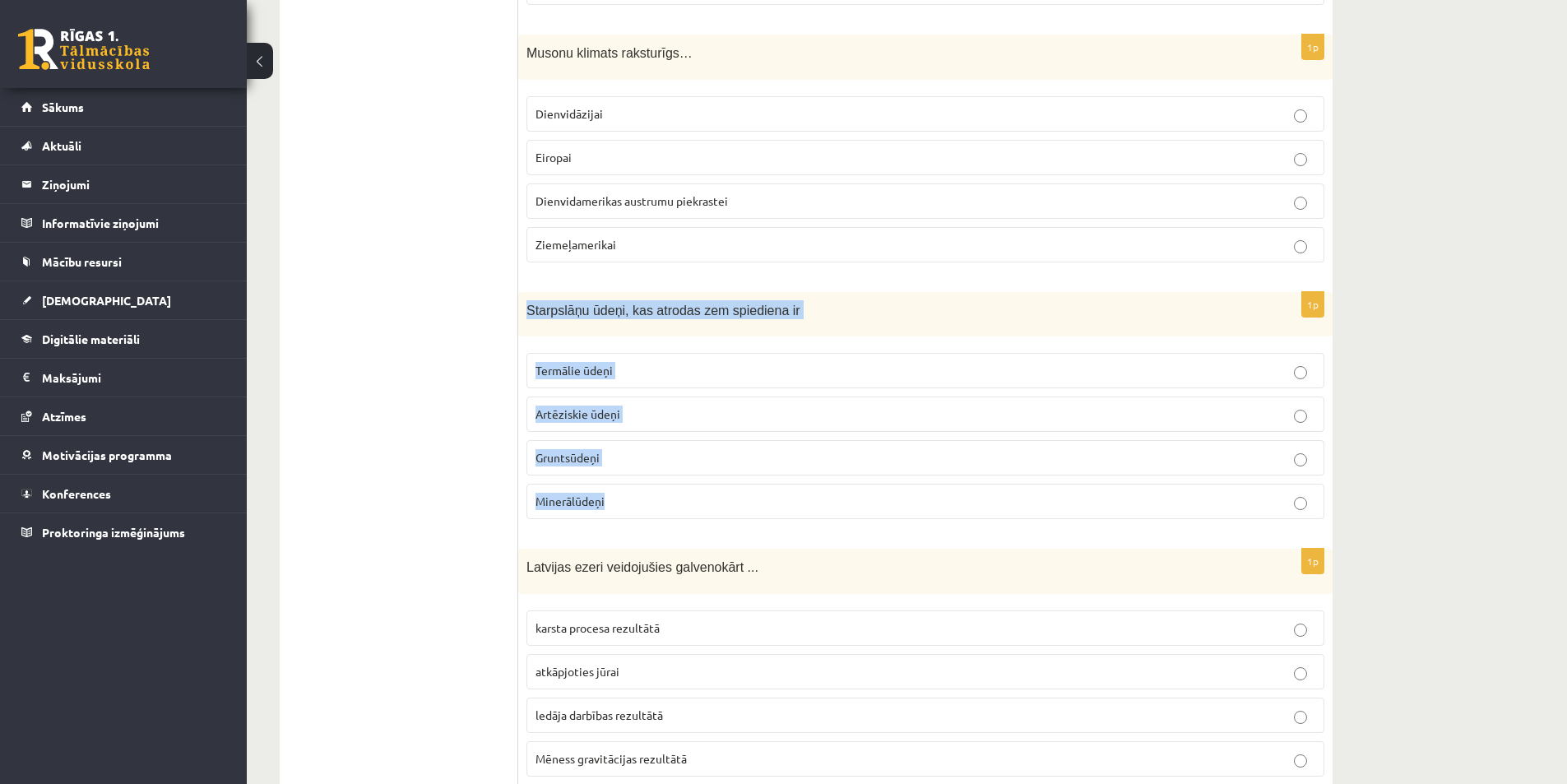
click at [603, 420] on span "Artēziskie ūdeņi" at bounding box center [578, 413] width 85 height 14
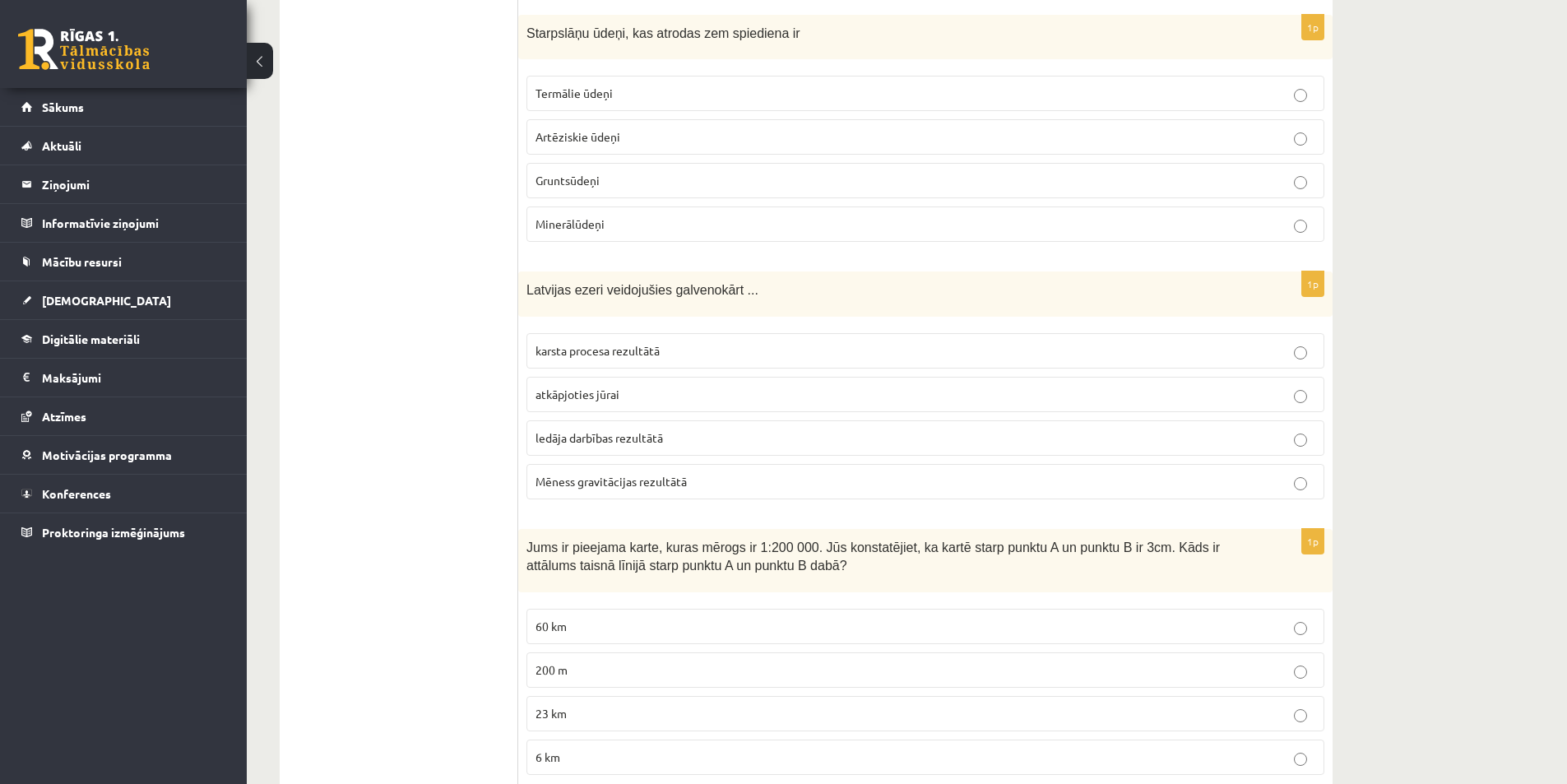
scroll to position [4851, 0]
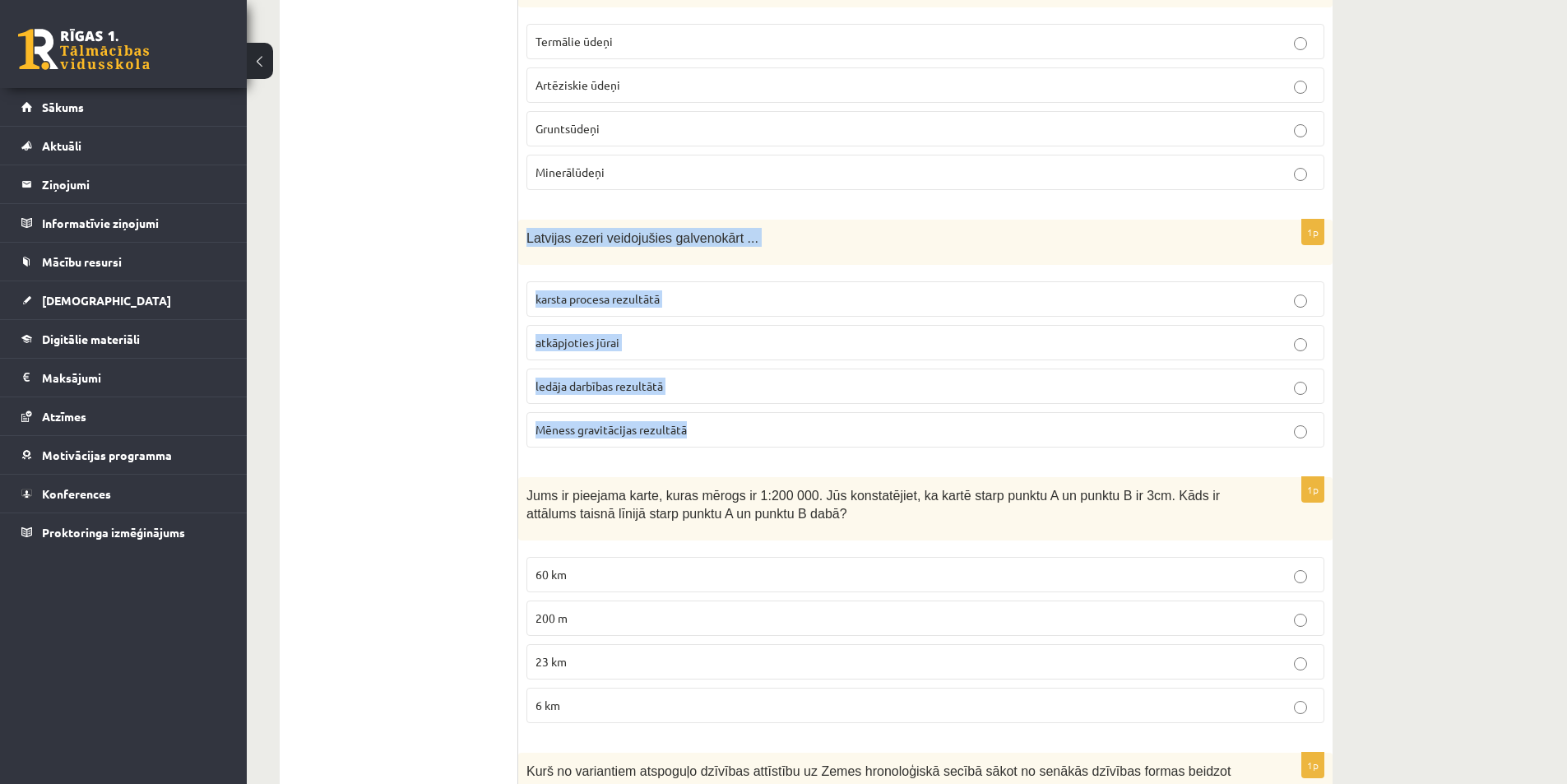
drag, startPoint x: 520, startPoint y: 214, endPoint x: 726, endPoint y: 441, distance: 306.5
click at [614, 383] on span "ledāja darbības rezultātā" at bounding box center [599, 385] width 127 height 14
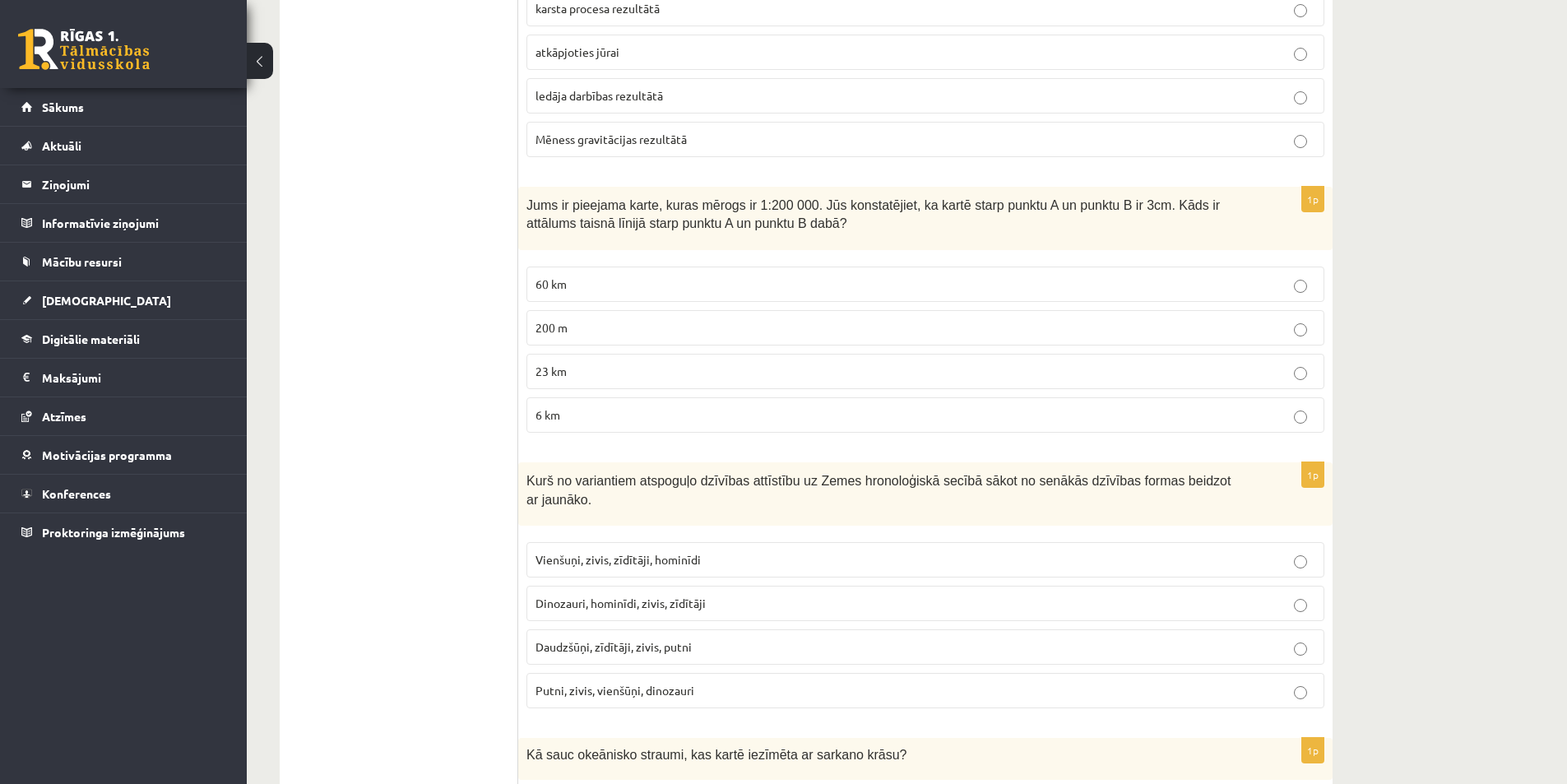
scroll to position [5180, 0]
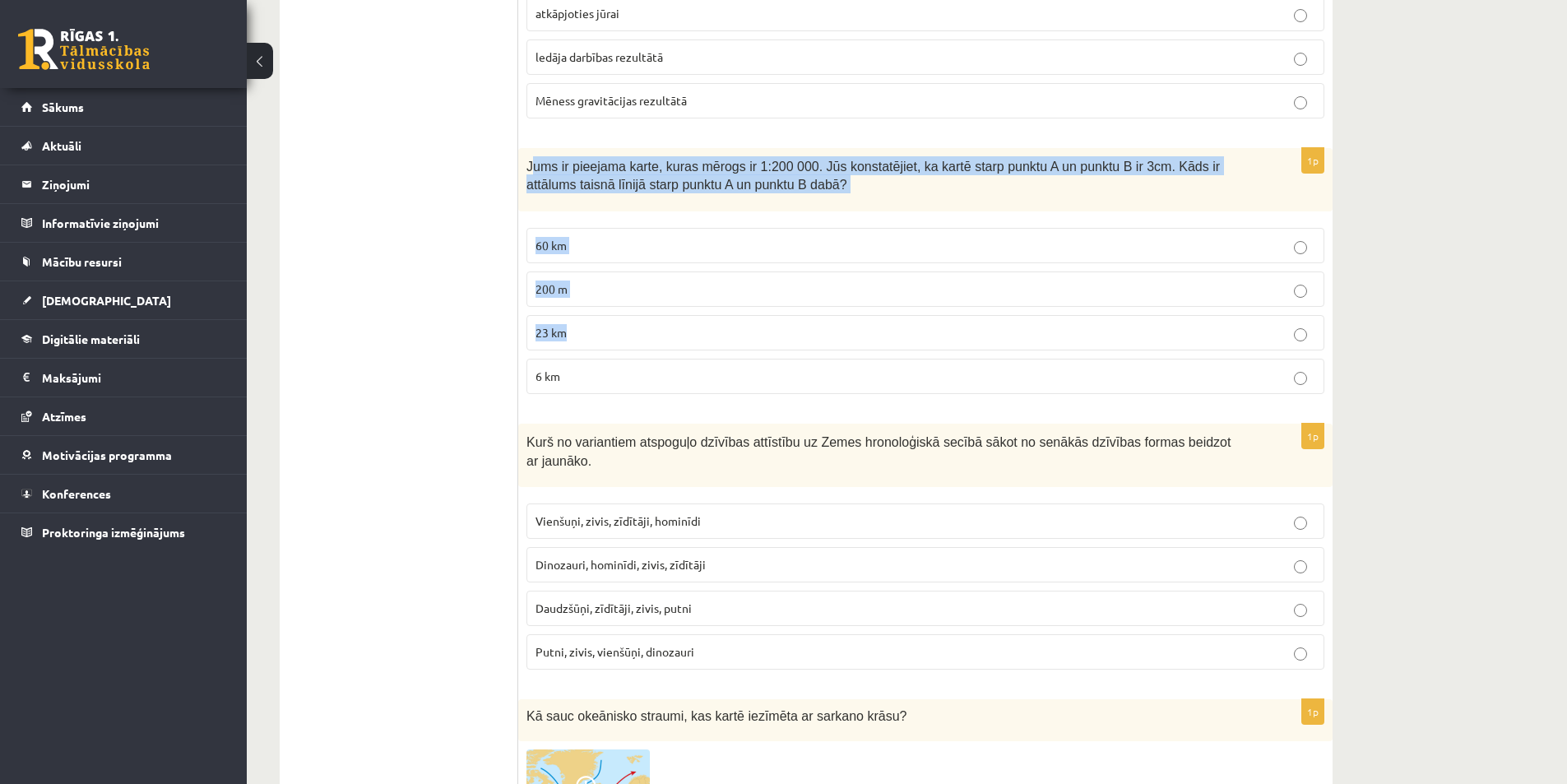
drag, startPoint x: 529, startPoint y: 158, endPoint x: 708, endPoint y: 337, distance: 253.1
click at [708, 337] on div "1p Jums ir pieejama karte, kuras mērogs ir 1:200 000. Jūs konstatējiet, ka kart…" at bounding box center [925, 277] width 814 height 259
click at [546, 199] on div "Jums ir pieejama karte, kuras mērogs ir 1:200 000. Jūs konstatējiet, ka kartē s…" at bounding box center [925, 180] width 814 height 63
drag, startPoint x: 523, startPoint y: 150, endPoint x: 715, endPoint y: 392, distance: 308.9
click at [715, 392] on div "1p Jums ir pieejama karte, kuras mērogs ir 1:200 000. Jūs konstatējiet, ka kart…" at bounding box center [925, 277] width 814 height 259
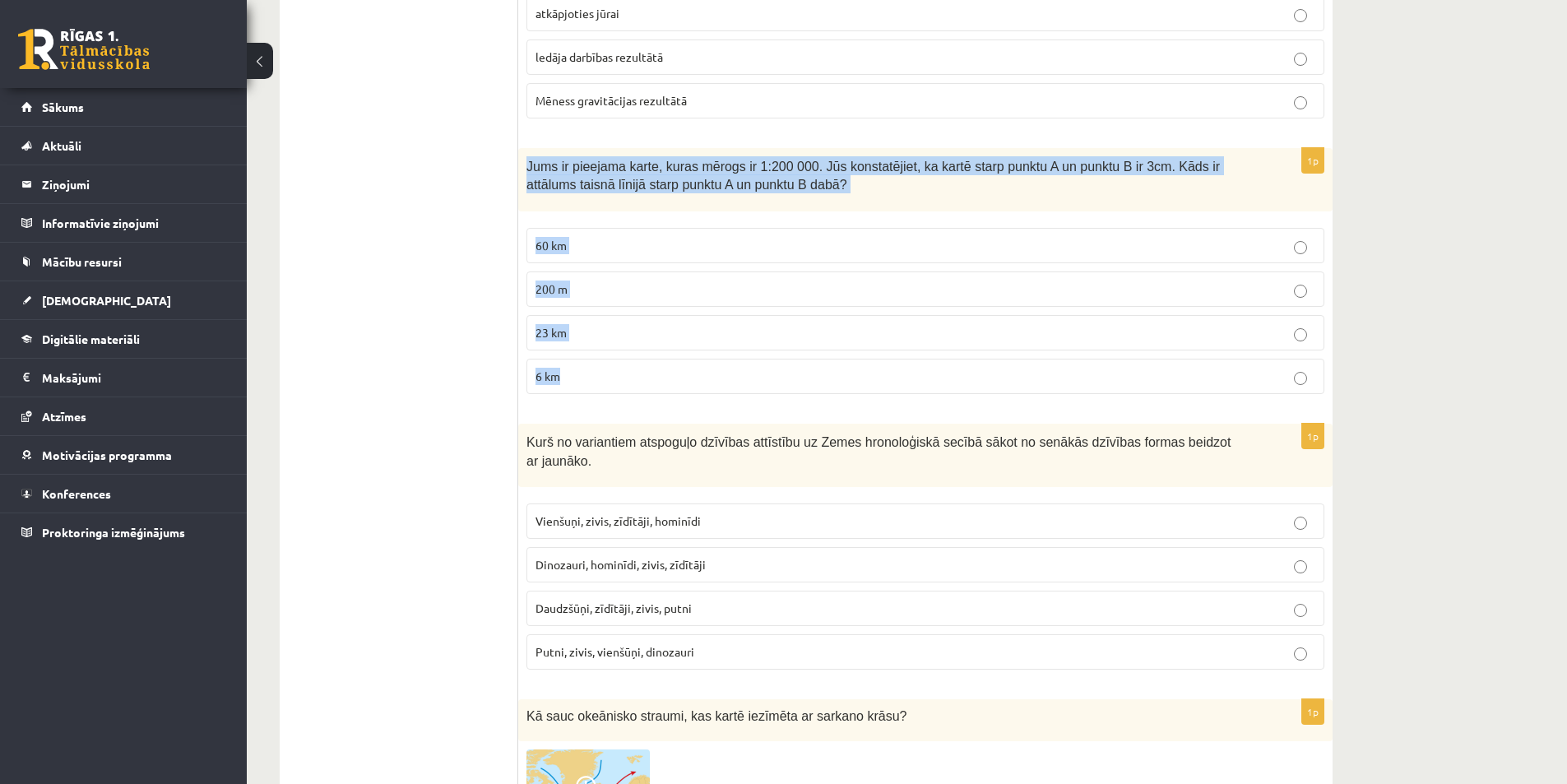
click at [590, 383] on p "6 km" at bounding box center [925, 376] width 780 height 17
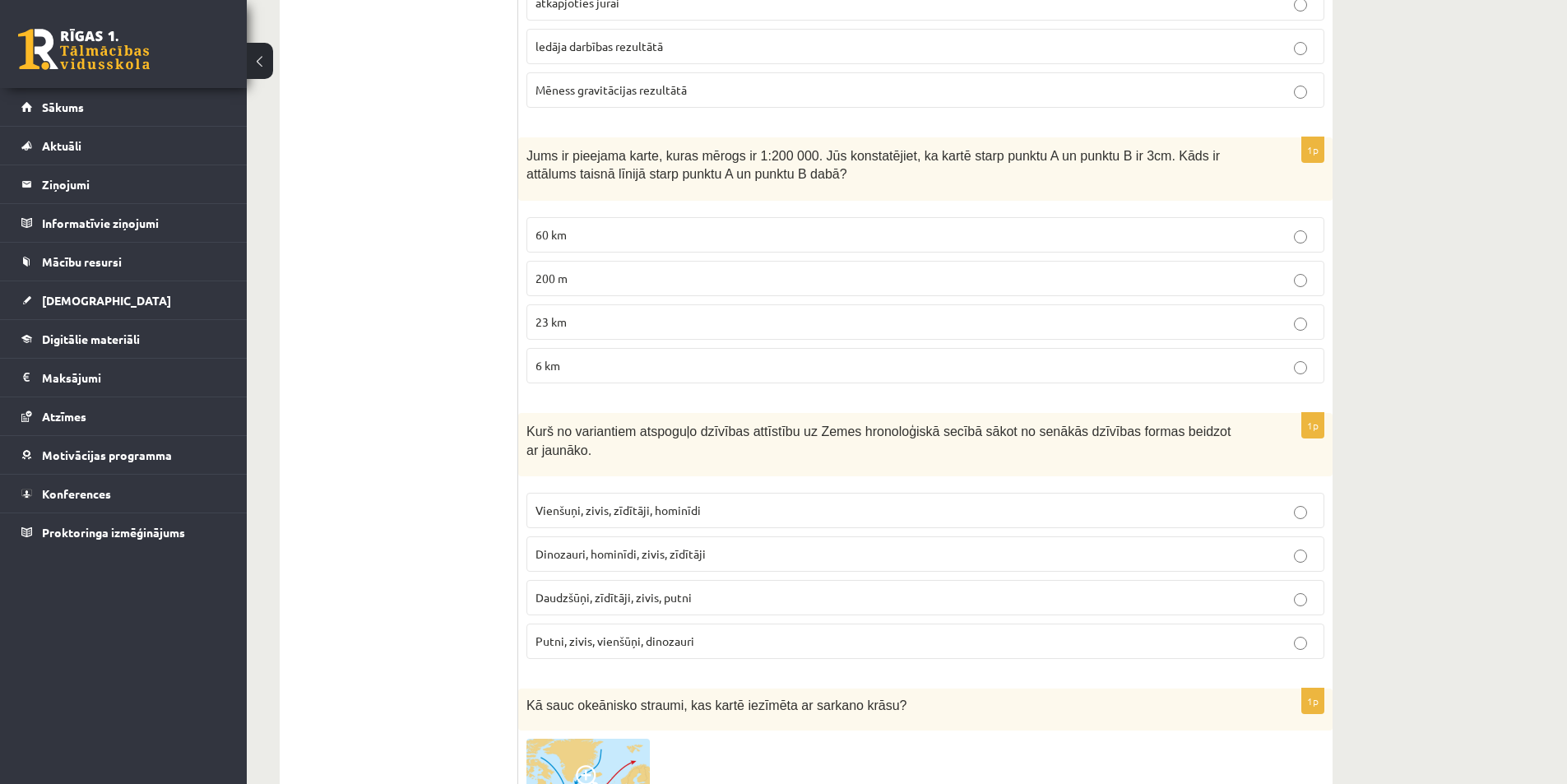
scroll to position [5345, 0]
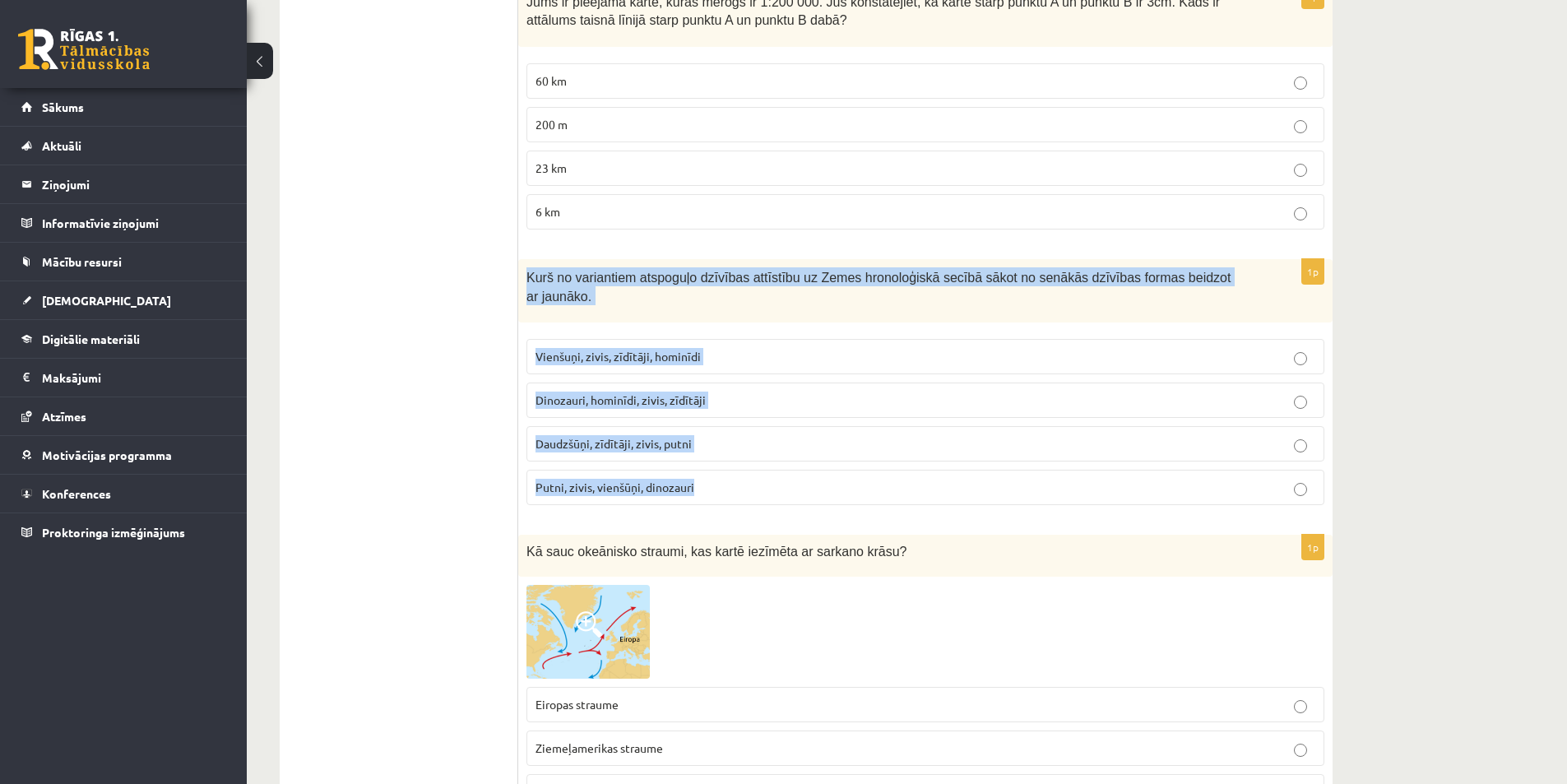
drag, startPoint x: 524, startPoint y: 271, endPoint x: 776, endPoint y: 455, distance: 312.0
click at [776, 455] on div "1p Kurš no variantiem atspoguļo dzīvības attīstību uz Zemes hronoloģiskā secībā…" at bounding box center [925, 388] width 814 height 259
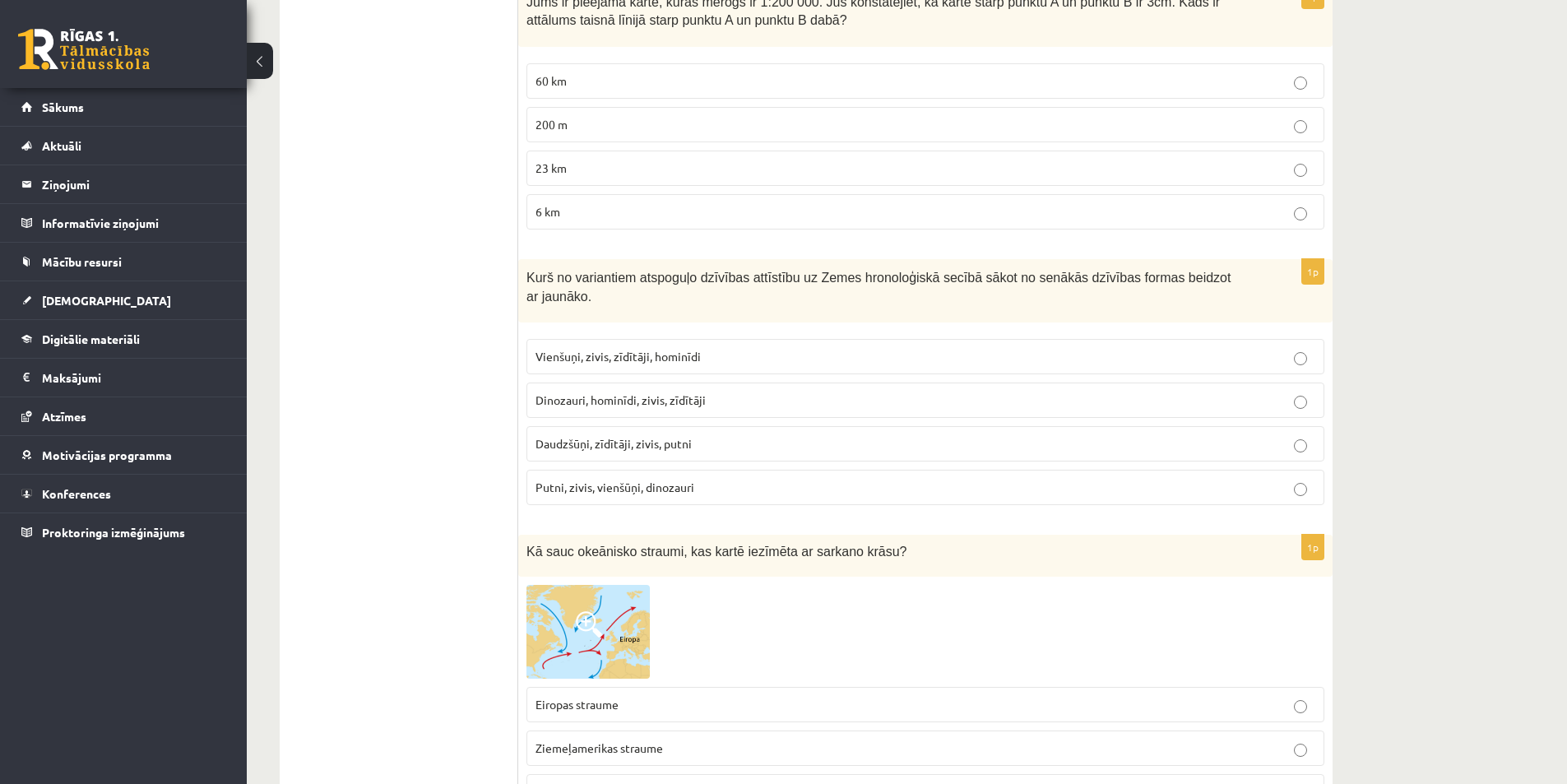
click at [539, 349] on span "Vienšuņi, zivis, zīdītāji, hominīdi" at bounding box center [618, 356] width 166 height 14
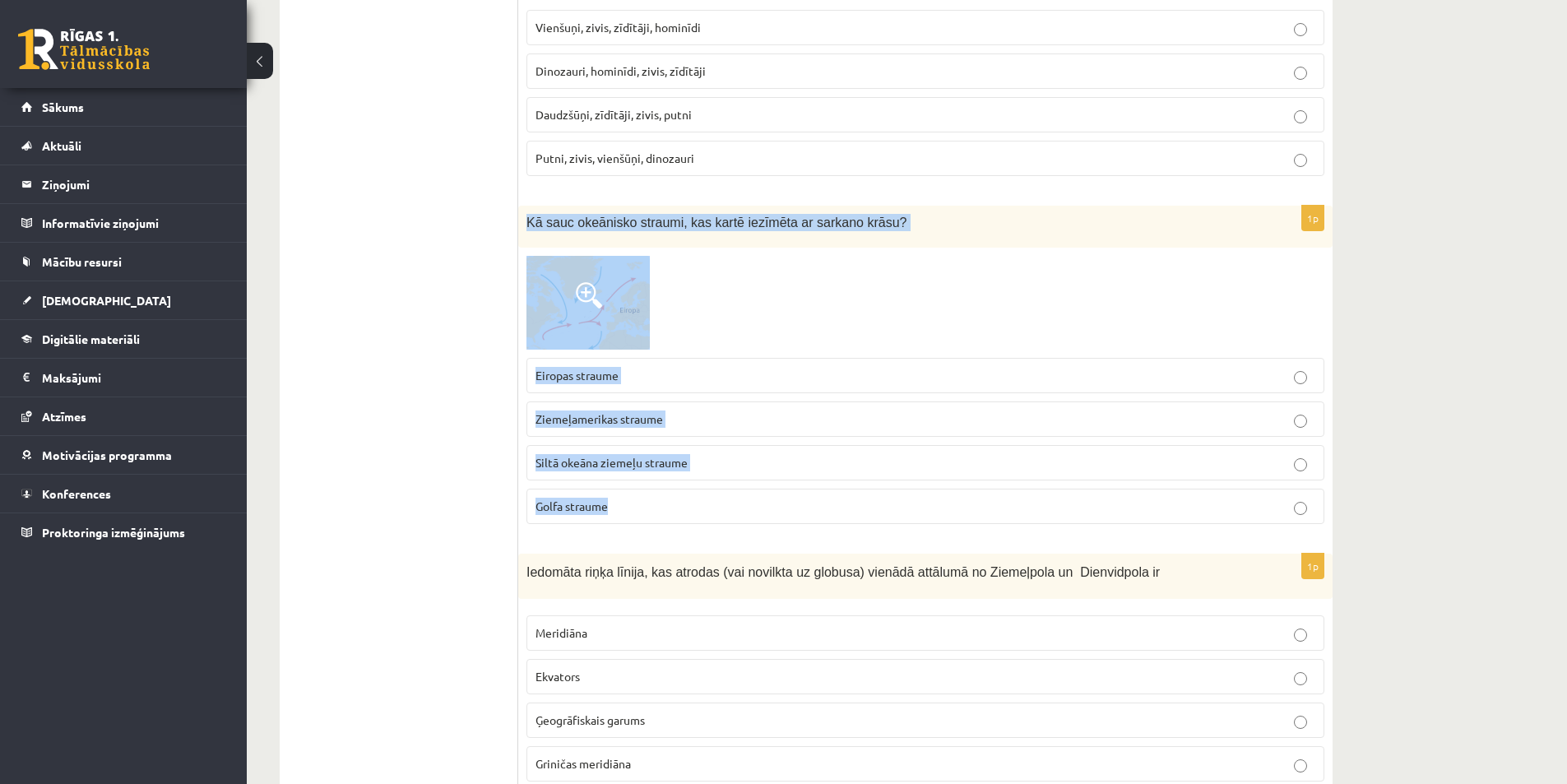
drag, startPoint x: 520, startPoint y: 195, endPoint x: 819, endPoint y: 490, distance: 420.0
click at [819, 490] on div "1p Kā sauc okeānisko straumi, kas kartē iezīmēta ar sarkano krāsu? Eiropas stra…" at bounding box center [925, 371] width 814 height 332
click at [644, 497] on p "Golfa straume" at bounding box center [925, 506] width 780 height 17
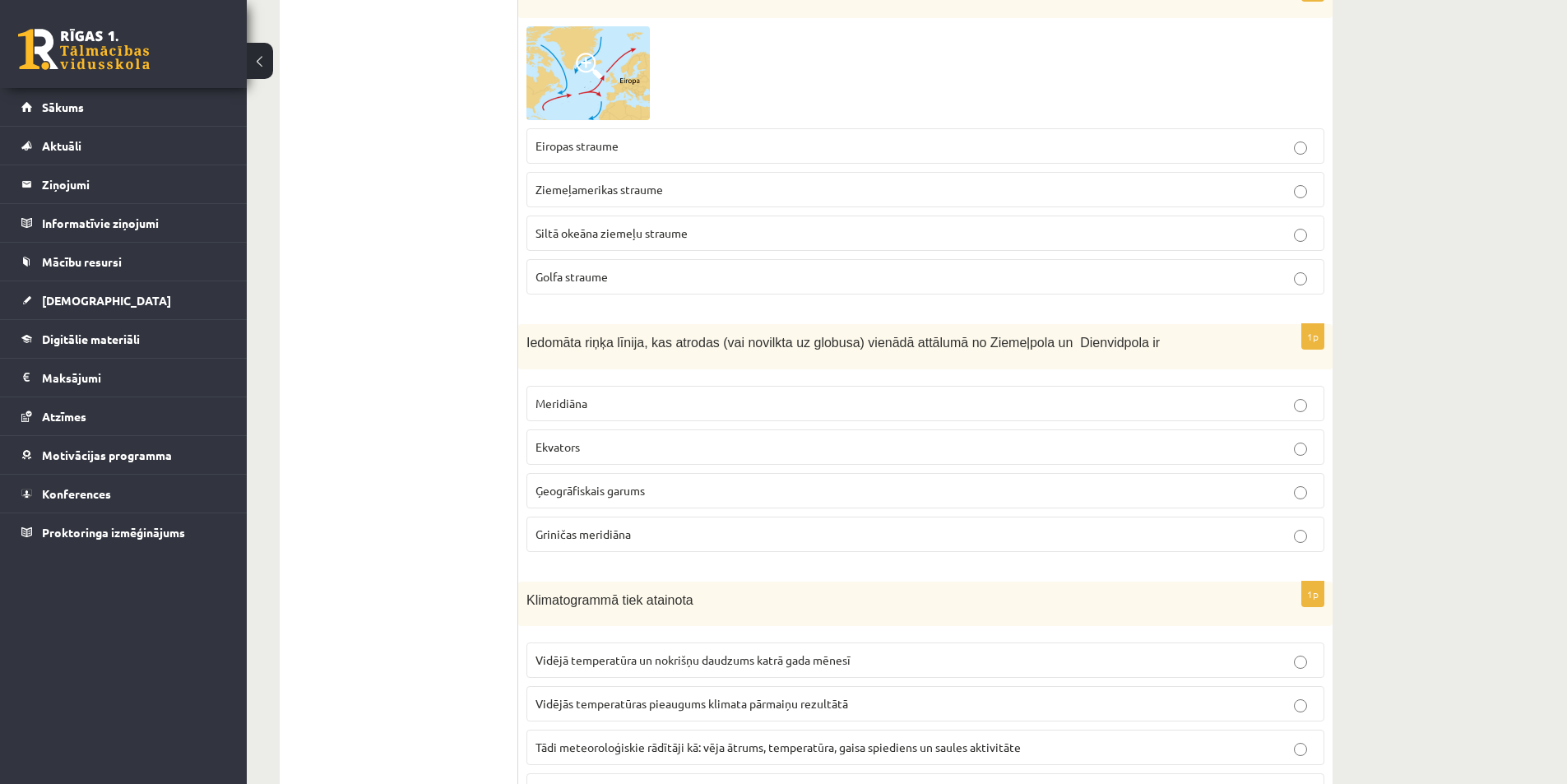
scroll to position [5920, 0]
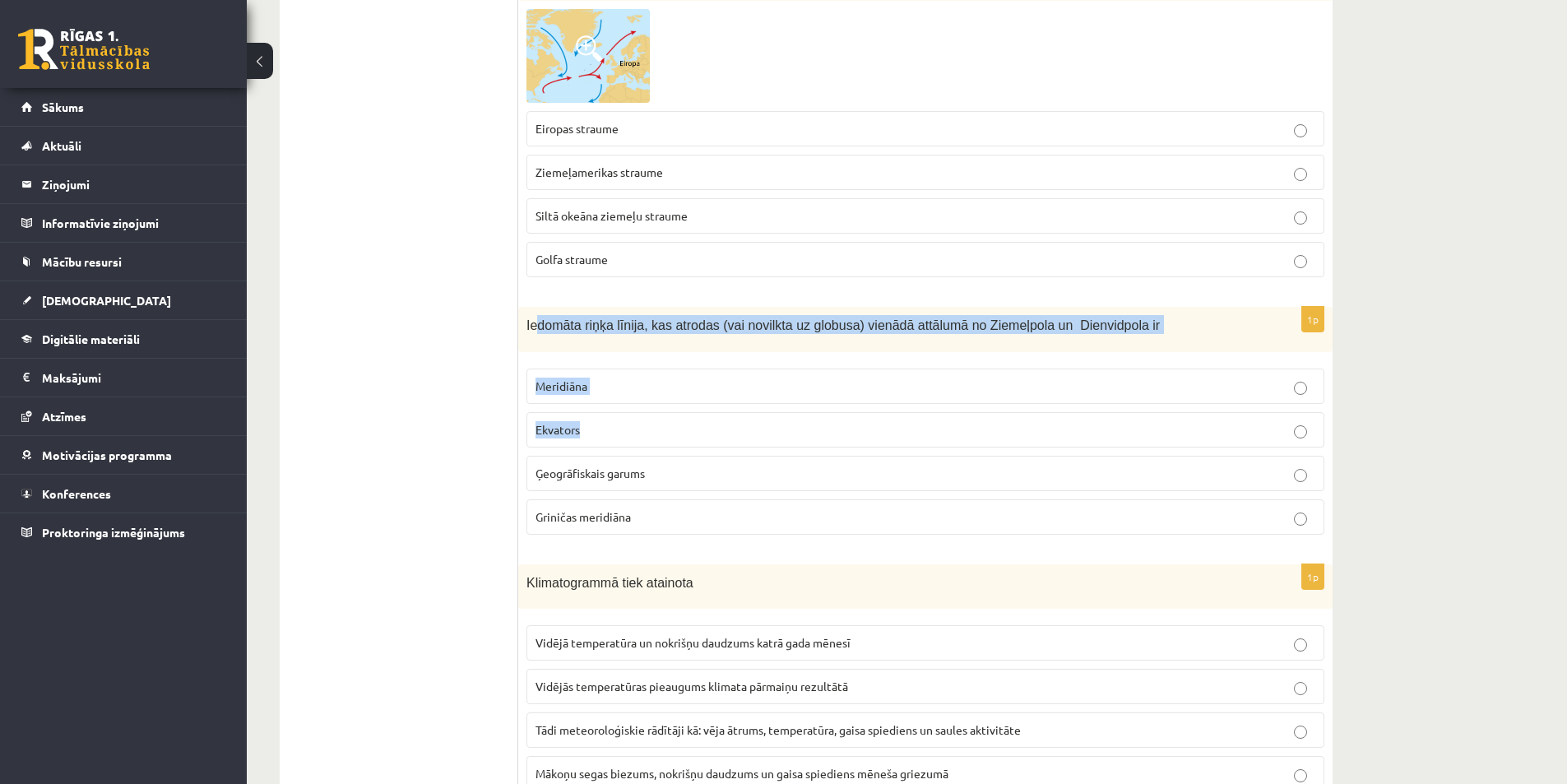
drag, startPoint x: 538, startPoint y: 298, endPoint x: 633, endPoint y: 411, distance: 147.6
click at [639, 420] on div "1p Iedomāta riņķa līnija, kas atrodas (vai novilkta uz globusa) vienādā attālum…" at bounding box center [925, 427] width 814 height 241
click at [591, 325] on div "Iedomāta riņķa līnija, kas atrodas (vai novilkta uz globusa) vienādā attālumā n…" at bounding box center [925, 329] width 814 height 45
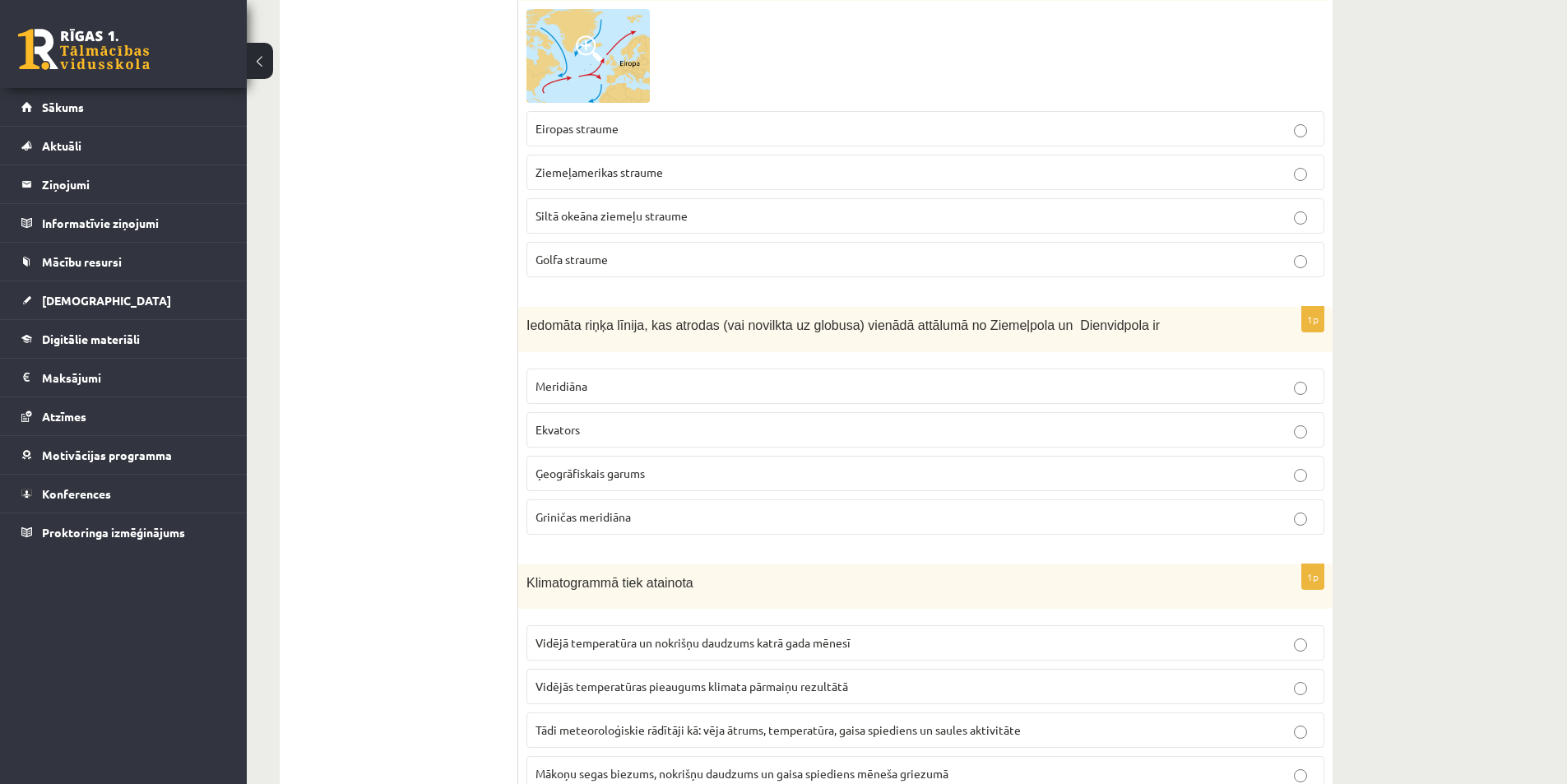
drag, startPoint x: 515, startPoint y: 293, endPoint x: 681, endPoint y: 455, distance: 231.9
click at [621, 330] on div "Iedomāta riņķa līnija, kas atrodas (vai novilkta uz globusa) vienādā attālumā n…" at bounding box center [925, 329] width 814 height 45
click at [615, 335] on div "1p Iedomāta riņķa līnija, kas atrodas (vai novilkta uz globusa) vienādā attālum…" at bounding box center [925, 427] width 814 height 241
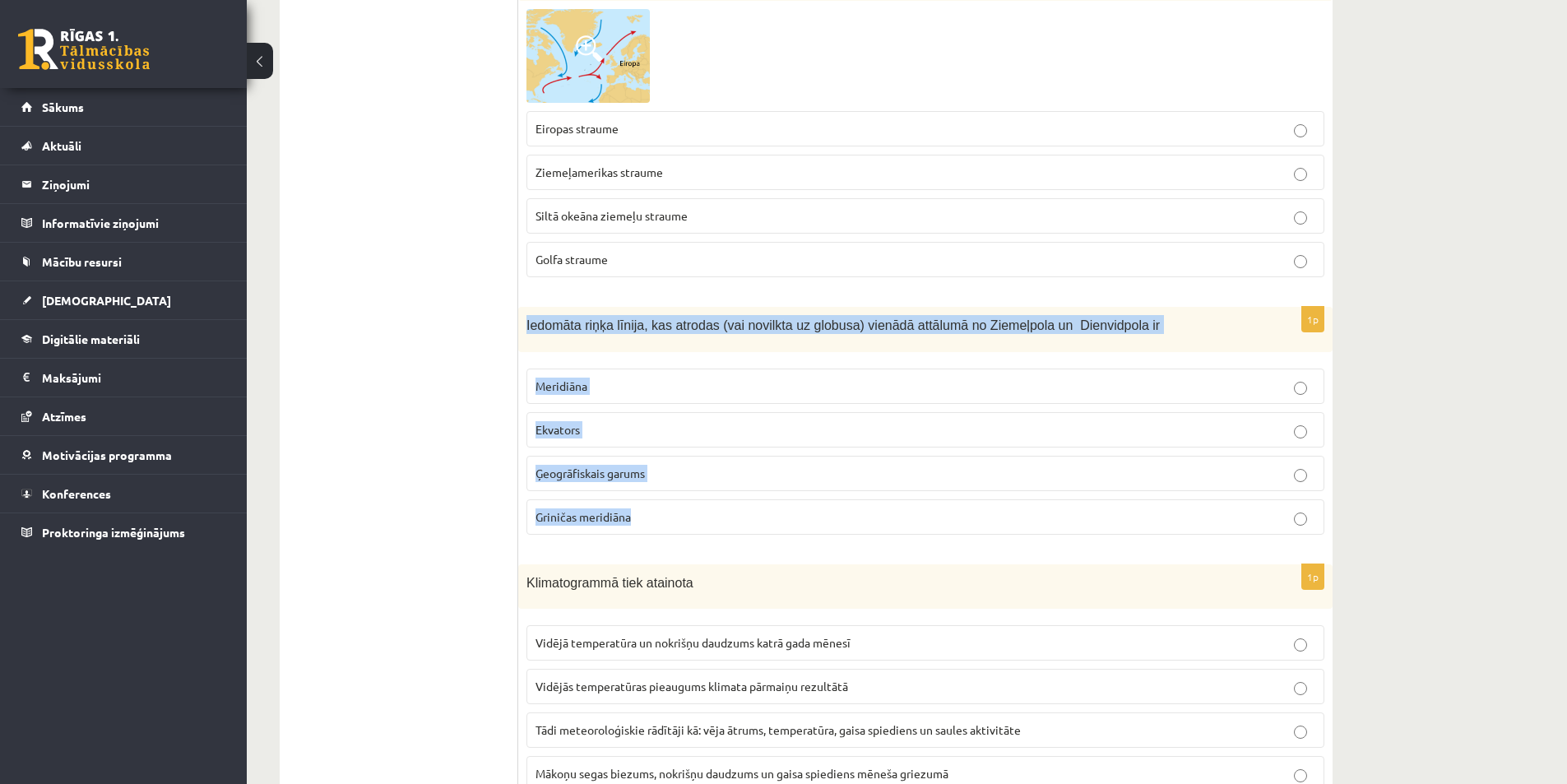
drag, startPoint x: 526, startPoint y: 298, endPoint x: 698, endPoint y: 490, distance: 257.8
click at [698, 490] on div "1p Iedomāta riņķa līnija, kas atrodas (vai novilkta uz globusa) vienādā attālum…" at bounding box center [925, 427] width 814 height 241
click at [570, 422] on span "Ekvators" at bounding box center [558, 428] width 44 height 14
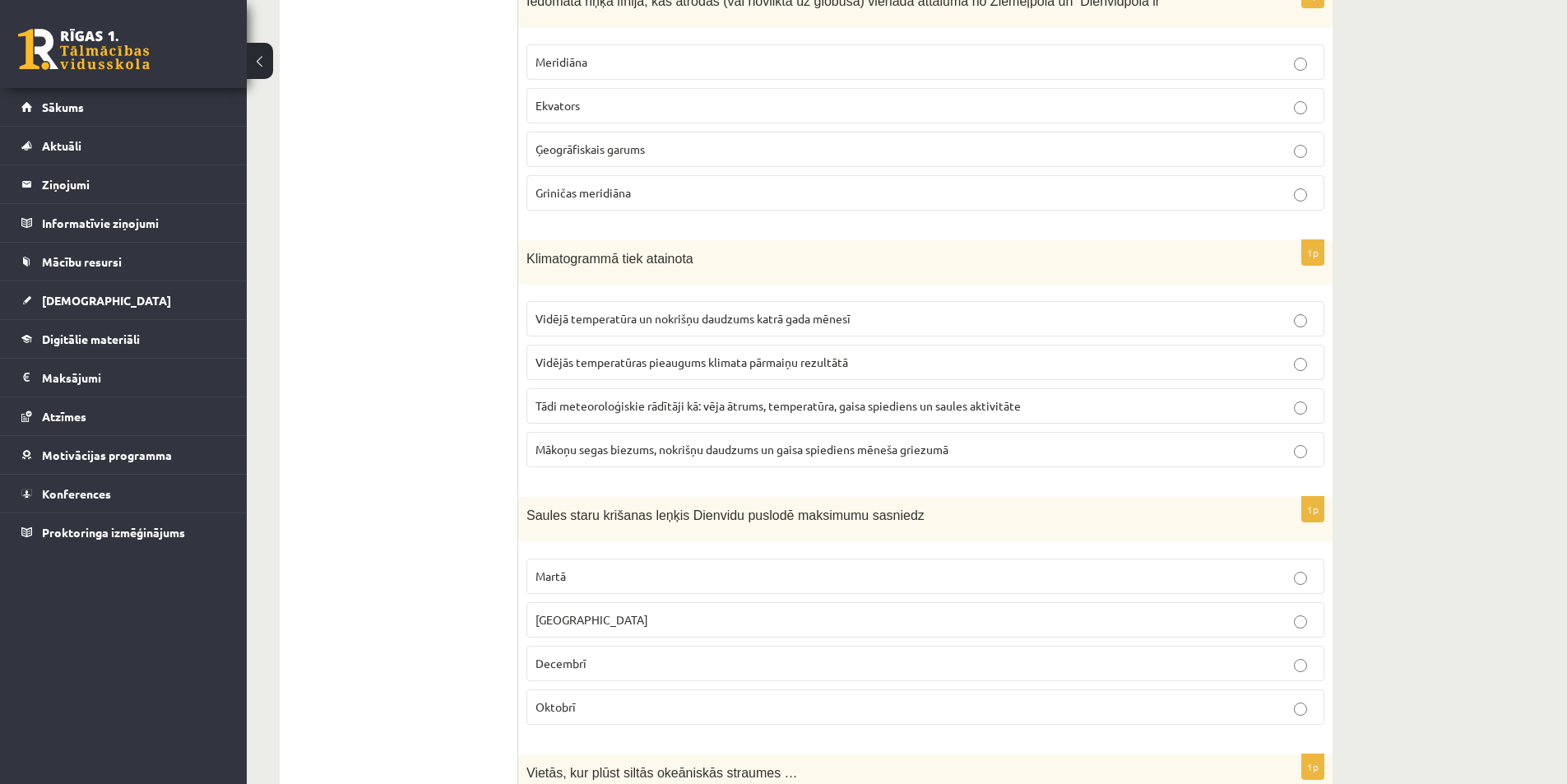
scroll to position [6249, 0]
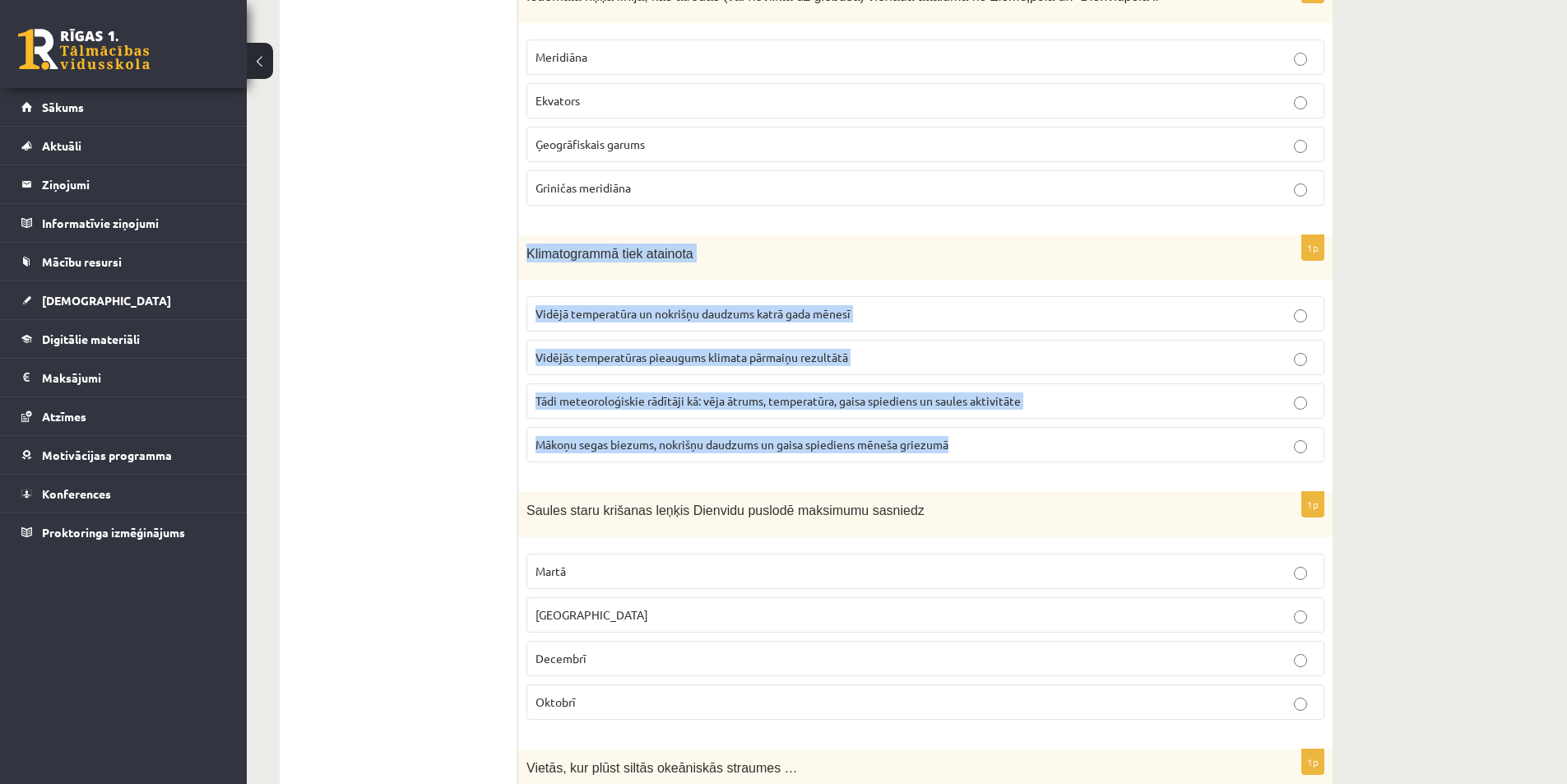
drag, startPoint x: 520, startPoint y: 226, endPoint x: 1018, endPoint y: 449, distance: 545.6
click at [1018, 449] on div "1p Klimatogrammā tiek atainota Vidējā temperatūra un nokrišņu daudzums katrā ga…" at bounding box center [925, 356] width 814 height 241
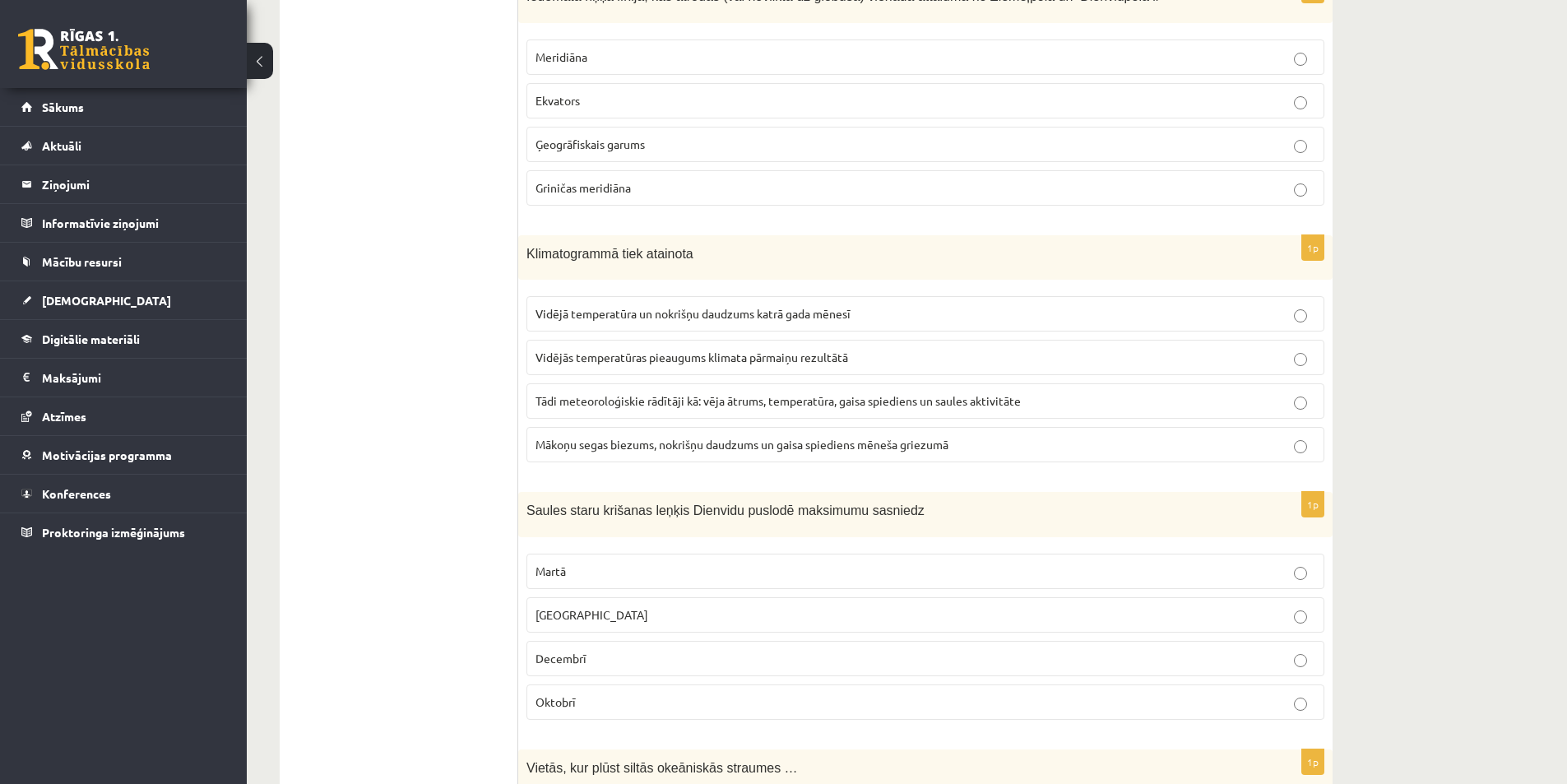
click at [651, 305] on p "Vidējā temperatūra un nokrišņu daudzums katrā gada mēnesī" at bounding box center [925, 314] width 780 height 17
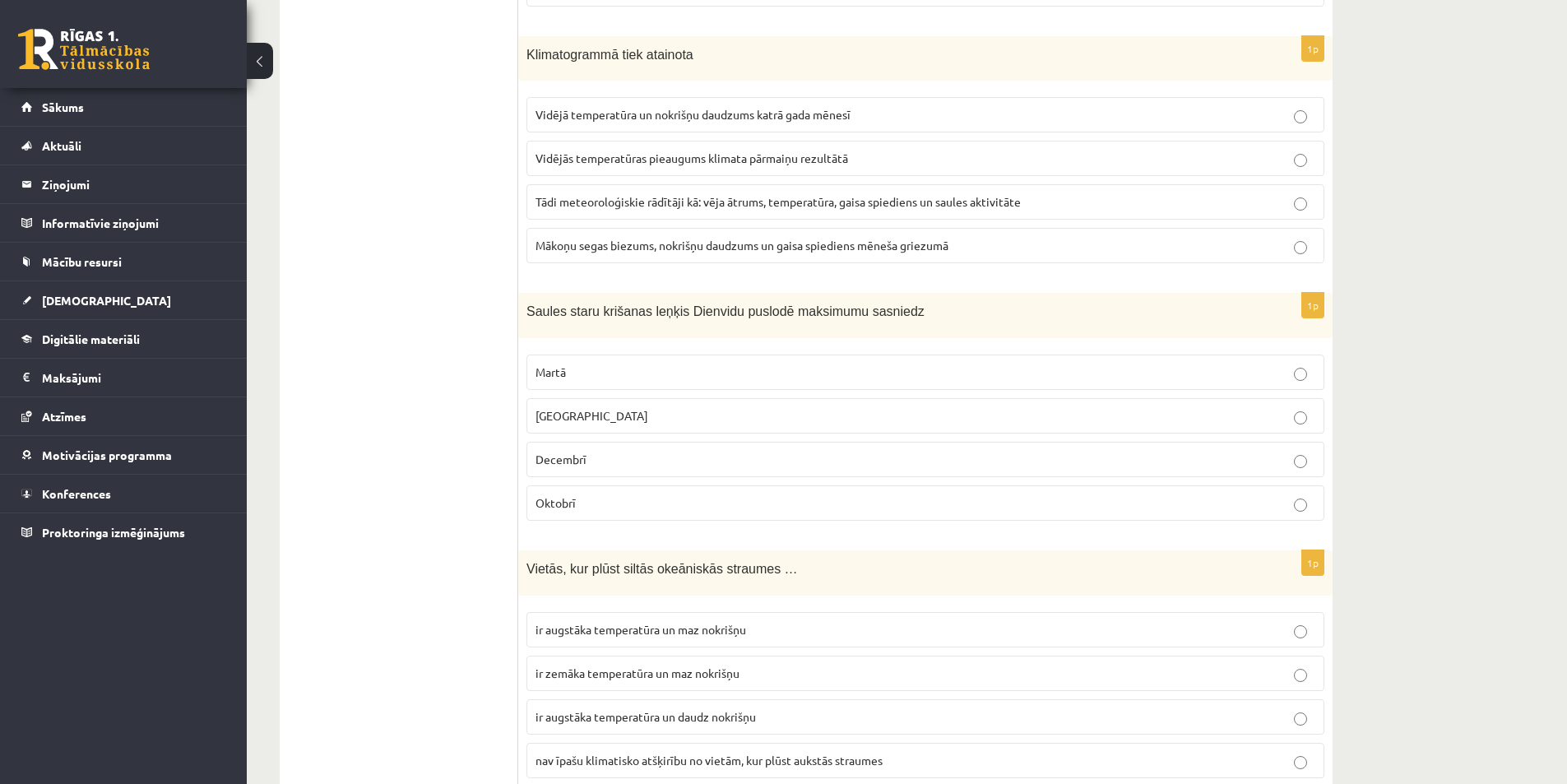
scroll to position [6496, 0]
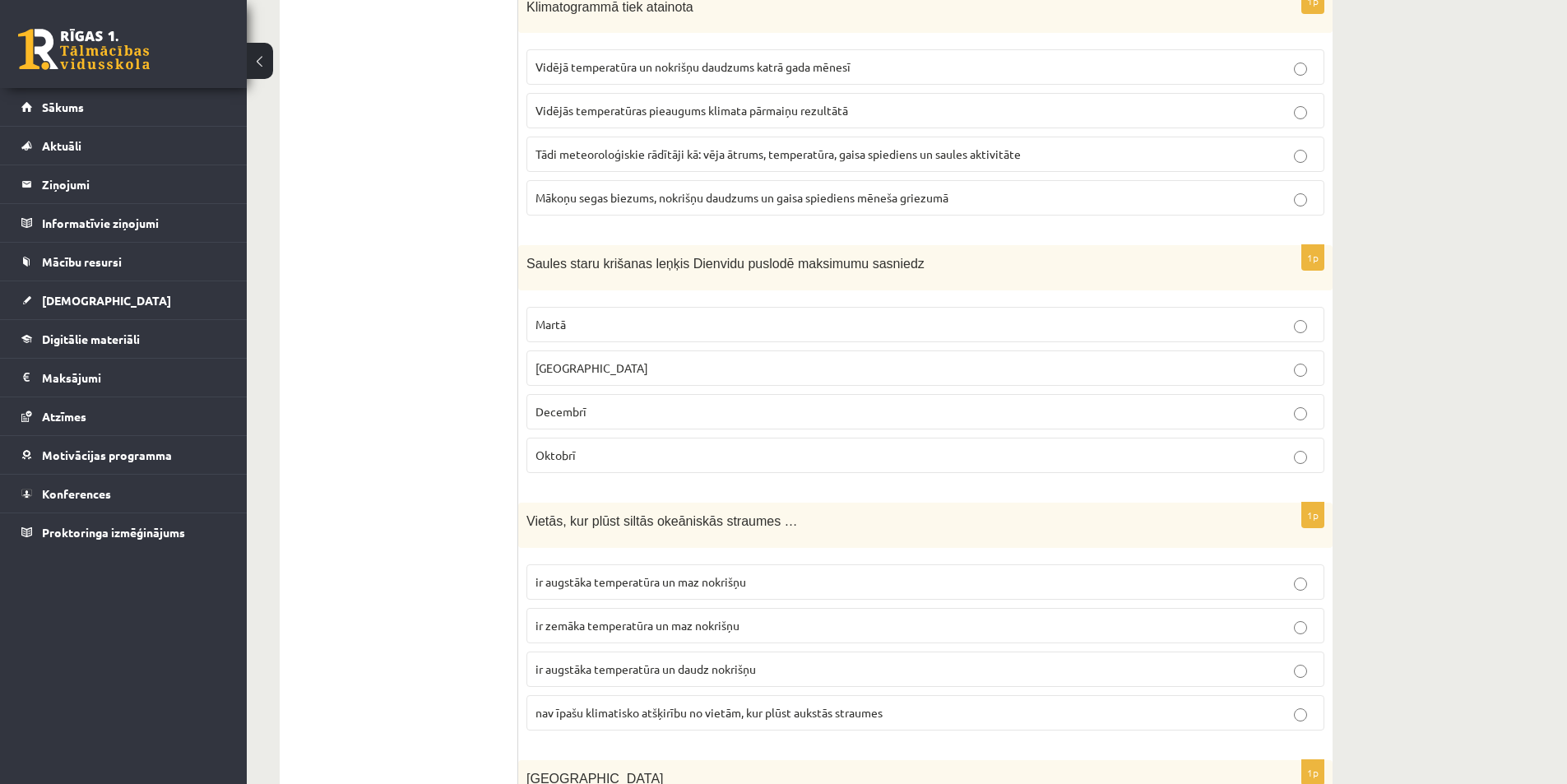
drag, startPoint x: 518, startPoint y: 239, endPoint x: 639, endPoint y: 254, distance: 121.9
click at [638, 256] on span "Saules staru krišanas leņķis Dienvidu puslodē maksimumu sasniedz" at bounding box center [725, 263] width 398 height 14
click at [646, 268] on div "Saules staru krišanas leņķis Dienvidu puslodē maksimumu sasniedz" at bounding box center [925, 267] width 814 height 45
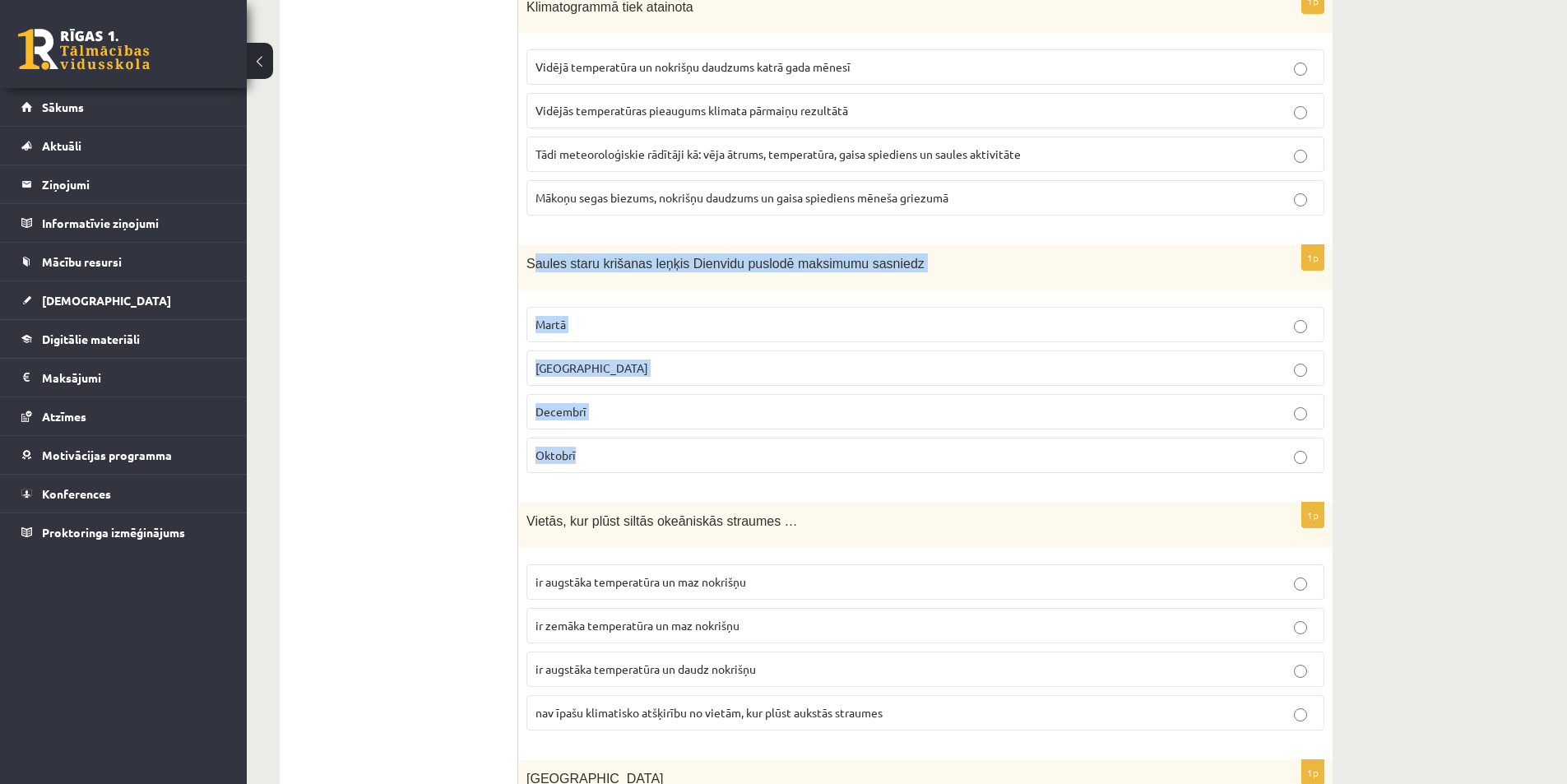
drag, startPoint x: 530, startPoint y: 232, endPoint x: 784, endPoint y: 446, distance: 332.1
click at [784, 446] on div "1p Saules staru krišanas leņķis Dienvidu puslodē maksimumu sasniedz Martā Jūnij…" at bounding box center [925, 365] width 814 height 241
click at [602, 298] on fieldset "Martā Jūnijā Decembrī Oktobrī" at bounding box center [925, 387] width 798 height 179
drag, startPoint x: 531, startPoint y: 233, endPoint x: 683, endPoint y: 350, distance: 191.8
click at [725, 408] on div "1p Saules staru krišanas leņķis Dienvidu puslodē maksimumu sasniedz Martā Jūnij…" at bounding box center [925, 365] width 814 height 241
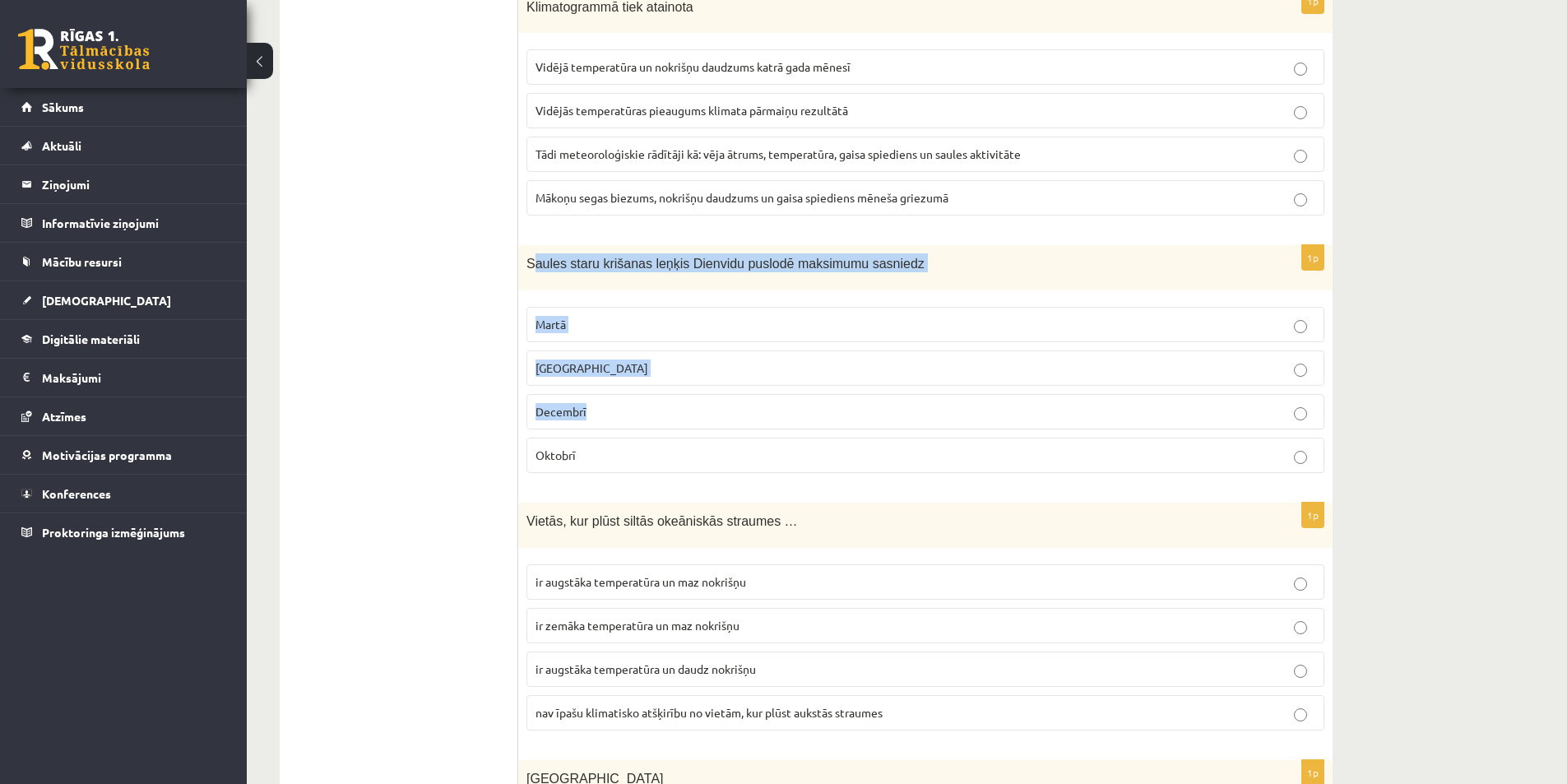
click at [569, 254] on p "Saules staru krišanas leņķis Dienvidu puslodē maksimumu sasniedz" at bounding box center [884, 263] width 716 height 19
drag, startPoint x: 543, startPoint y: 242, endPoint x: 725, endPoint y: 393, distance: 236.5
drag, startPoint x: 614, startPoint y: 244, endPoint x: 557, endPoint y: 242, distance: 57.0
click at [614, 256] on span "Saules staru krišanas leņķis Dienvidu puslodē maksimumu sasniedz" at bounding box center [725, 263] width 398 height 14
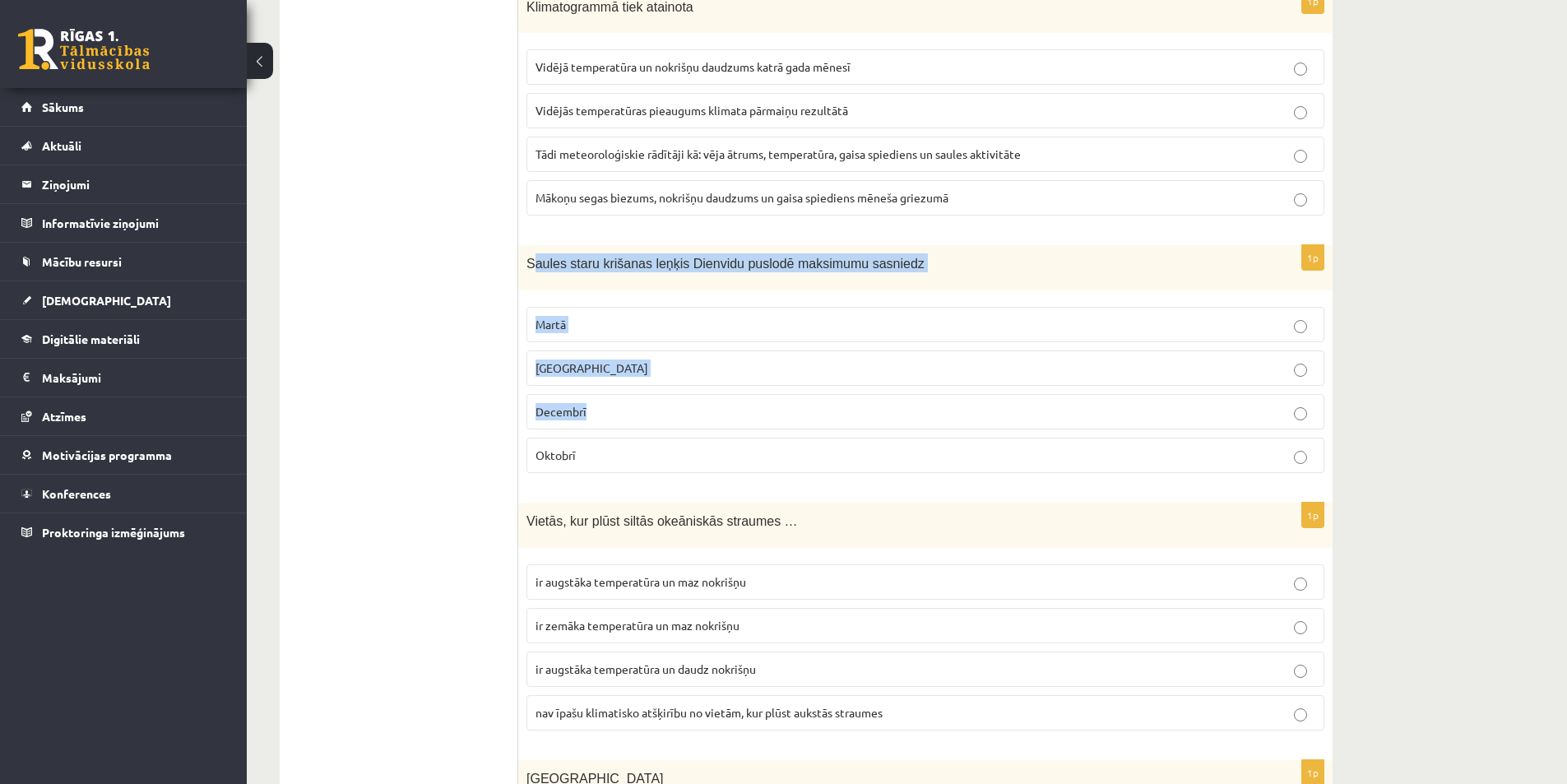
click at [540, 275] on div "1p Saules staru krišanas leņķis Dienvidu puslodē maksimumu sasniedz Martā Jūnij…" at bounding box center [925, 365] width 814 height 241
drag, startPoint x: 584, startPoint y: 275, endPoint x: 688, endPoint y: 434, distance: 190.0
click at [690, 441] on div "1p Saules staru krišanas leņķis Dienvidu puslodē maksimumu sasniedz Martā Jūnij…" at bounding box center [925, 365] width 814 height 241
click at [582, 406] on label "Decembrī" at bounding box center [925, 411] width 798 height 35
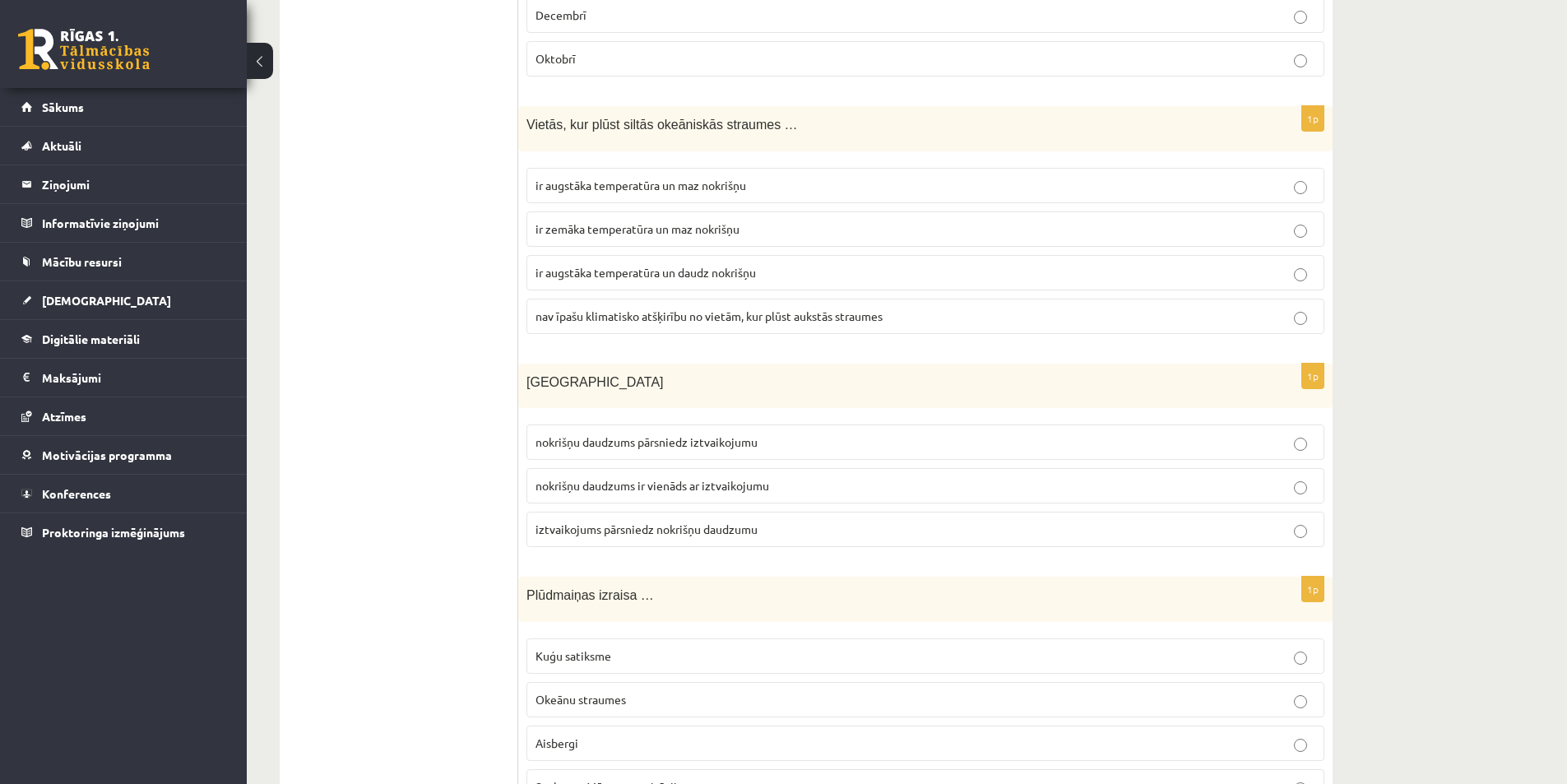
scroll to position [6907, 0]
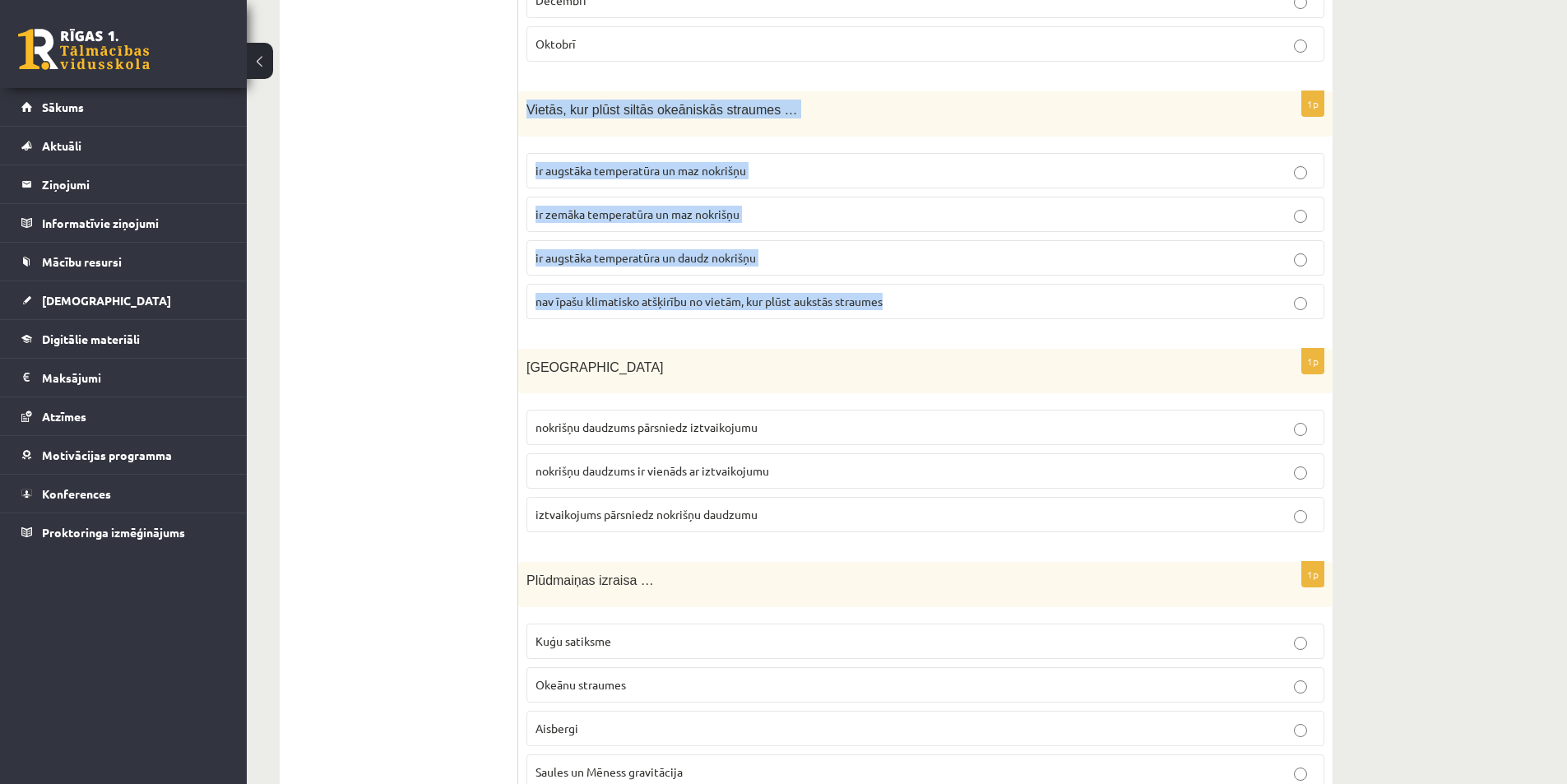
drag, startPoint x: 522, startPoint y: 81, endPoint x: 928, endPoint y: 294, distance: 458.5
click at [928, 294] on div "1p Vietās, kur plūst siltās okeāniskās straumes … ir augstāka temperatūra un ma…" at bounding box center [925, 211] width 814 height 241
click at [708, 250] on span "ir augstāka temperatūra un daudz nokrišņu" at bounding box center [646, 256] width 220 height 14
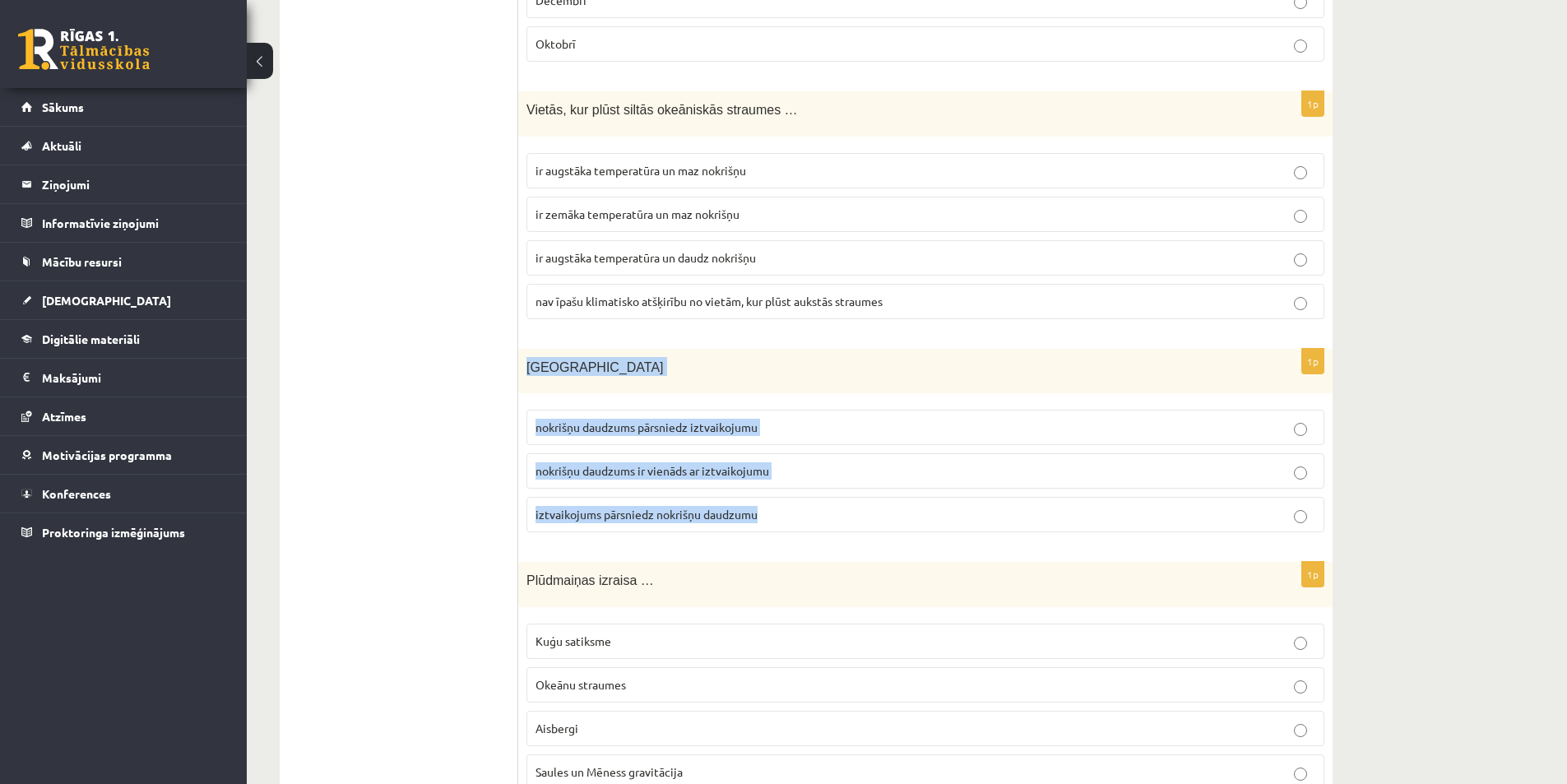
drag, startPoint x: 524, startPoint y: 344, endPoint x: 807, endPoint y: 525, distance: 335.9
click at [807, 525] on div "1p Latvijā nokrišņu daudzums pārsniedz iztvaikojumu nokrišņu daudzums ir vienād…" at bounding box center [925, 447] width 814 height 197
click at [649, 419] on p "nokrišņu daudzums pārsniedz iztvaikojumu" at bounding box center [925, 427] width 780 height 17
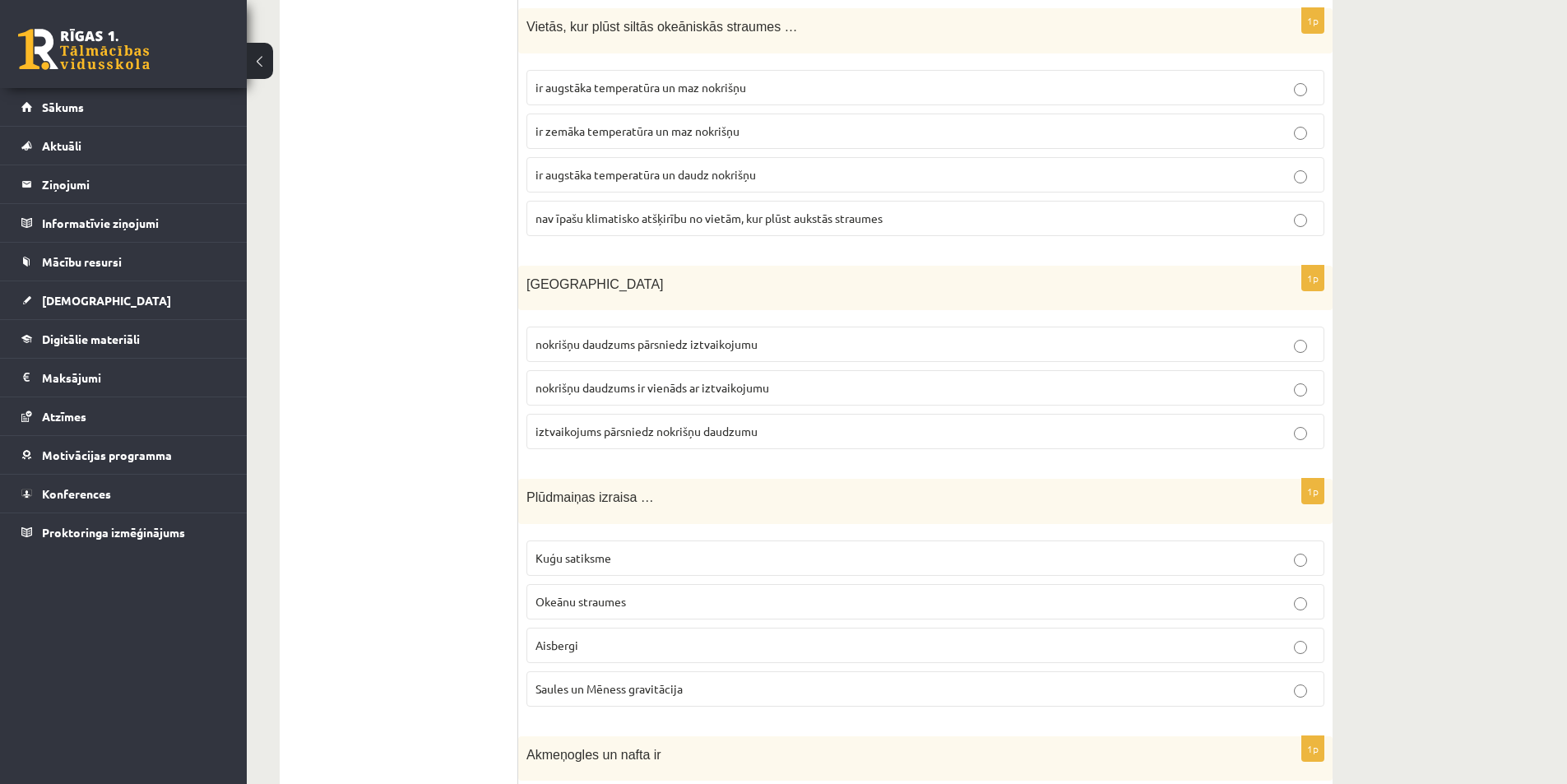
scroll to position [7154, 0]
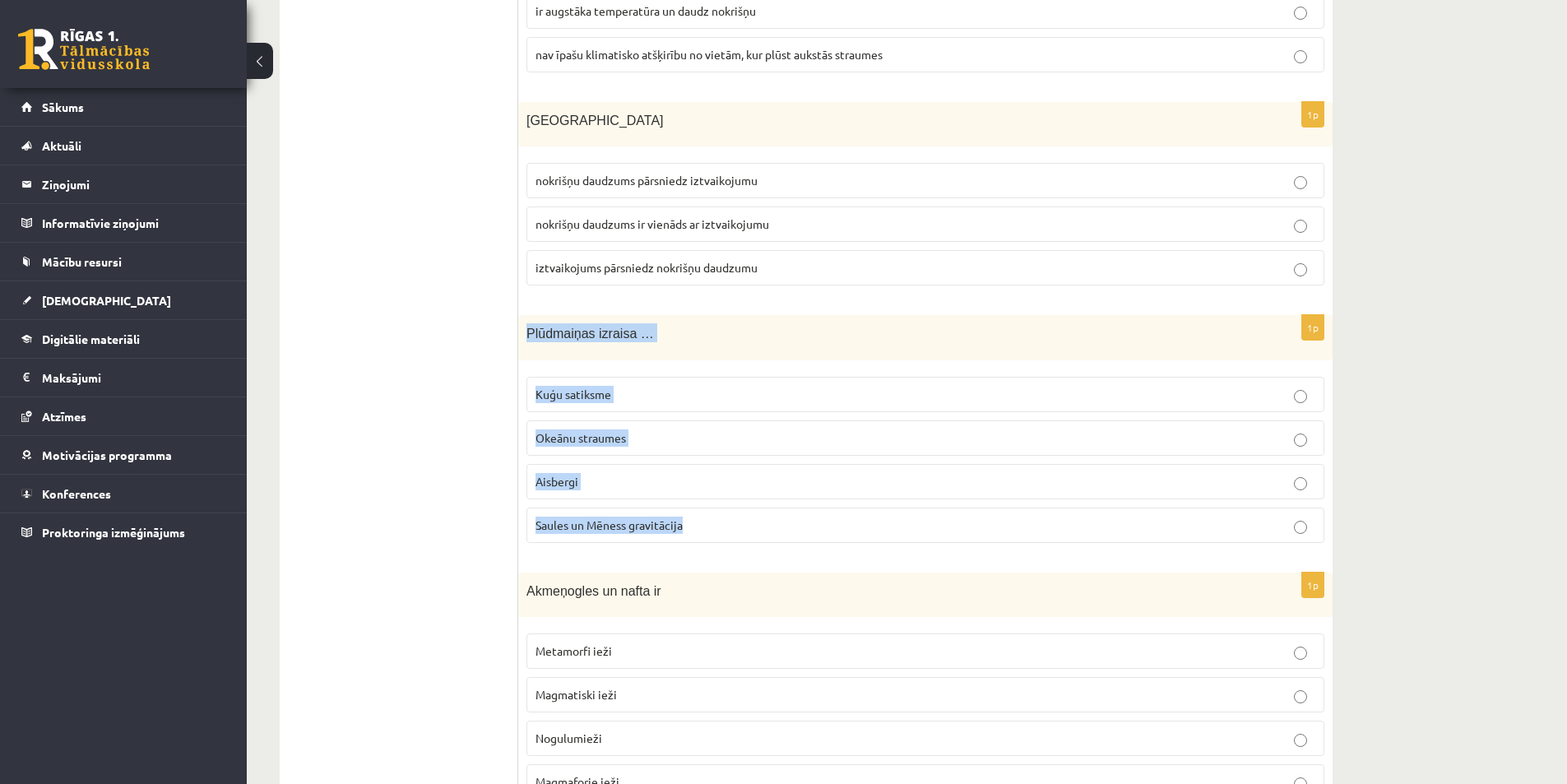
drag, startPoint x: 526, startPoint y: 302, endPoint x: 785, endPoint y: 524, distance: 341.1
click at [785, 524] on div "1p Plūdmaiņas izraisa … Kuģu satiksme Okeānu straumes Aisbergi Saules un Mēness…" at bounding box center [925, 435] width 814 height 241
click at [592, 517] on span "Saules un Mēness gravitācija" at bounding box center [609, 524] width 147 height 14
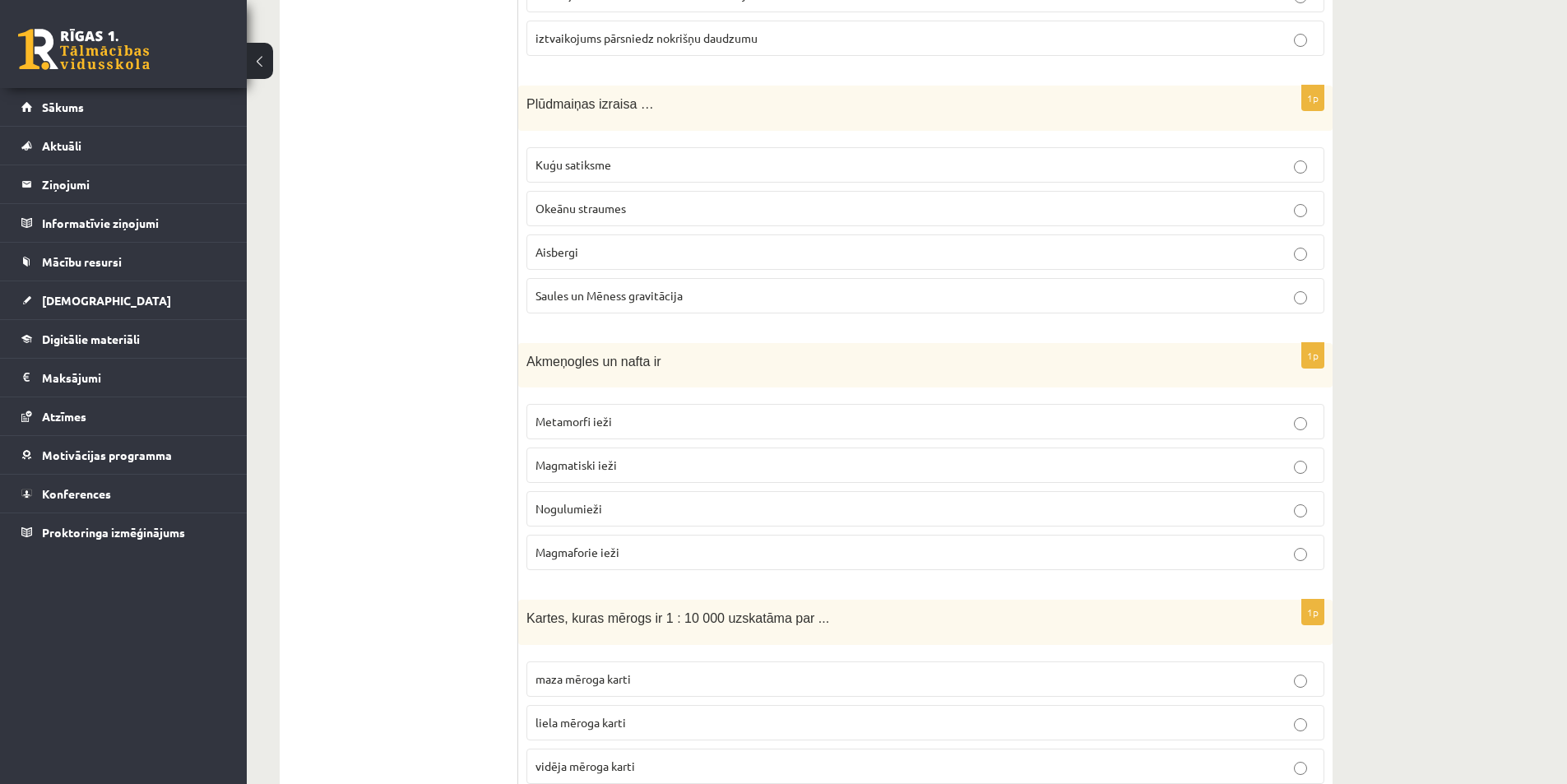
scroll to position [7471, 0]
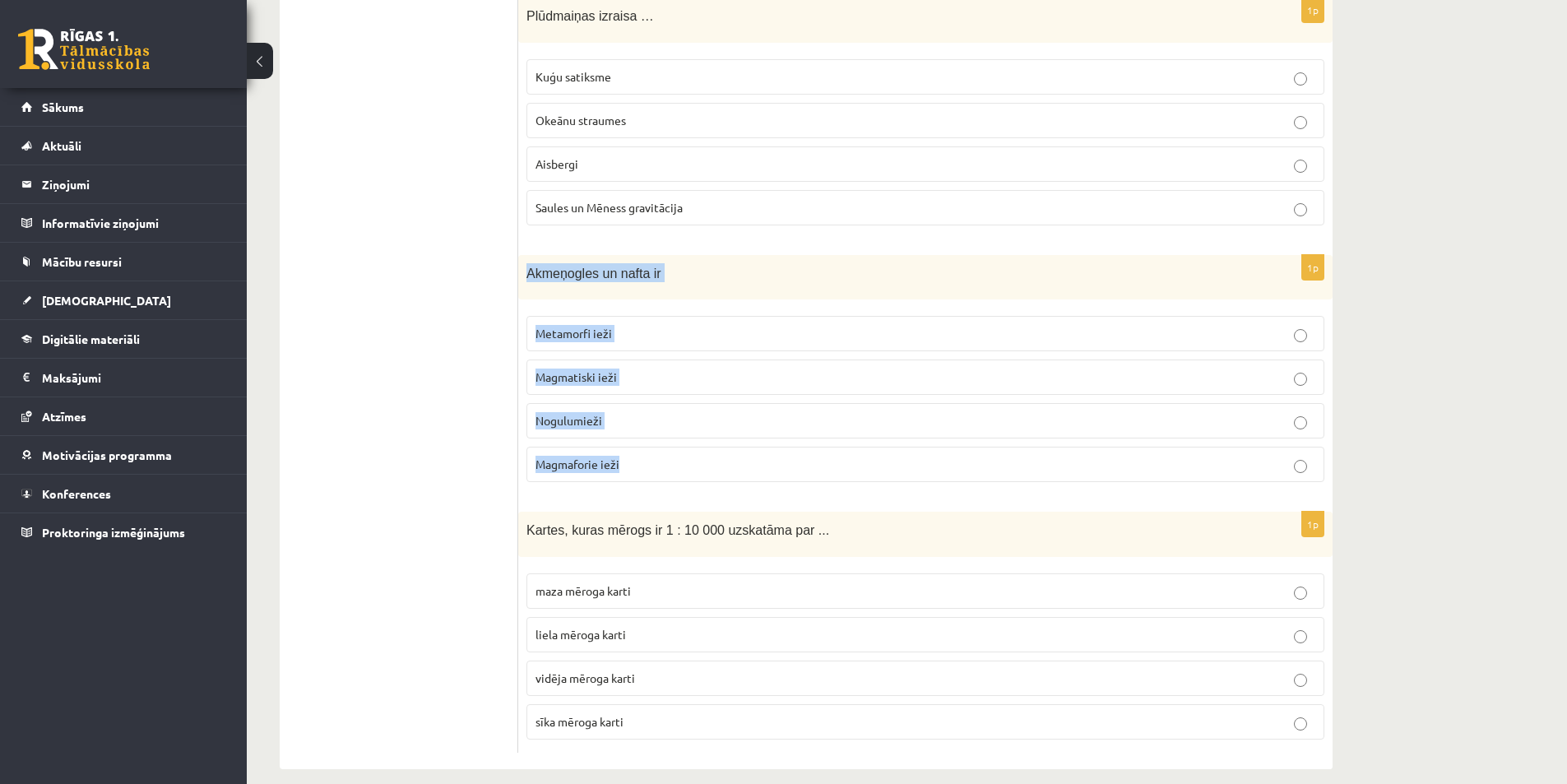
drag, startPoint x: 520, startPoint y: 241, endPoint x: 709, endPoint y: 454, distance: 284.8
click at [712, 458] on div "1p Akmeņogles un nafta ir Metamorfi ieži Magmatiski ieži Nogulumieži Magmaforie…" at bounding box center [925, 376] width 814 height 241
drag, startPoint x: 608, startPoint y: 400, endPoint x: 626, endPoint y: 442, distance: 45.7
click at [609, 412] on p "Nogulumieži" at bounding box center [925, 421] width 780 height 17
drag, startPoint x: 450, startPoint y: 534, endPoint x: 425, endPoint y: 526, distance: 26.2
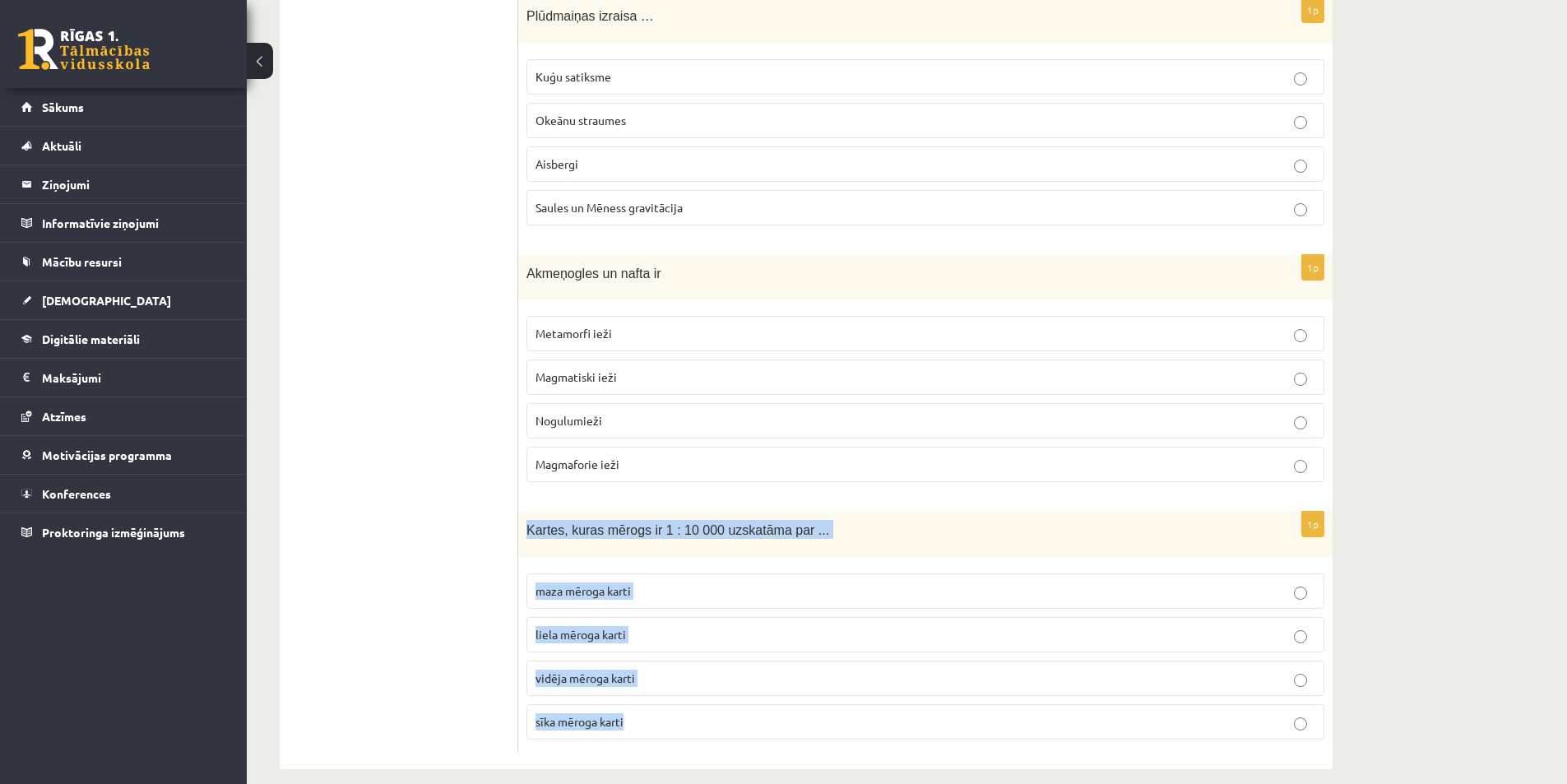
drag, startPoint x: 519, startPoint y: 516, endPoint x: 732, endPoint y: 708, distance: 286.8
click at [732, 710] on div "1p Kartes, kuras mērogs ir 1 : 10 000 uzskatāma par ... maza mēroga karti liela…" at bounding box center [925, 632] width 814 height 241
click at [589, 626] on span "liela mēroga karti" at bounding box center [581, 633] width 91 height 14
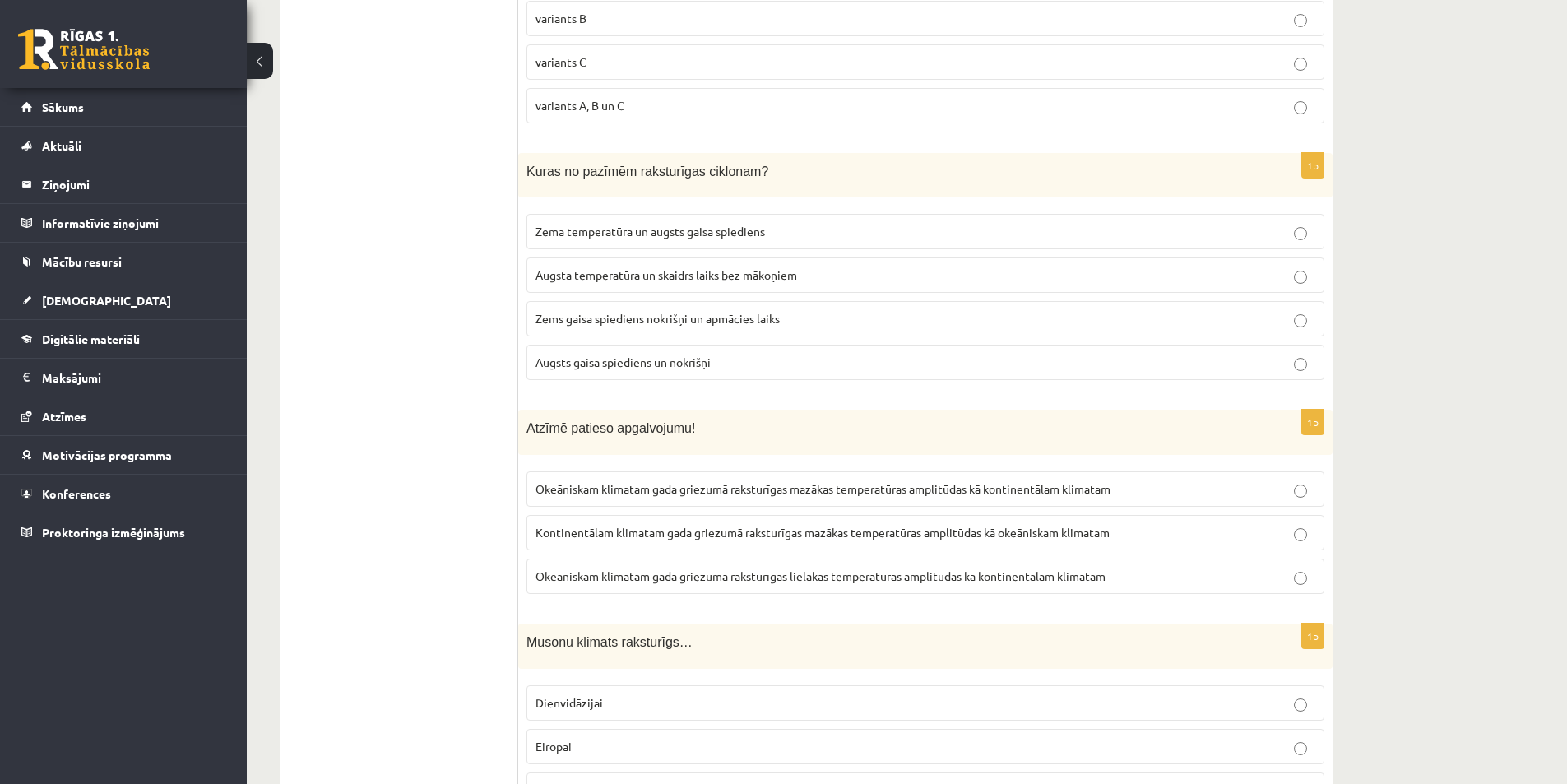
scroll to position [0, 0]
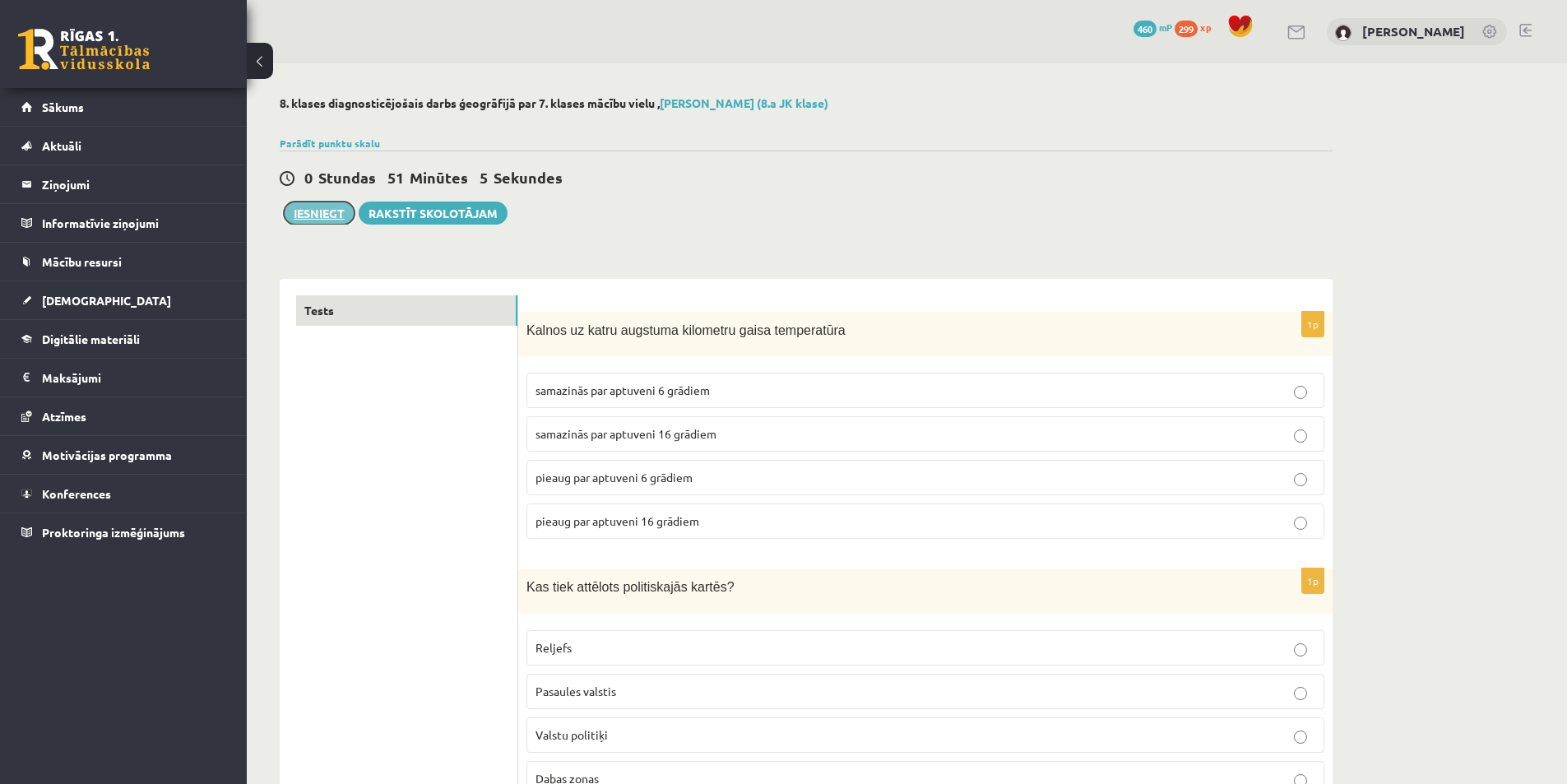
click at [334, 209] on button "Iesniegt" at bounding box center [320, 213] width 71 height 23
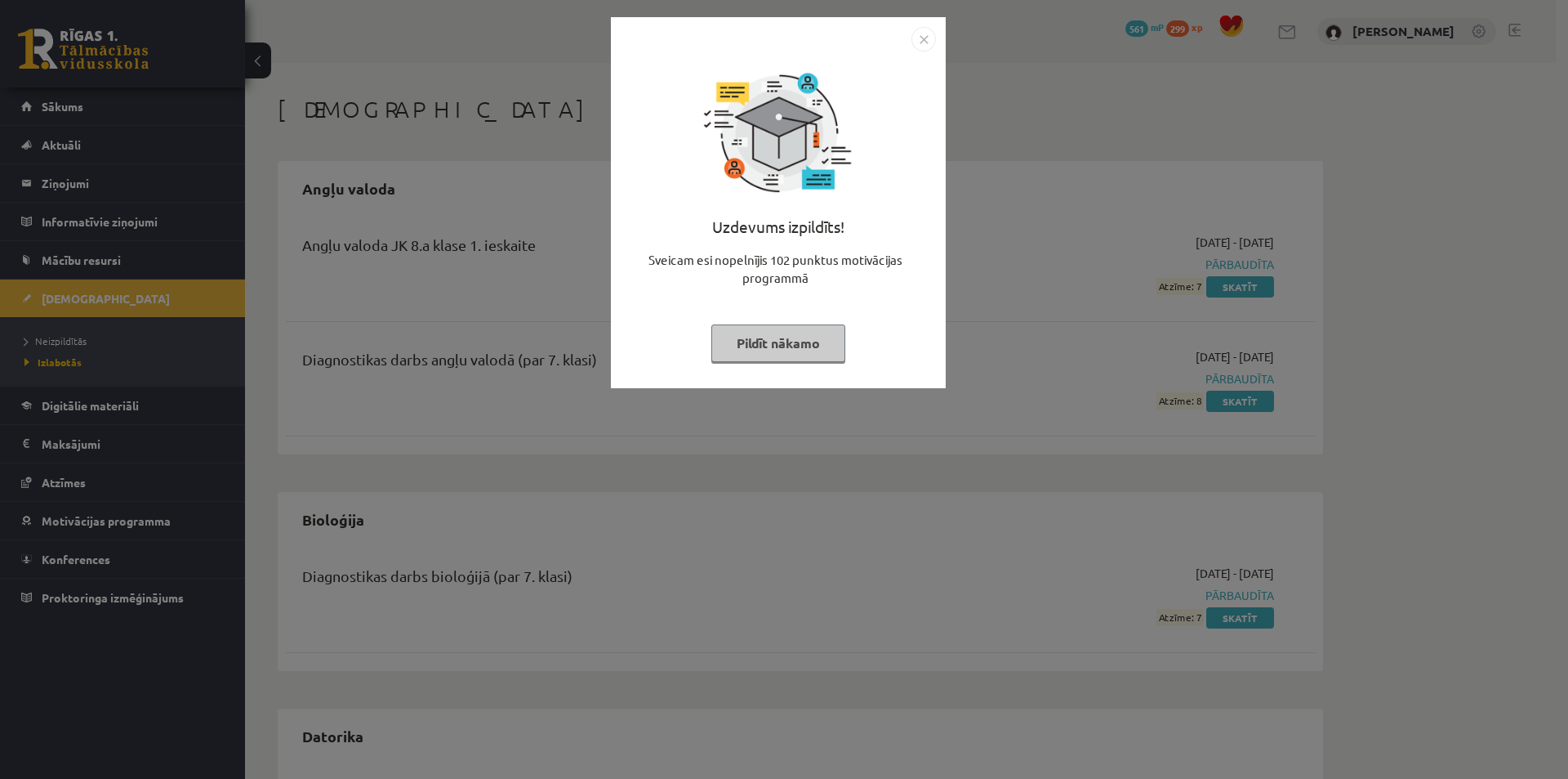
click at [614, 496] on div "Uzdevums izpildīts! Sveicam esi nopelnījis 102 punktus motivācijas programmā Pi…" at bounding box center [784, 390] width 1568 height 779
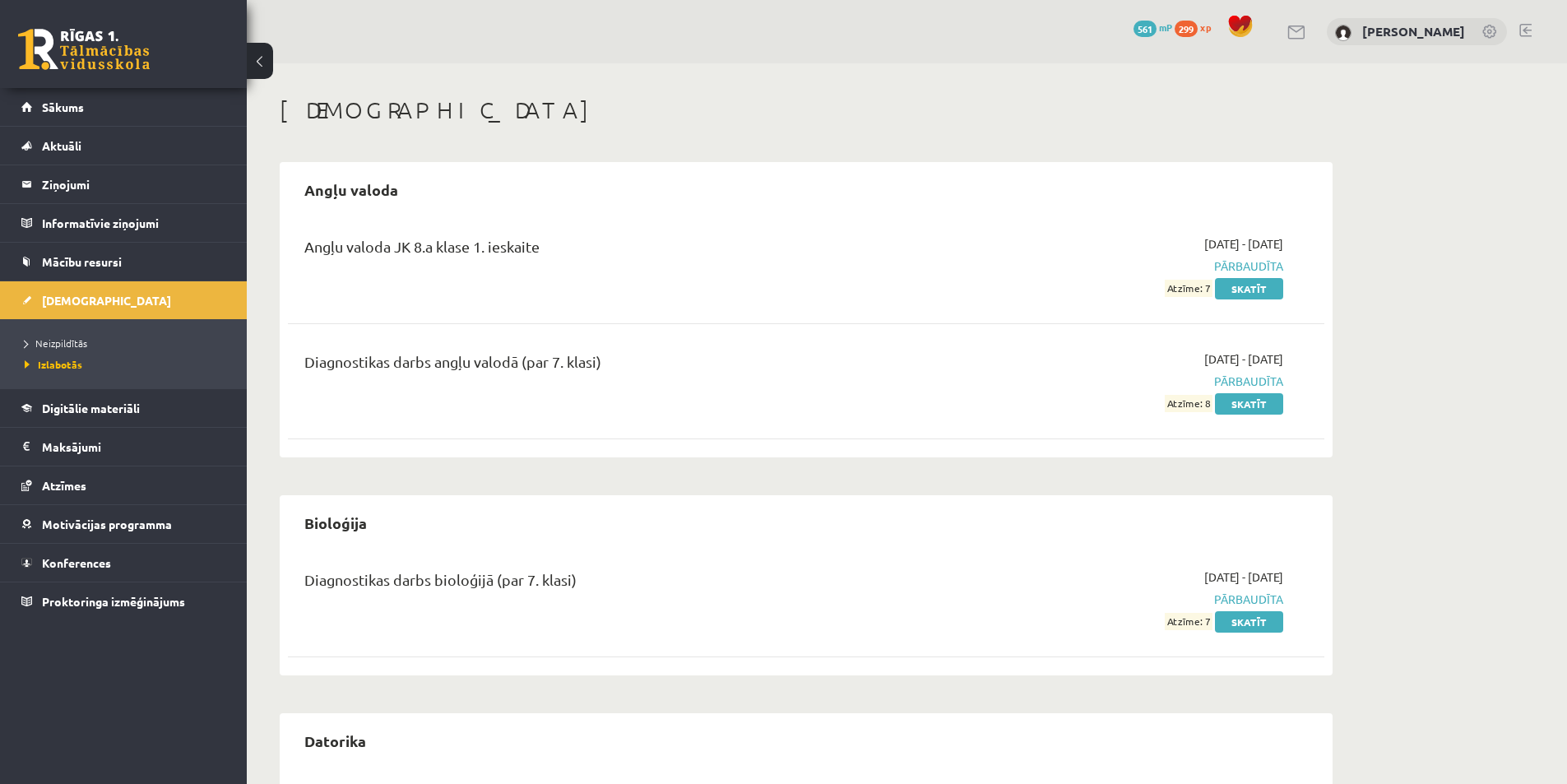
click at [1531, 30] on link at bounding box center [1525, 31] width 12 height 13
